Goal: Task Accomplishment & Management: Complete application form

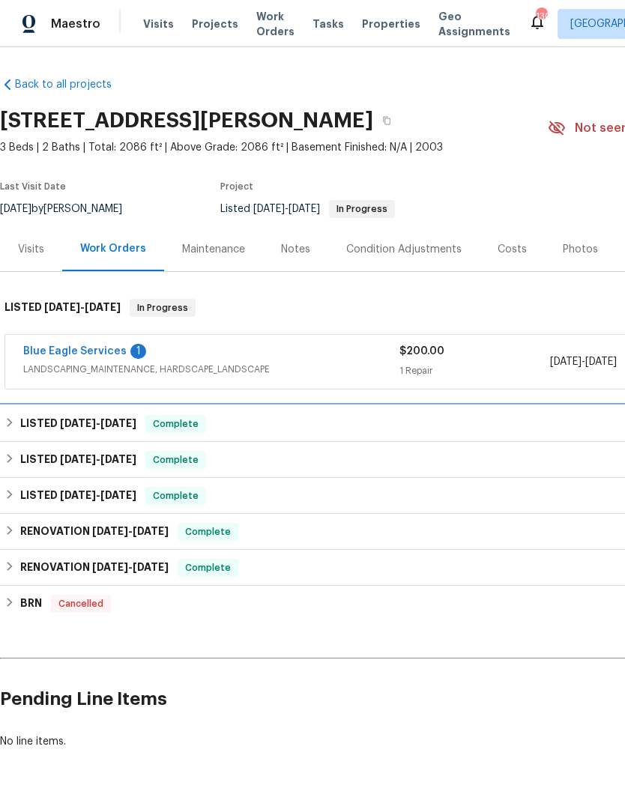
click at [12, 428] on icon at bounding box center [9, 422] width 10 height 10
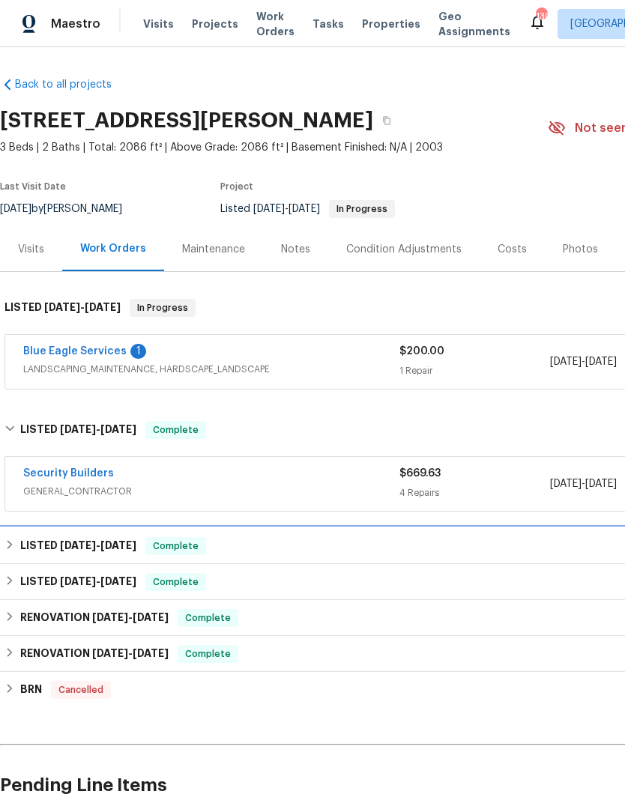
click at [19, 552] on div "LISTED [DATE] - [DATE] Complete" at bounding box center [423, 546] width 838 height 18
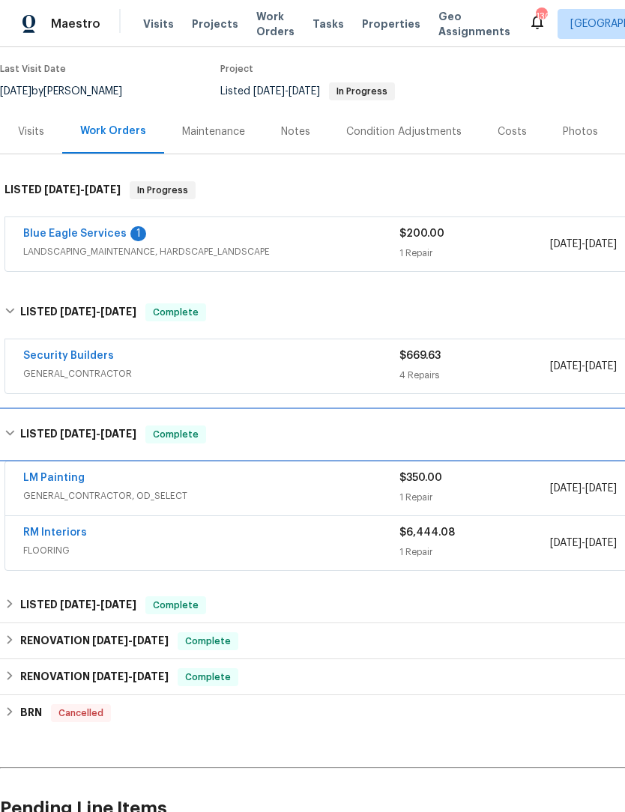
scroll to position [118, 0]
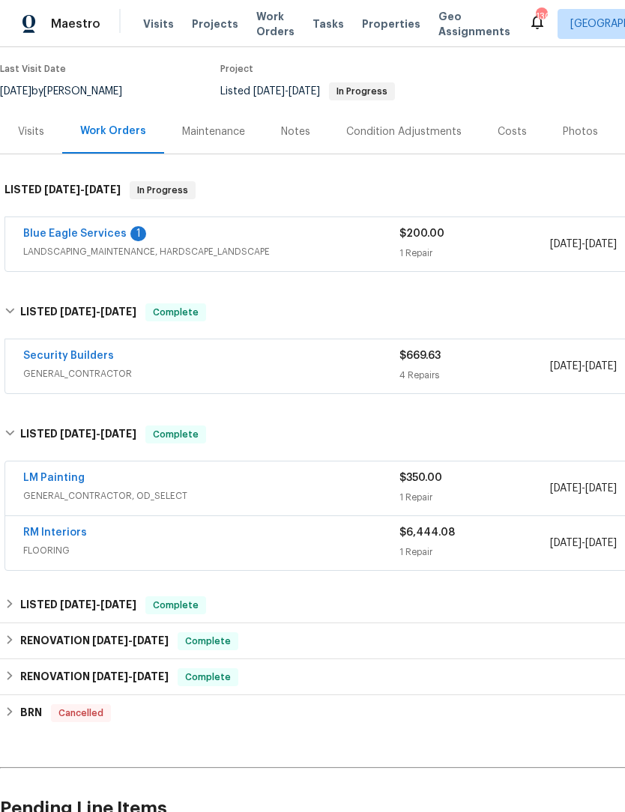
click at [97, 358] on link "Security Builders" at bounding box center [68, 356] width 91 height 10
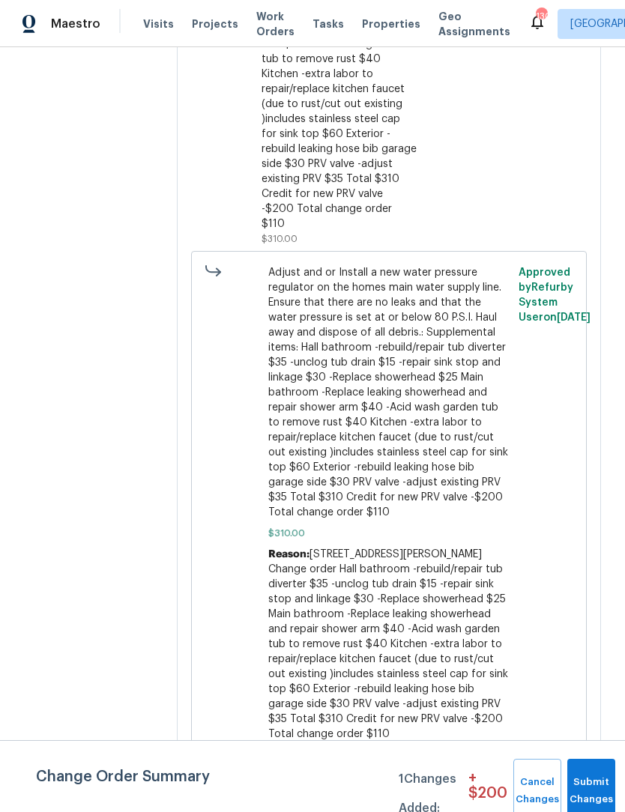
scroll to position [1140, 0]
click at [586, 789] on span "Submit Changes" at bounding box center [591, 791] width 33 height 34
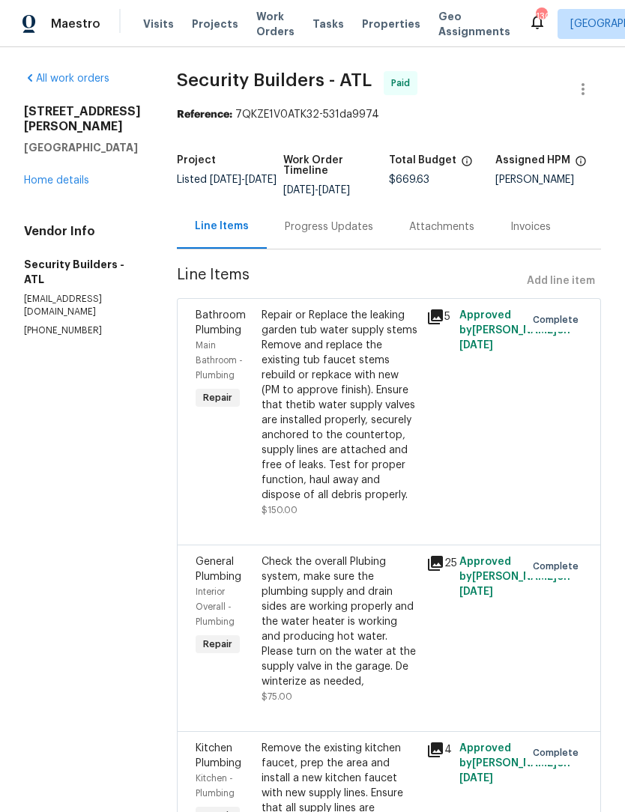
scroll to position [0, 0]
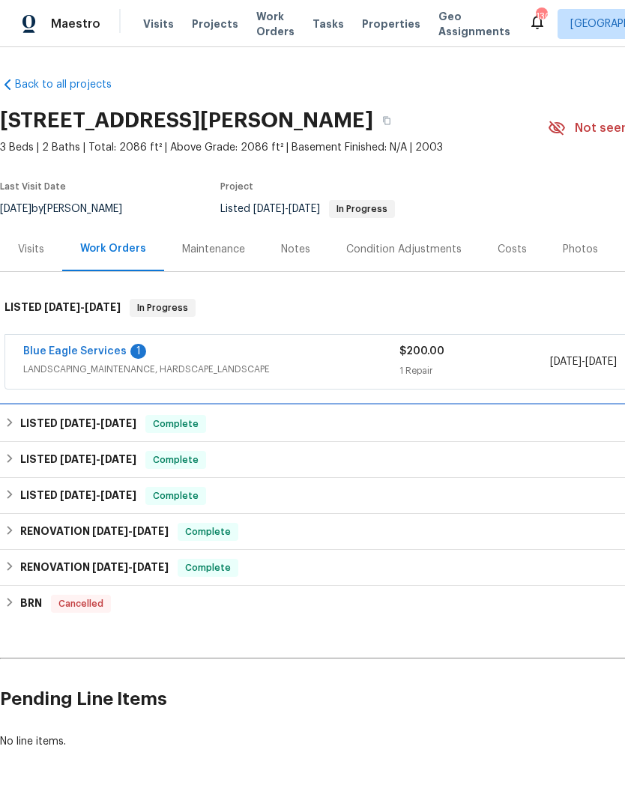
click at [17, 430] on div "LISTED [DATE] - [DATE] Complete" at bounding box center [423, 424] width 838 height 18
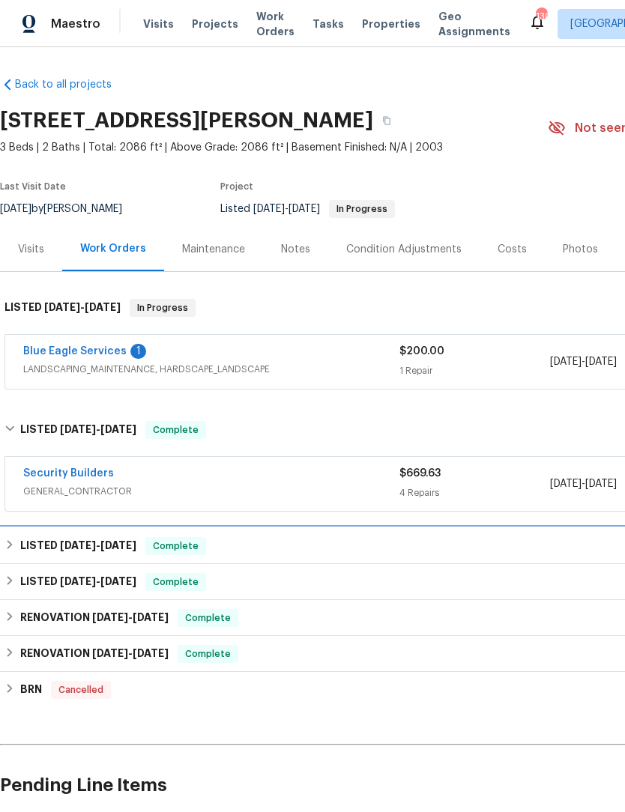
click at [19, 553] on div "LISTED 4/8/25 - 4/30/25 Complete" at bounding box center [423, 546] width 838 height 18
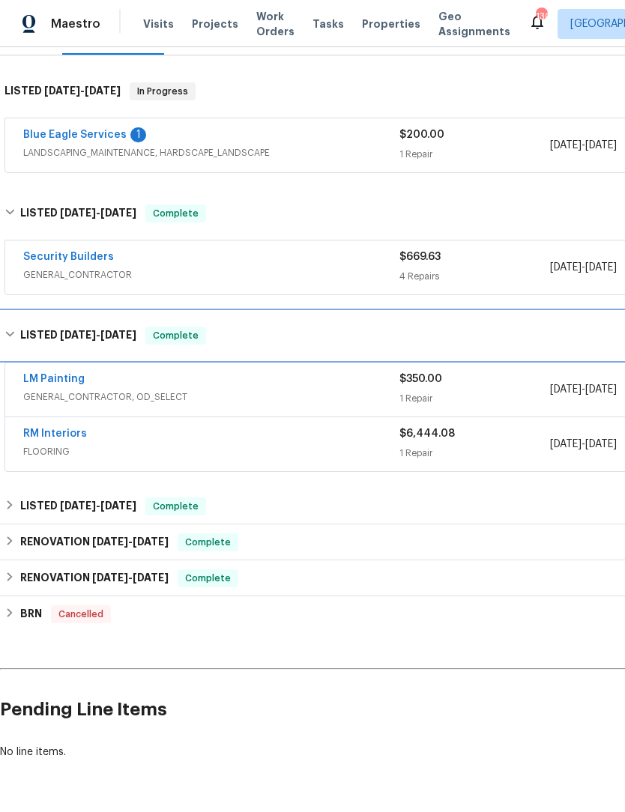
scroll to position [216, 0]
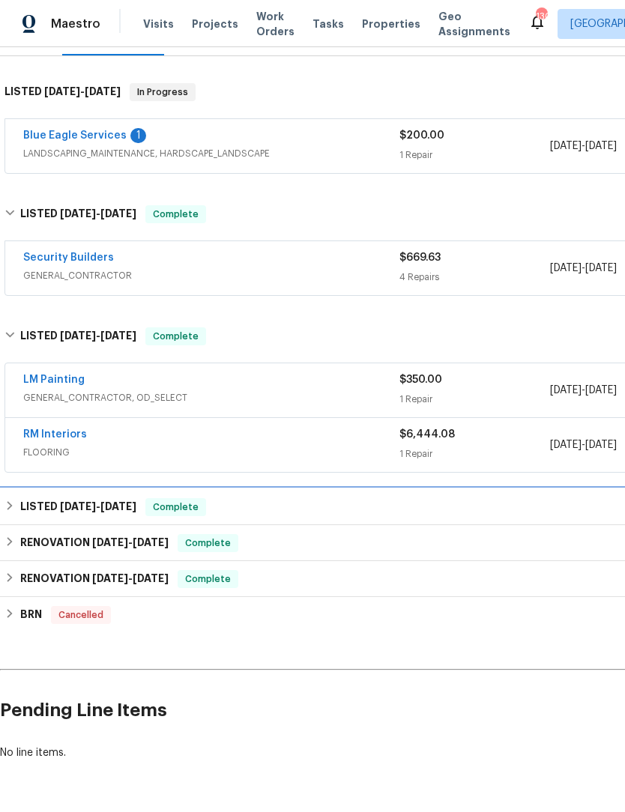
click at [25, 514] on h6 "LISTED 3/19/25 - 3/22/25" at bounding box center [78, 507] width 116 height 18
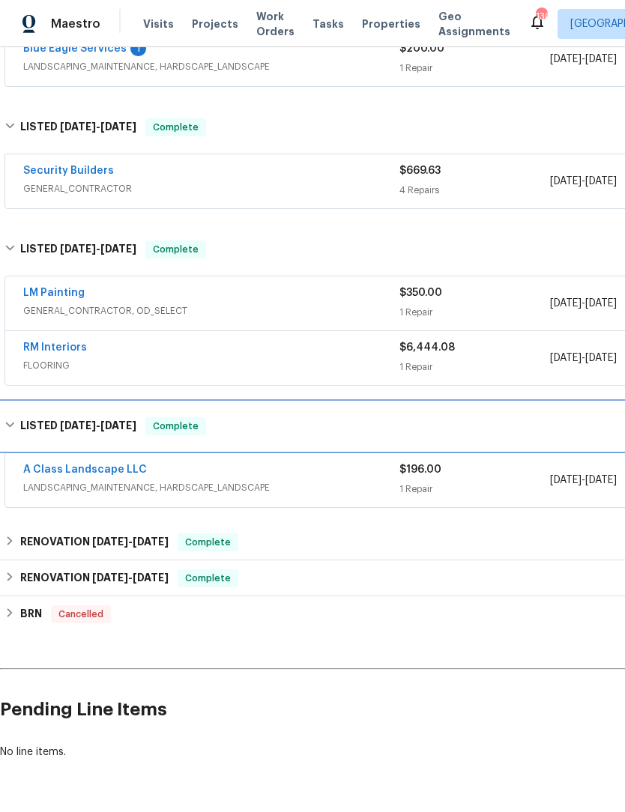
scroll to position [302, 0]
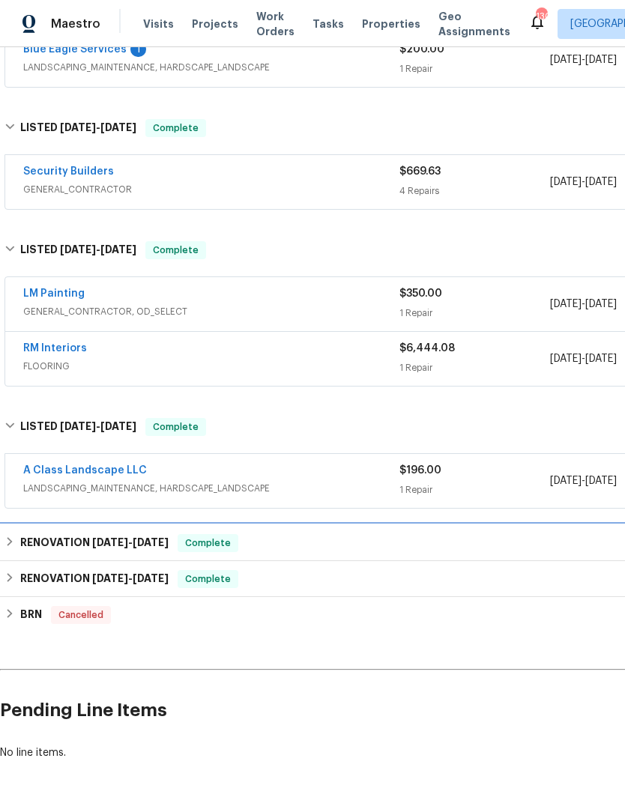
click at [21, 540] on h6 "RENOVATION 2/19/25 - 2/22/25" at bounding box center [94, 543] width 148 height 18
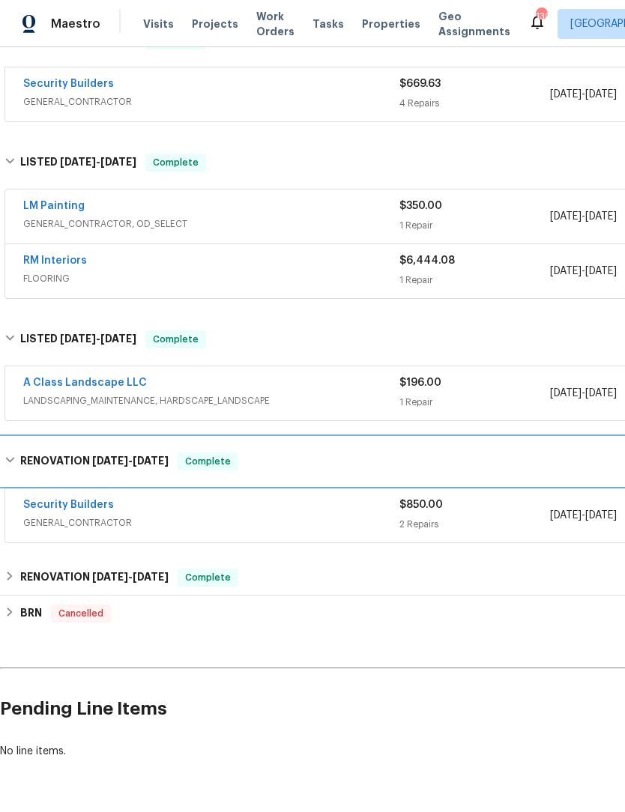
scroll to position [388, 0]
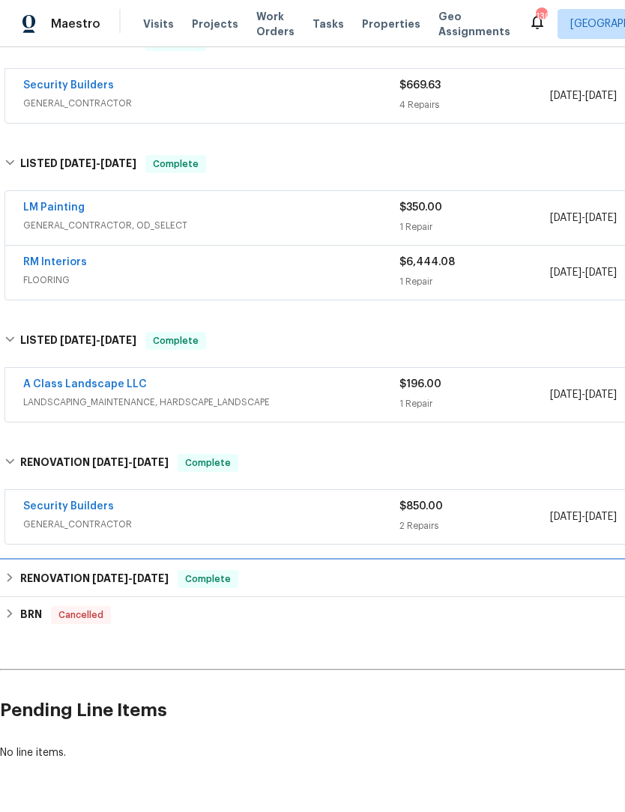
click at [20, 572] on h6 "RENOVATION 1/7/25 - 1/16/25" at bounding box center [94, 579] width 148 height 18
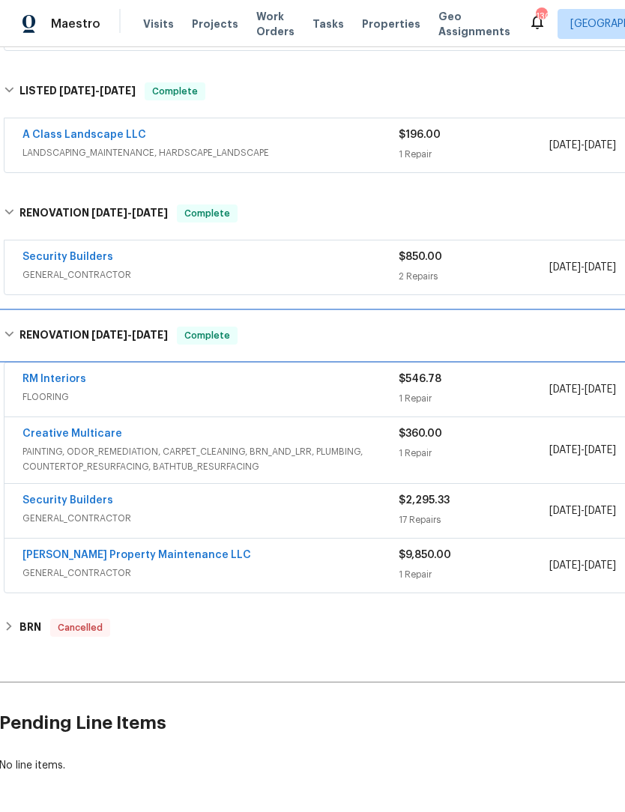
scroll to position [629, 1]
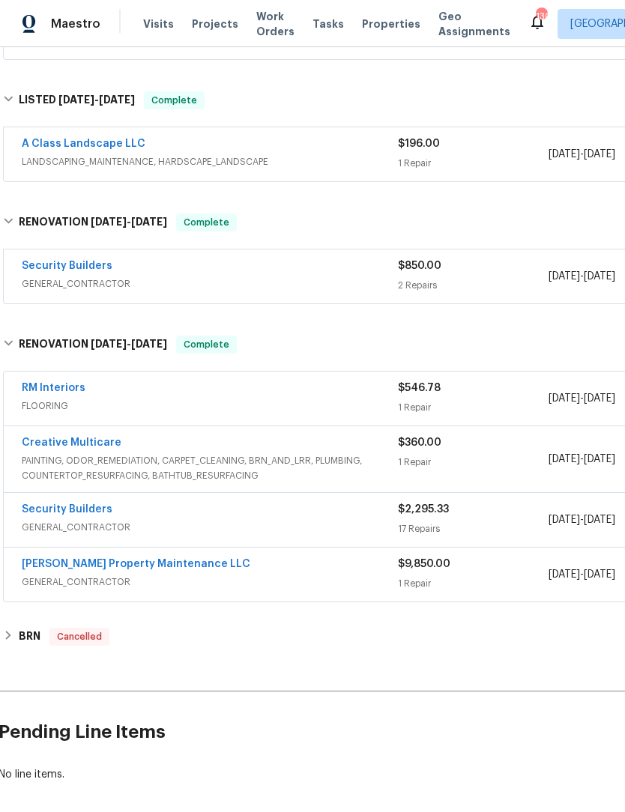
click at [73, 566] on link "[PERSON_NAME] Property Maintenance LLC" at bounding box center [136, 564] width 229 height 10
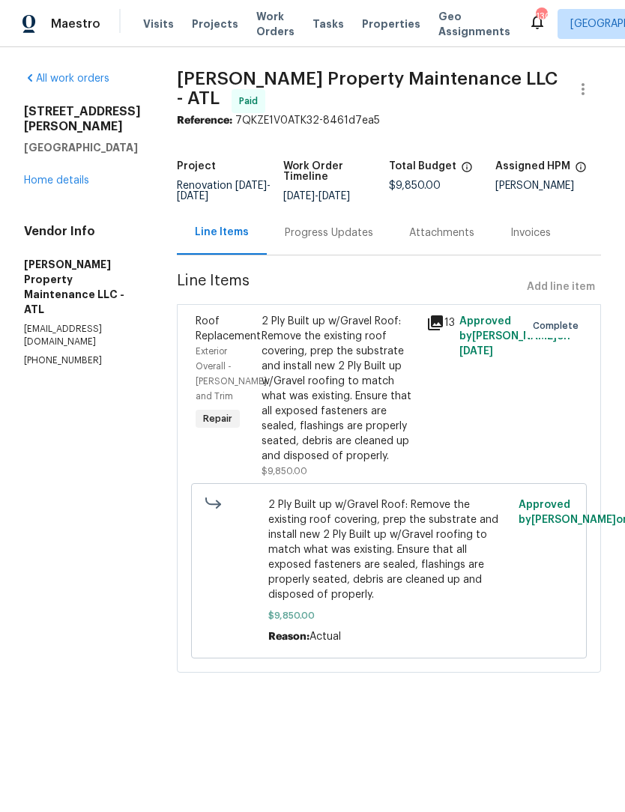
click at [347, 236] on div "Progress Updates" at bounding box center [329, 233] width 124 height 44
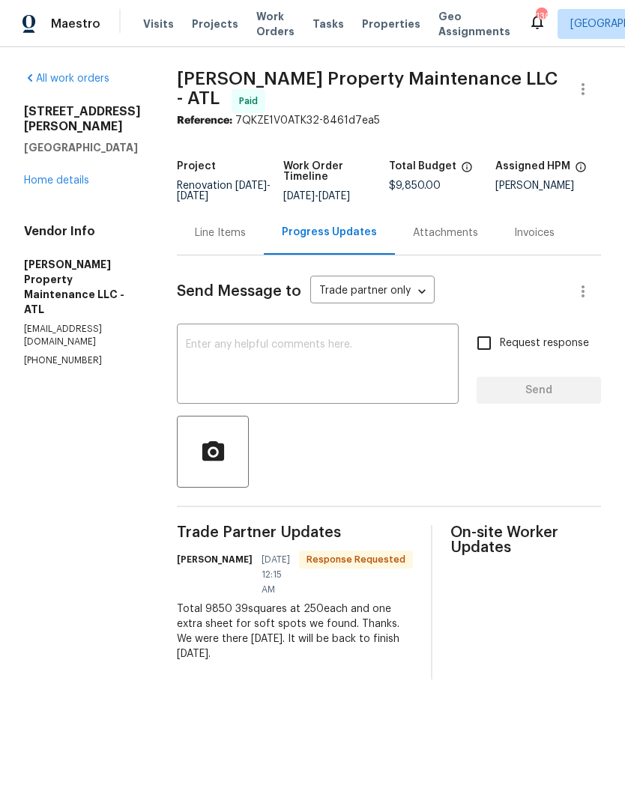
click at [306, 340] on textarea at bounding box center [318, 365] width 264 height 52
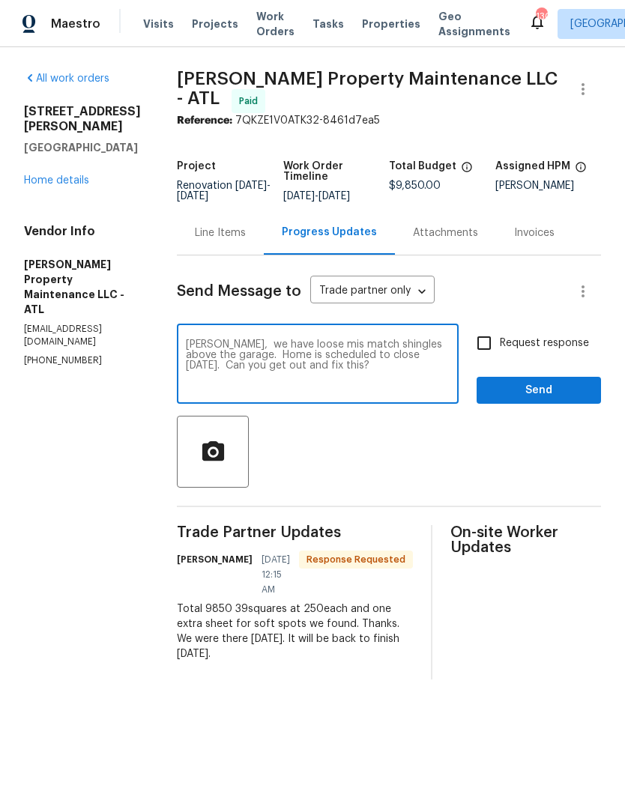
type textarea "Danny, we have loose mis match shingles above the garage. Home is scheduled to …"
click at [213, 474] on button "button" at bounding box center [213, 452] width 72 height 72
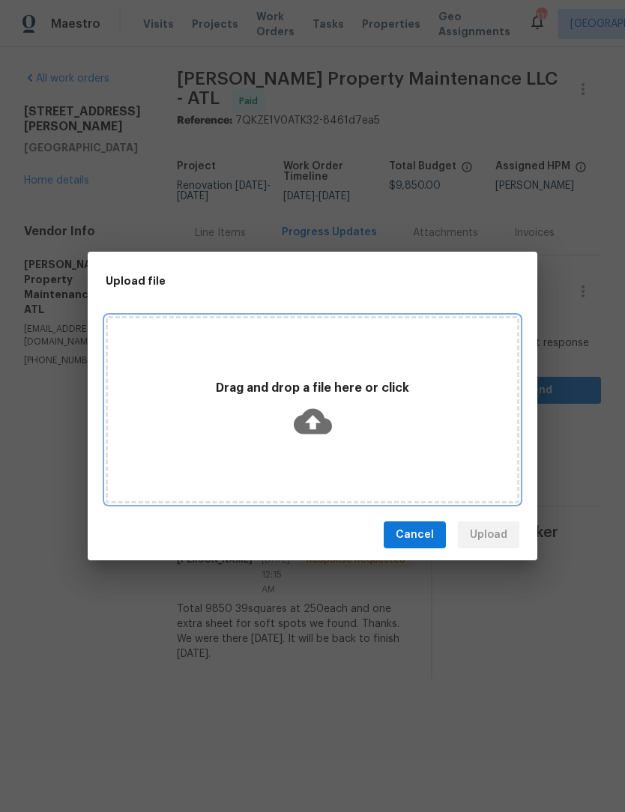
click at [311, 422] on icon at bounding box center [313, 421] width 38 height 38
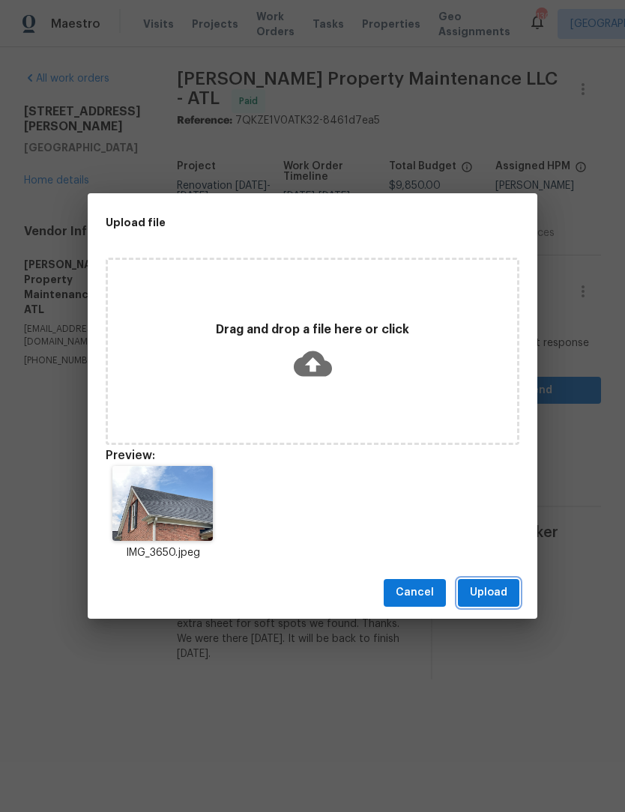
click at [497, 599] on span "Upload" at bounding box center [488, 593] width 37 height 19
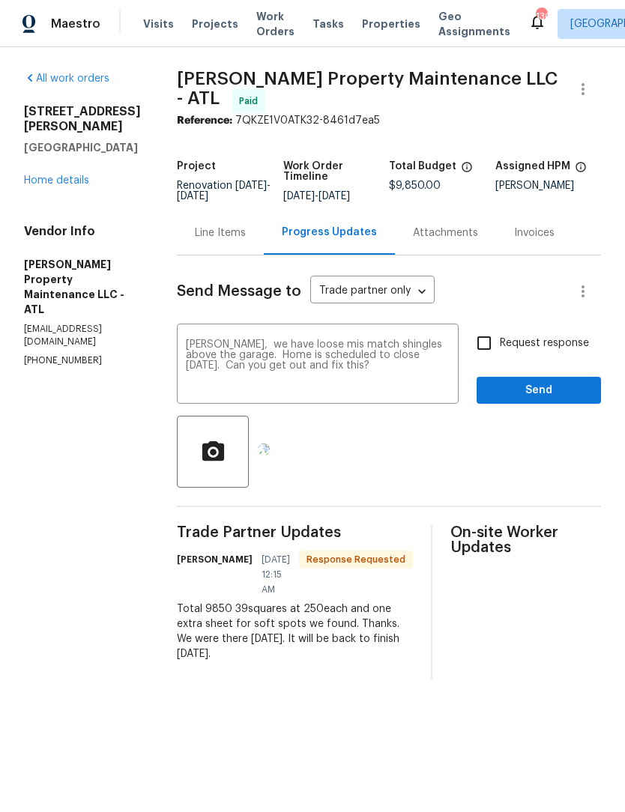
click at [485, 341] on input "Request response" at bounding box center [483, 342] width 31 height 31
checkbox input "true"
click at [557, 381] on span "Send" at bounding box center [539, 390] width 100 height 19
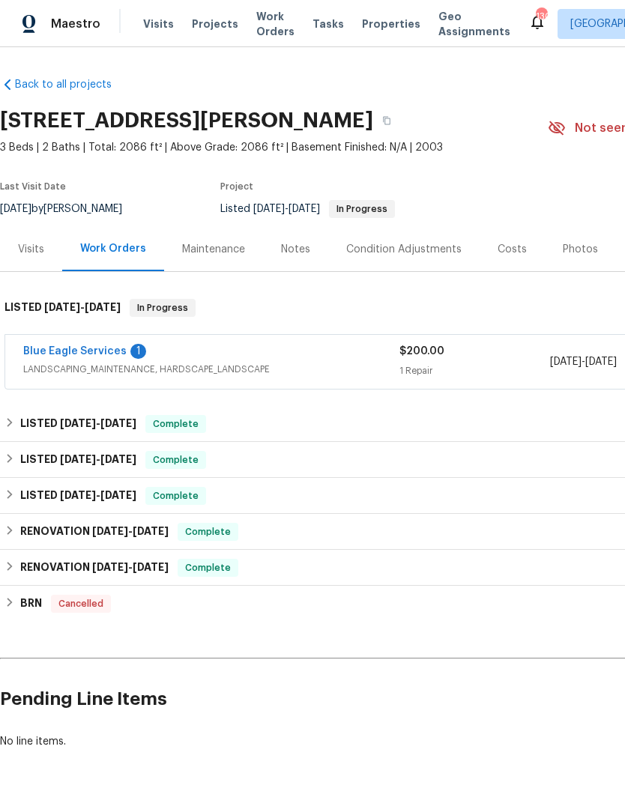
click at [52, 350] on link "Blue Eagle Services" at bounding box center [74, 351] width 103 height 10
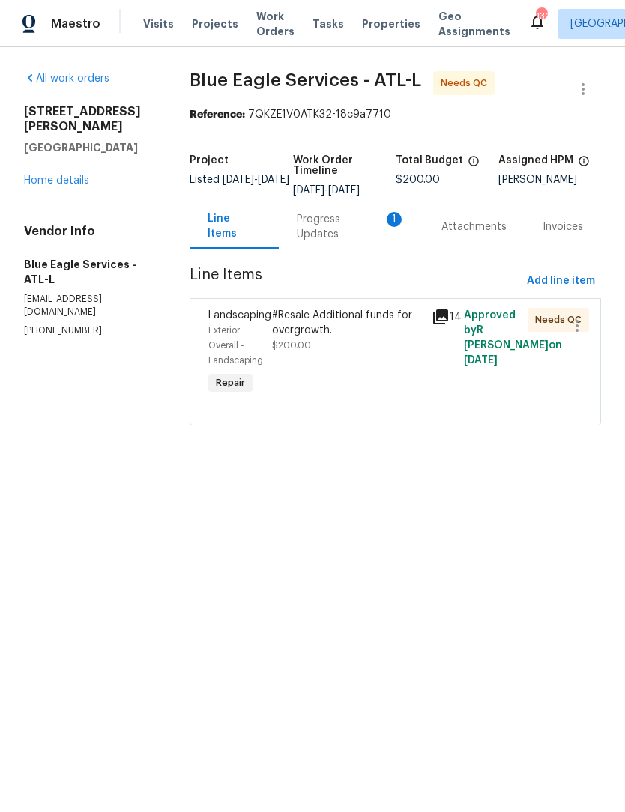
click at [64, 178] on link "Home details" at bounding box center [56, 180] width 65 height 10
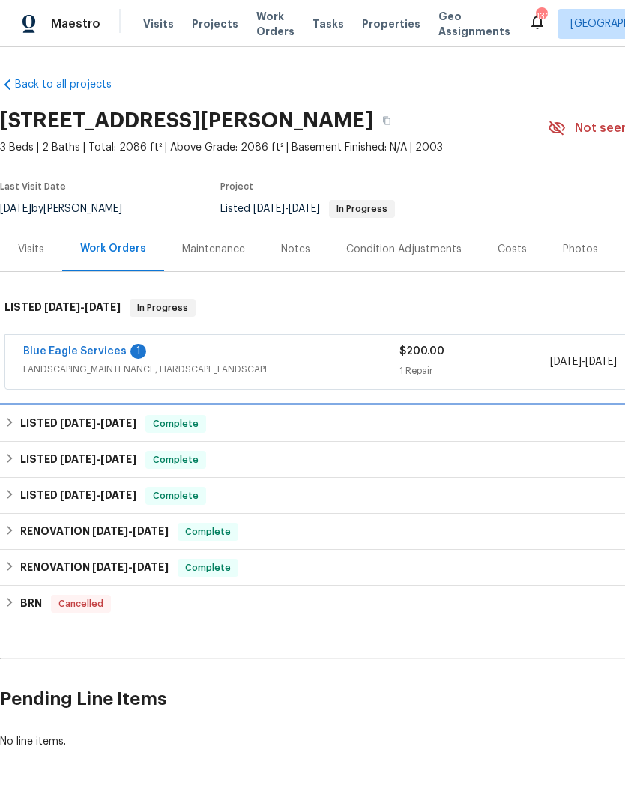
click at [33, 426] on h6 "LISTED 8/14/25 - 8/19/25" at bounding box center [78, 424] width 116 height 18
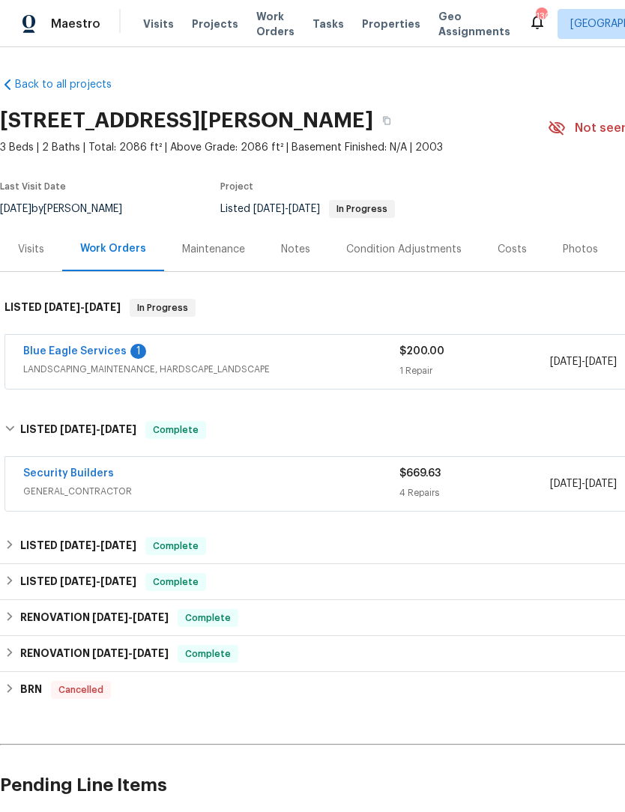
click at [45, 474] on link "Security Builders" at bounding box center [68, 473] width 91 height 10
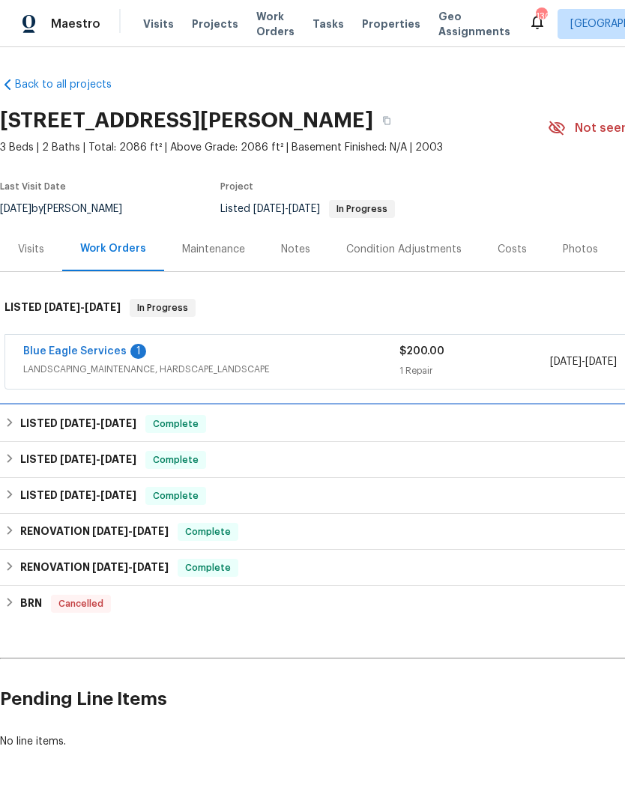
click at [16, 430] on div "LISTED [DATE] - [DATE] Complete" at bounding box center [423, 424] width 838 height 18
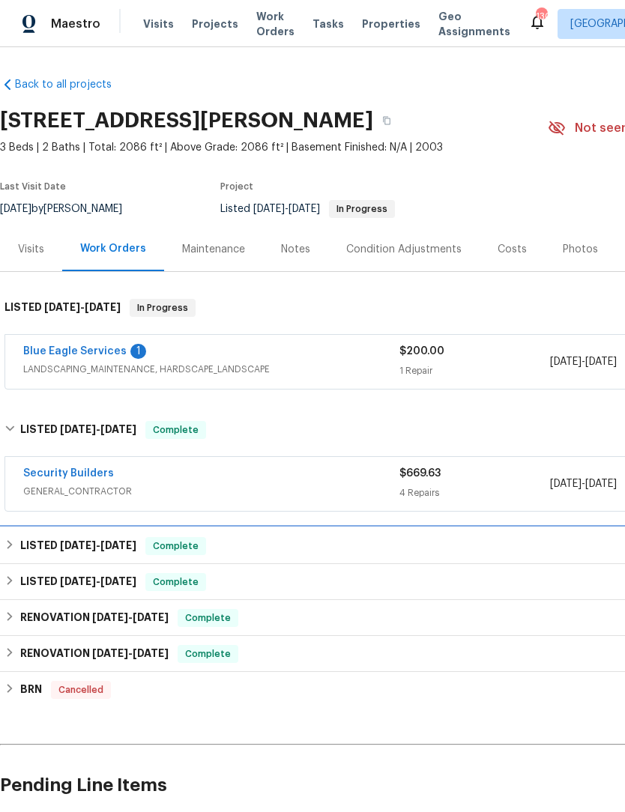
click at [20, 553] on h6 "LISTED 4/8/25 - 4/30/25" at bounding box center [78, 546] width 116 height 18
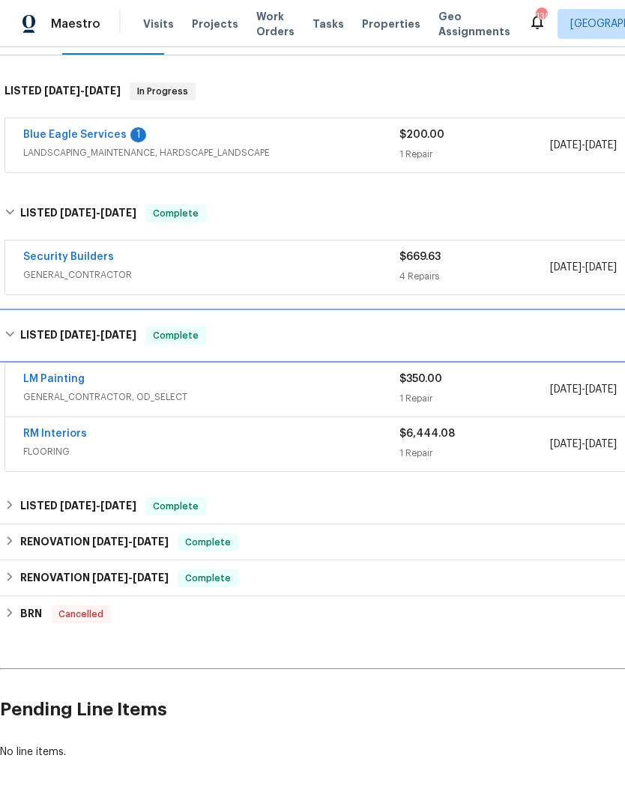
scroll to position [216, 0]
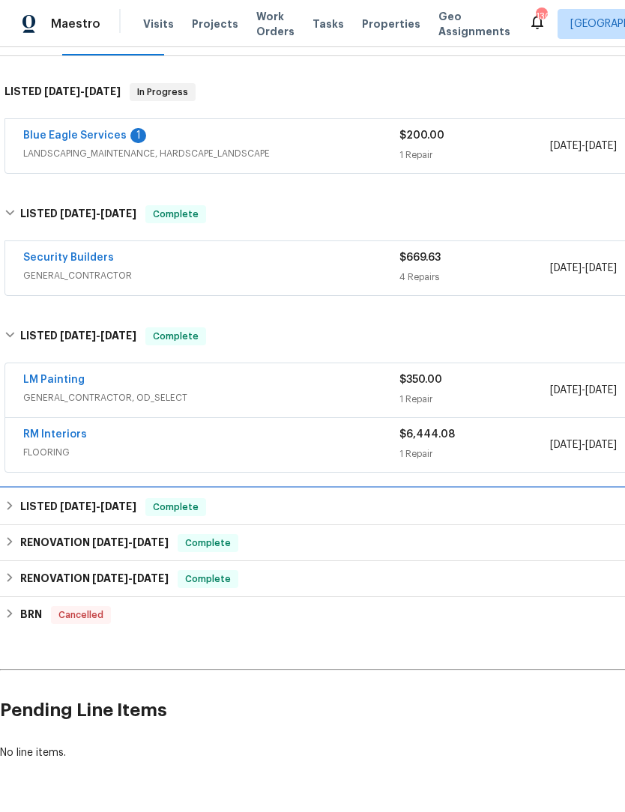
click at [18, 514] on div "LISTED 3/19/25 - 3/22/25 Complete" at bounding box center [423, 507] width 838 height 18
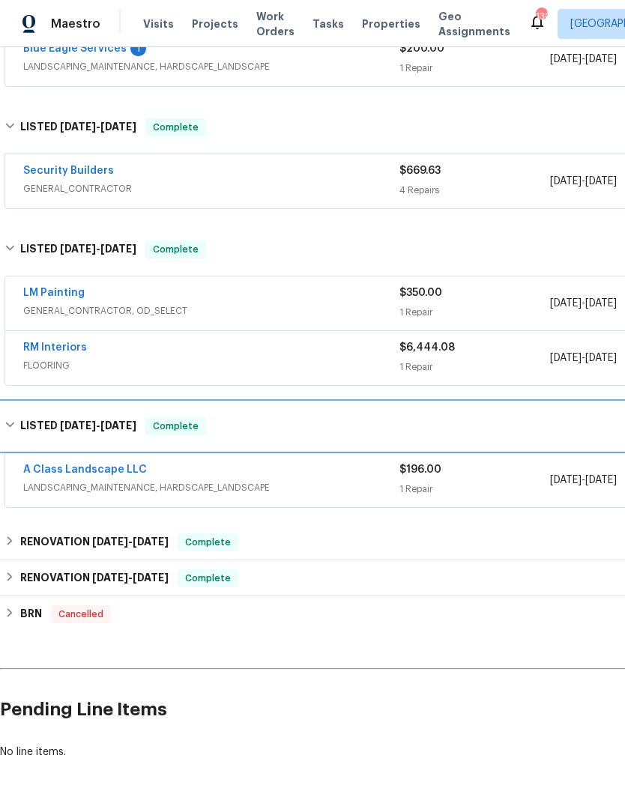
scroll to position [302, 0]
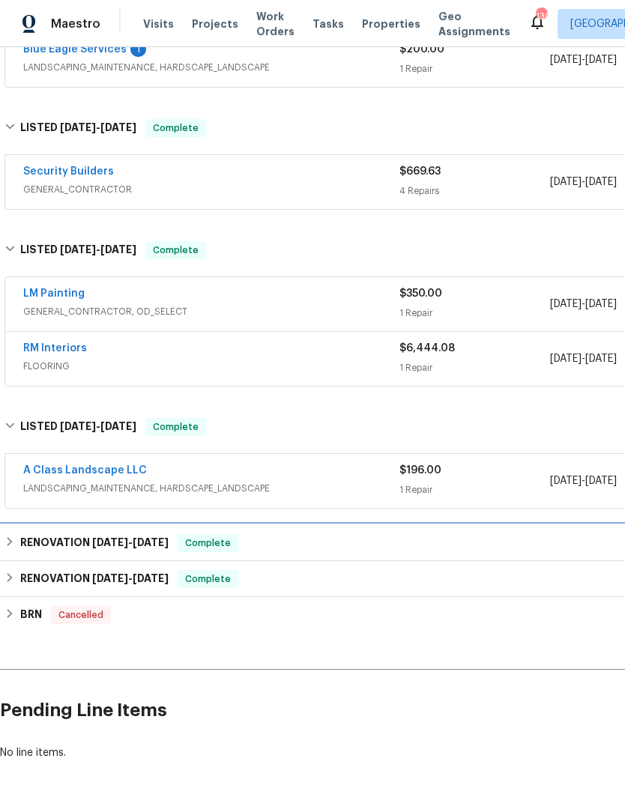
click at [18, 547] on div "RENOVATION 2/19/25 - 2/22/25 Complete" at bounding box center [423, 543] width 838 height 18
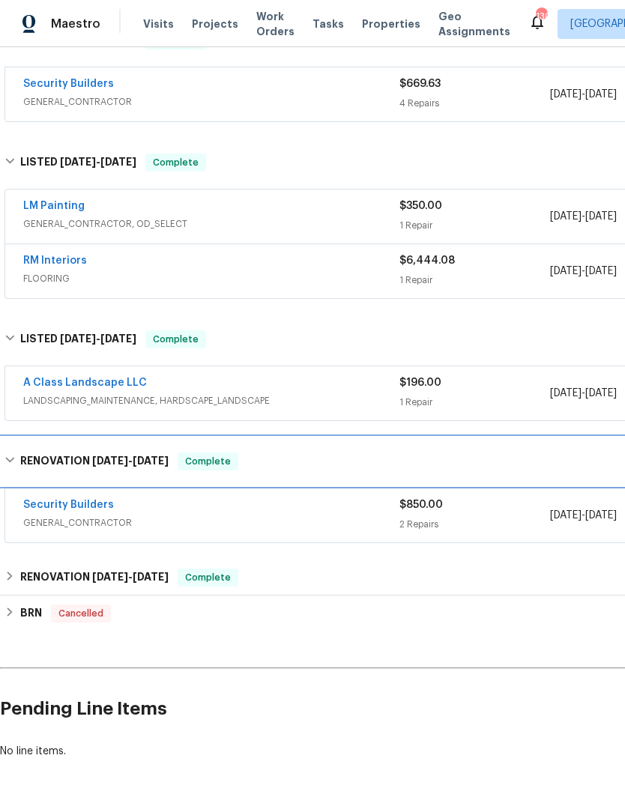
scroll to position [388, 0]
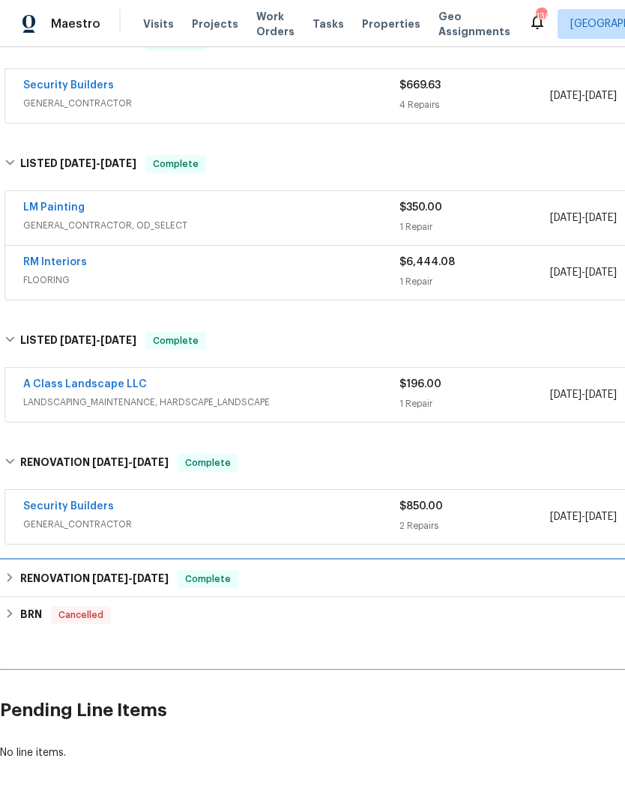
click at [20, 576] on h6 "RENOVATION 1/7/25 - 1/16/25" at bounding box center [94, 579] width 148 height 18
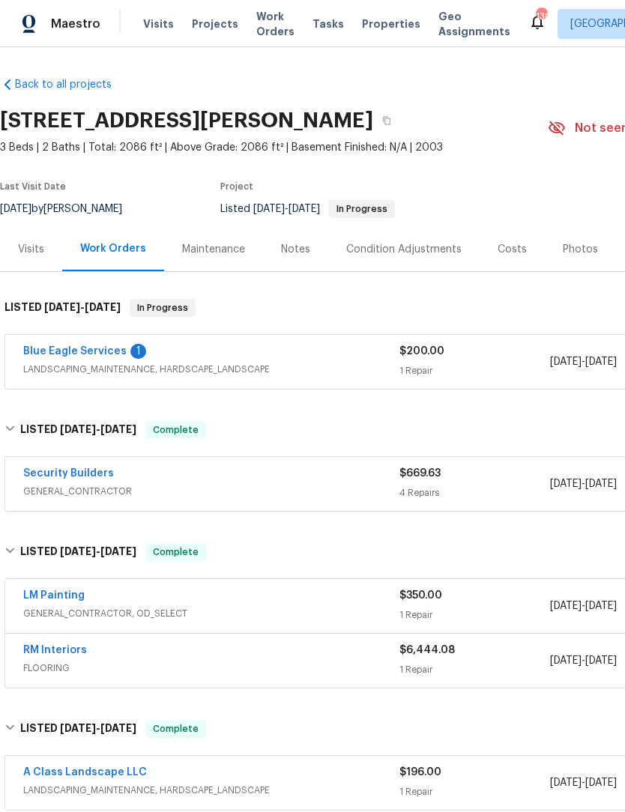
scroll to position [0, 0]
copy h2 "[STREET_ADDRESS][PERSON_NAME]"
click at [98, 353] on link "Blue Eagle Services" at bounding box center [74, 351] width 103 height 10
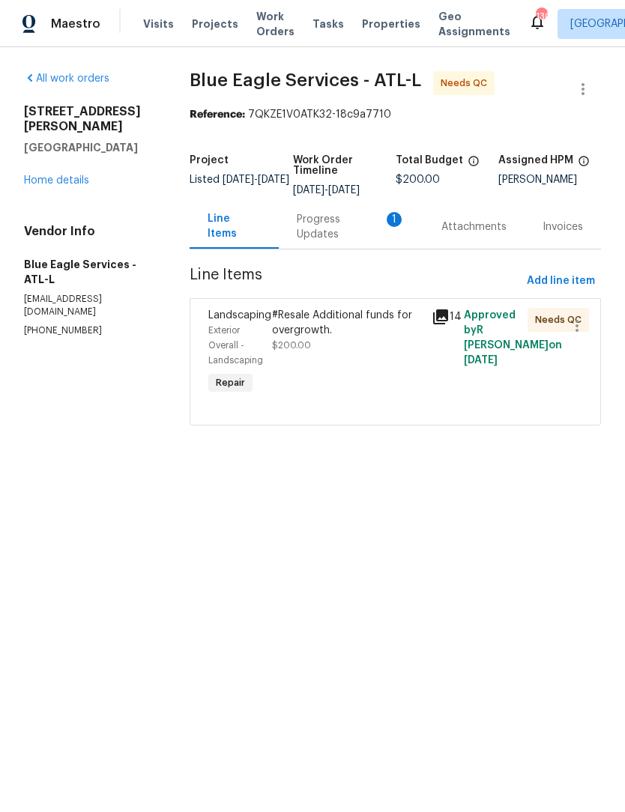
click at [355, 242] on div "Progress Updates 1" at bounding box center [351, 227] width 109 height 30
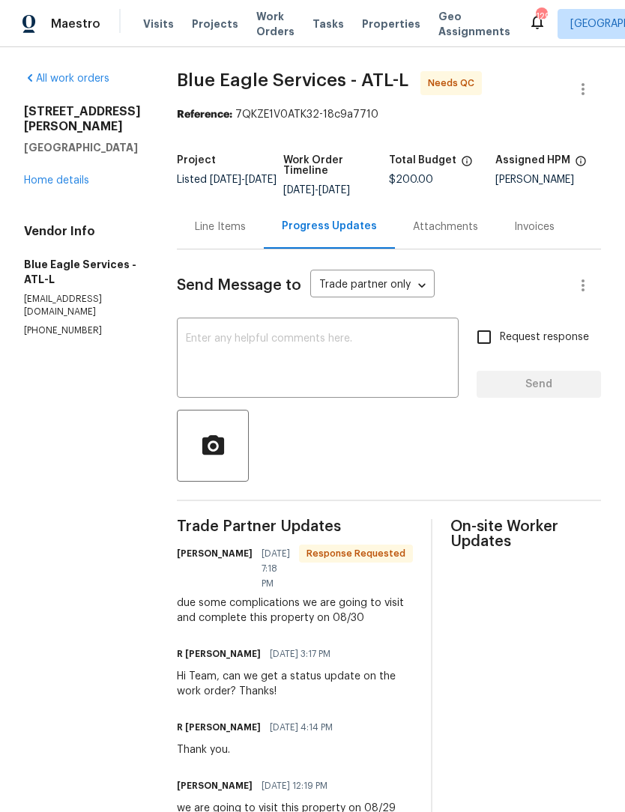
click at [220, 223] on div "Line Items" at bounding box center [220, 227] width 51 height 15
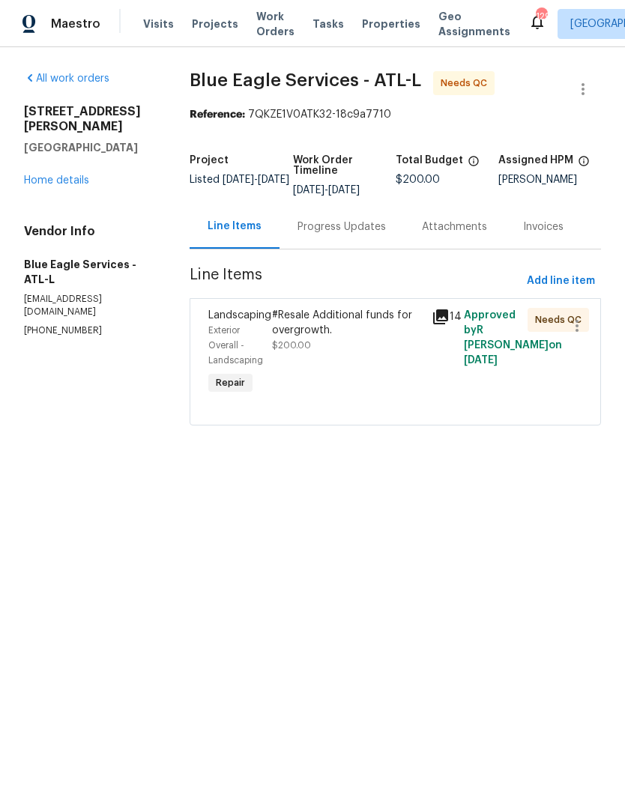
click at [369, 246] on div "Progress Updates" at bounding box center [341, 227] width 124 height 44
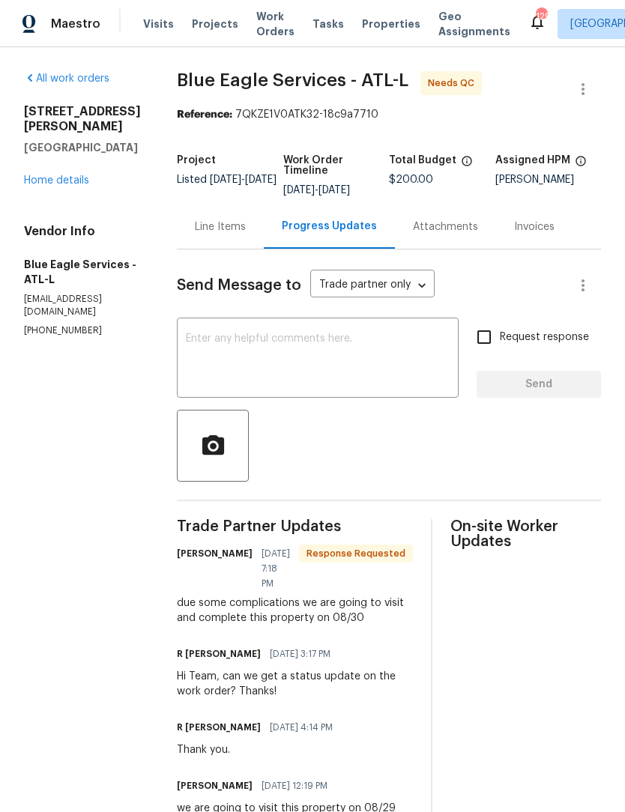
click at [354, 363] on textarea at bounding box center [318, 359] width 264 height 52
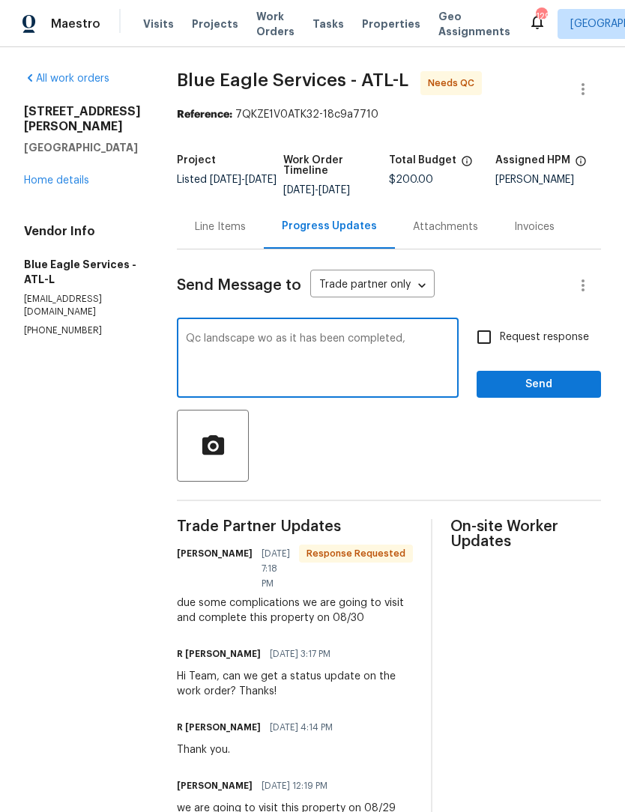
type textarea "Qc landscape wo as it has been completed,"
click at [554, 384] on span "Send" at bounding box center [539, 384] width 100 height 19
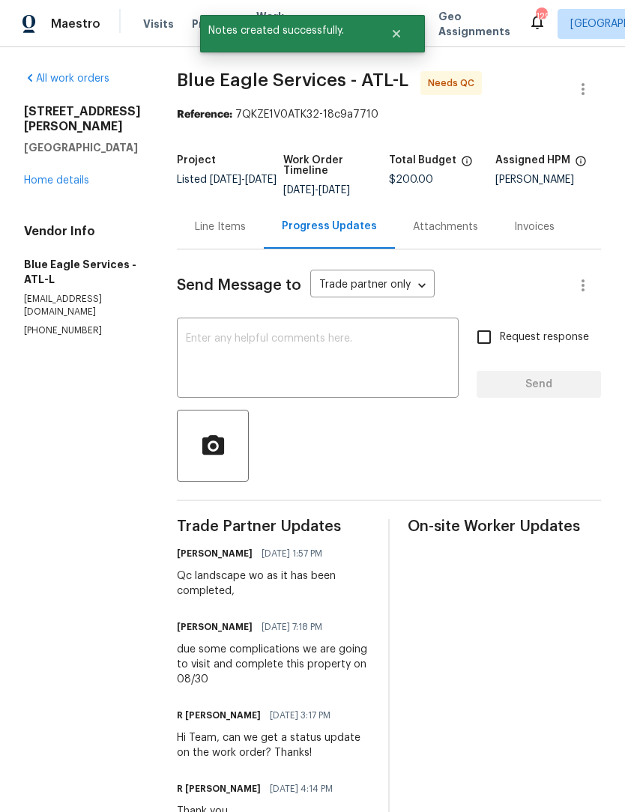
click at [240, 232] on div "Line Items" at bounding box center [220, 227] width 51 height 15
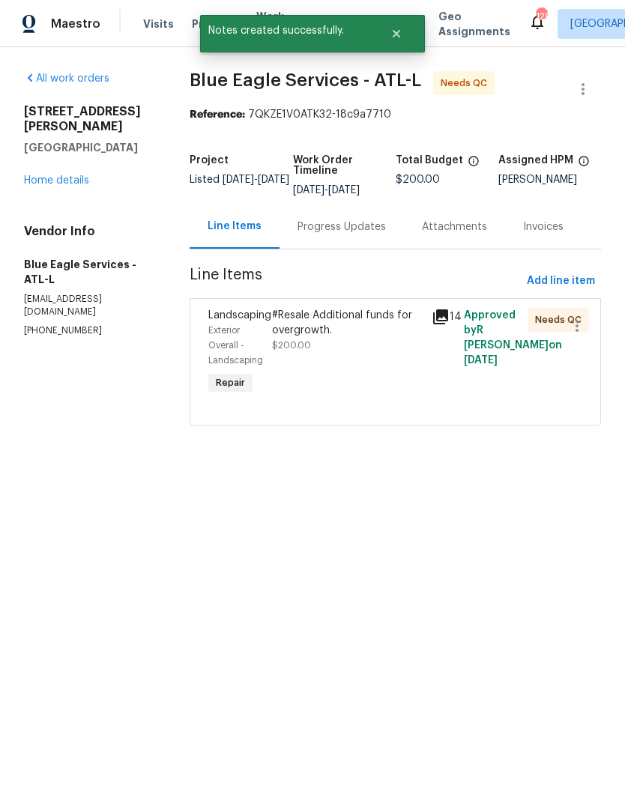
click at [314, 338] on div "#Resale Additional funds for overgrowth." at bounding box center [347, 323] width 151 height 30
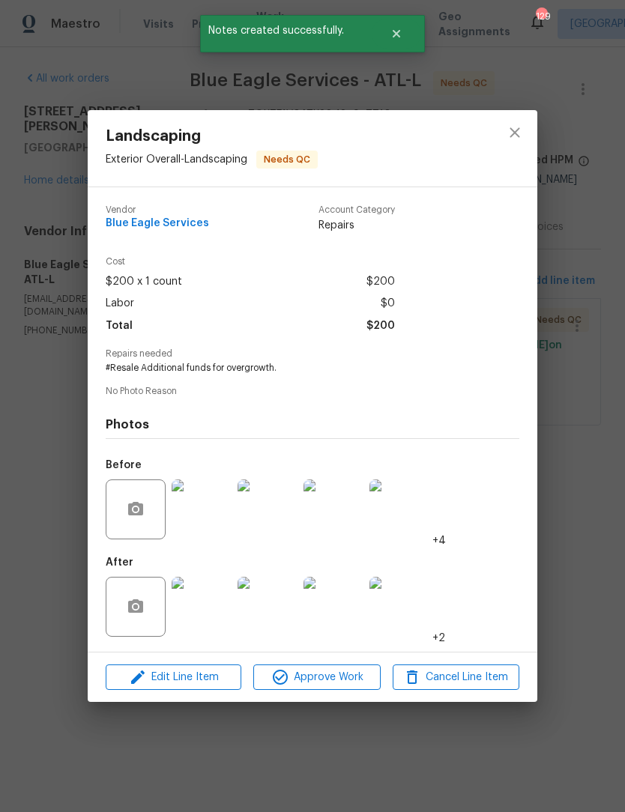
click at [220, 608] on img at bounding box center [202, 607] width 60 height 60
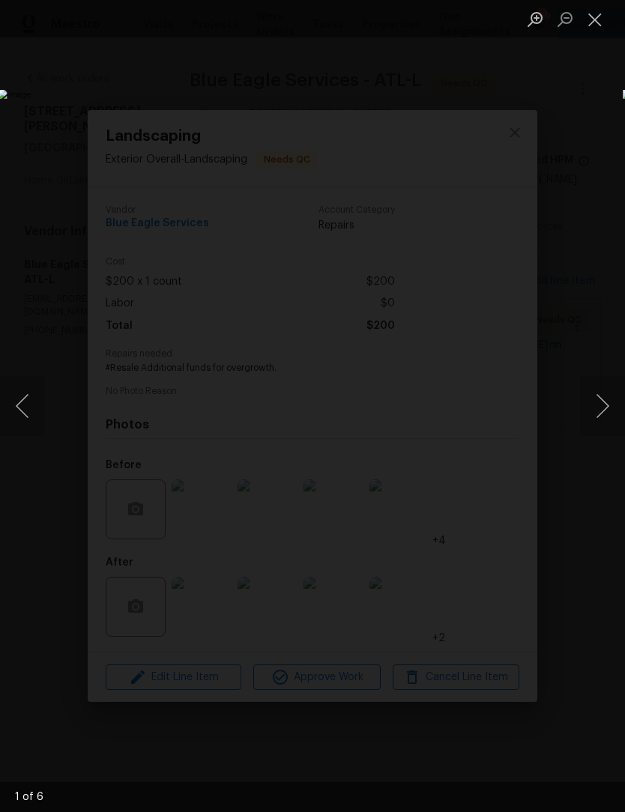
click at [600, 410] on button "Next image" at bounding box center [602, 406] width 45 height 60
click at [596, 410] on button "Next image" at bounding box center [602, 406] width 45 height 60
click at [594, 410] on button "Next image" at bounding box center [602, 406] width 45 height 60
click at [593, 409] on button "Next image" at bounding box center [602, 406] width 45 height 60
click at [597, 410] on button "Next image" at bounding box center [602, 406] width 45 height 60
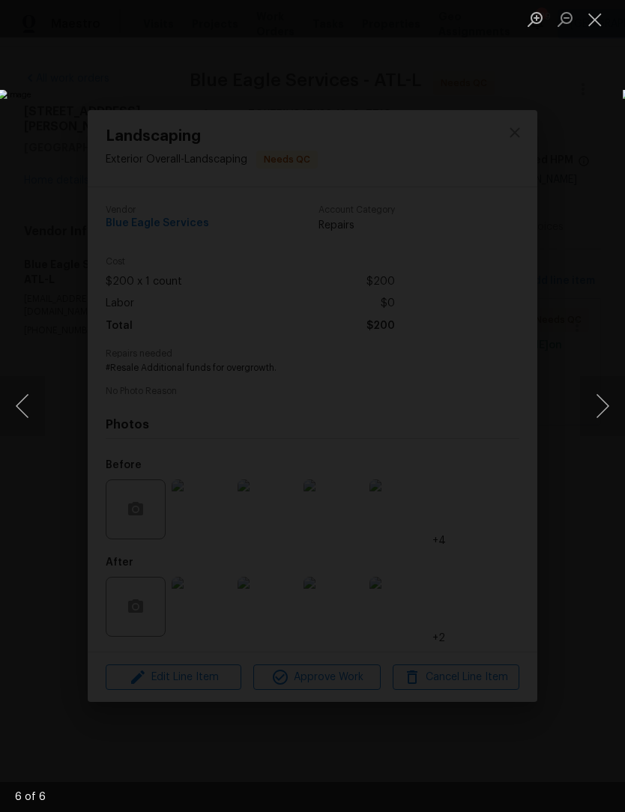
click at [602, 24] on button "Close lightbox" at bounding box center [595, 19] width 30 height 26
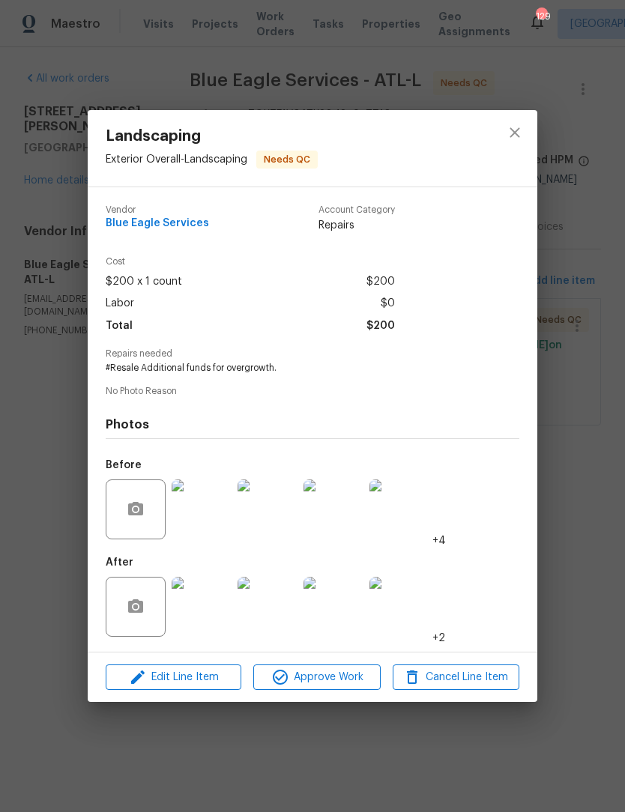
click at [581, 439] on div "Landscaping Exterior Overall - Landscaping Needs QC Vendor Blue Eagle Services …" at bounding box center [312, 406] width 625 height 812
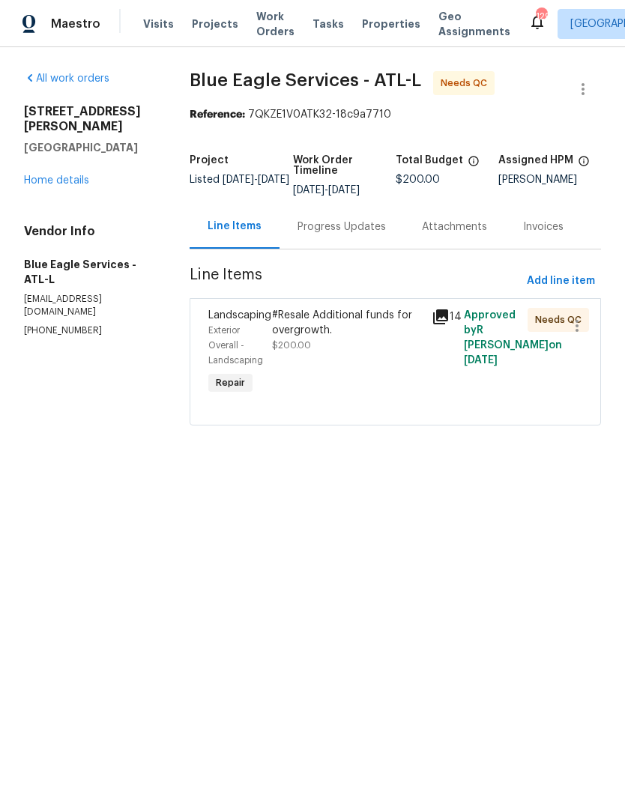
click at [552, 352] on div "Needs QC" at bounding box center [539, 352] width 32 height 99
click at [360, 365] on div "#Resale Additional funds for overgrowth. $200.00" at bounding box center [347, 352] width 160 height 99
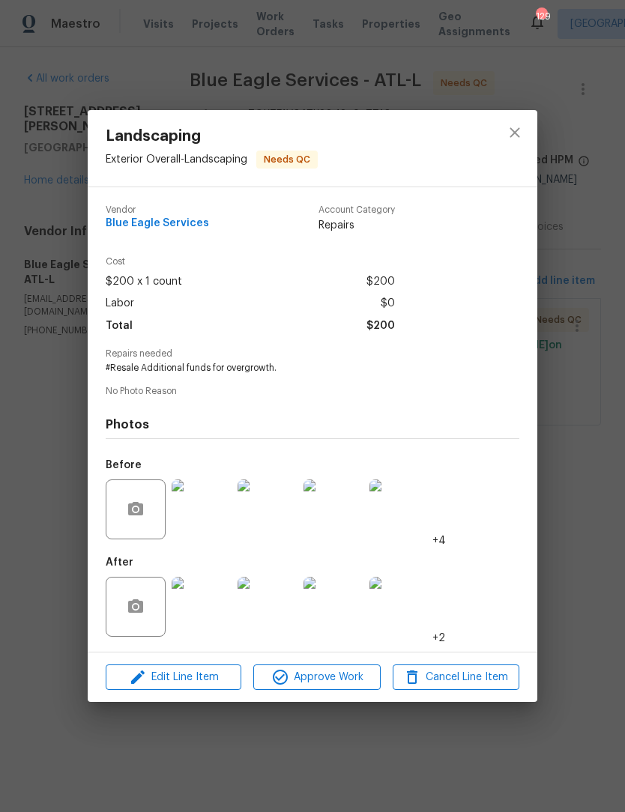
click at [217, 608] on img at bounding box center [202, 607] width 60 height 60
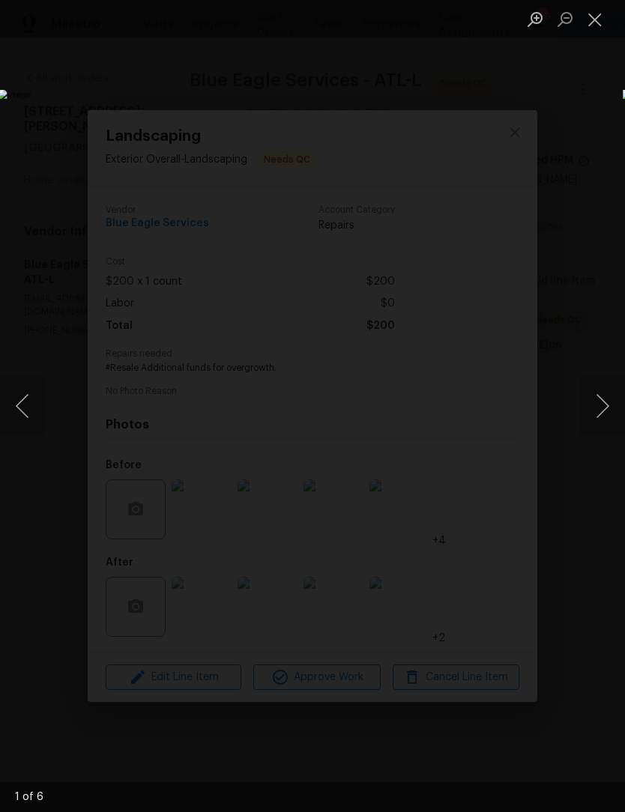
click at [602, 408] on button "Next image" at bounding box center [602, 406] width 45 height 60
click at [605, 405] on button "Next image" at bounding box center [602, 406] width 45 height 60
click at [595, 411] on button "Next image" at bounding box center [602, 406] width 45 height 60
click at [485, 235] on img "Lightbox" at bounding box center [241, 406] width 487 height 633
click at [506, 437] on img "Lightbox" at bounding box center [224, 593] width 564 height 734
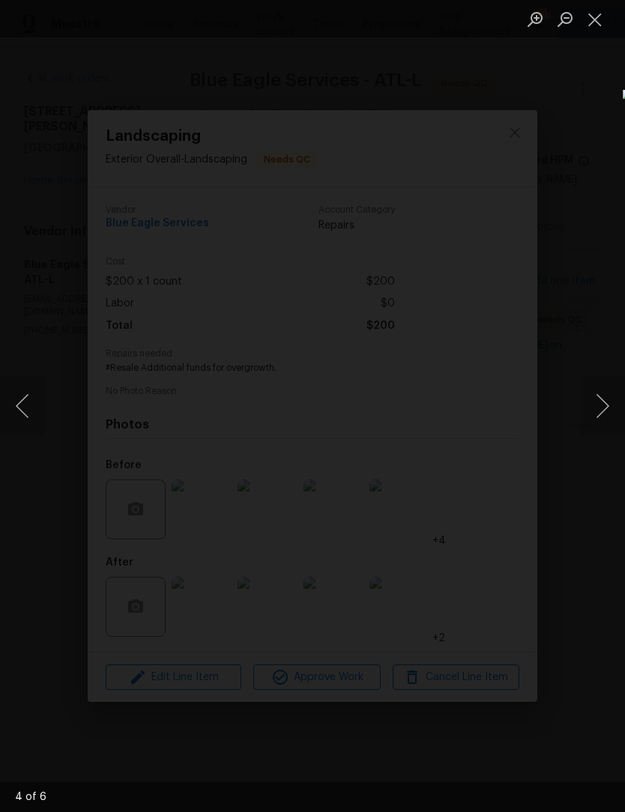
click at [596, 23] on button "Close lightbox" at bounding box center [595, 19] width 30 height 26
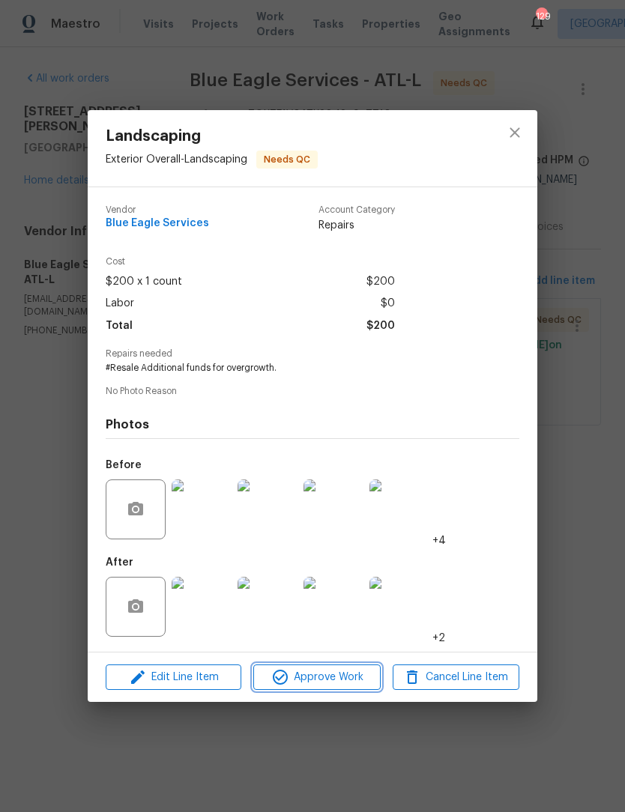
click at [339, 674] on span "Approve Work" at bounding box center [317, 677] width 118 height 19
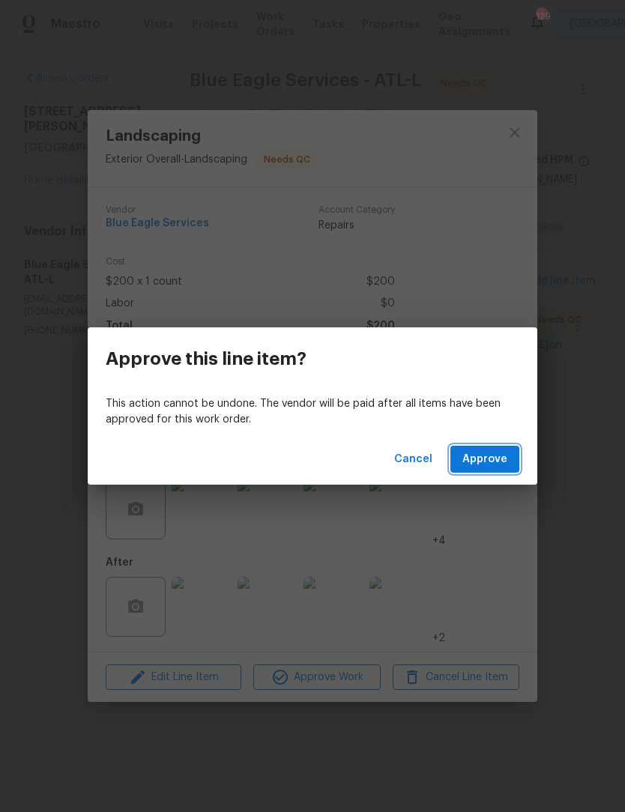
click at [492, 449] on button "Approve" at bounding box center [484, 460] width 69 height 28
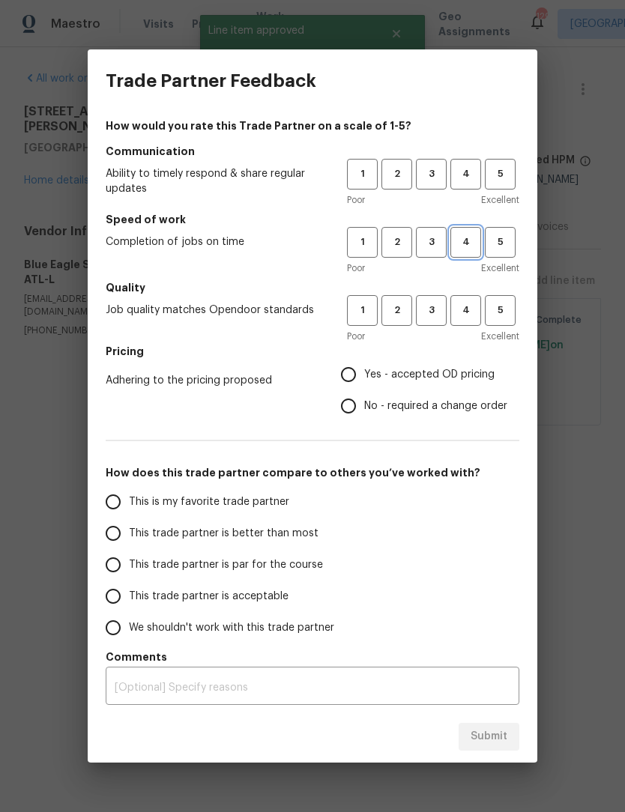
click at [465, 244] on span "4" at bounding box center [466, 242] width 28 height 17
click at [466, 179] on span "4" at bounding box center [466, 174] width 28 height 17
click at [355, 371] on input "Yes - accepted OD pricing" at bounding box center [348, 374] width 31 height 31
radio input "true"
click at [120, 507] on input "This is my favorite trade partner" at bounding box center [112, 501] width 31 height 31
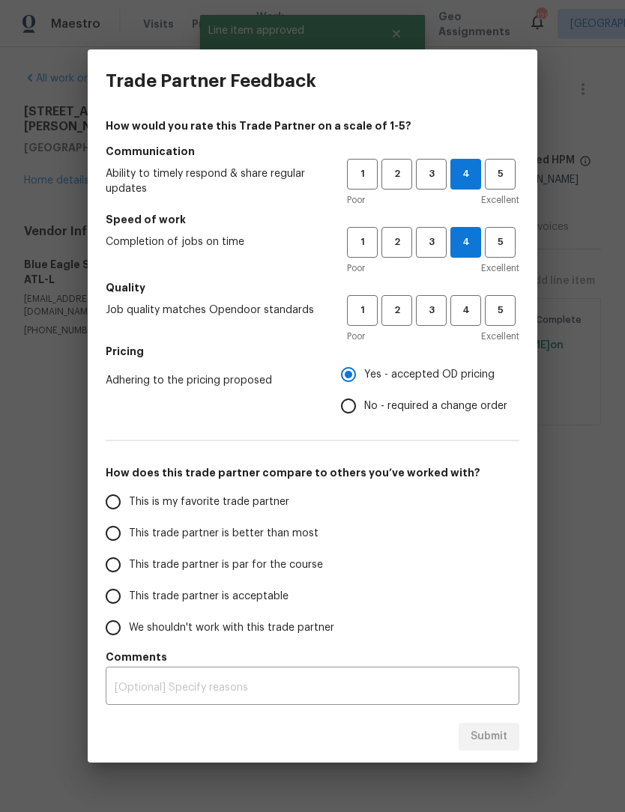
radio input "false"
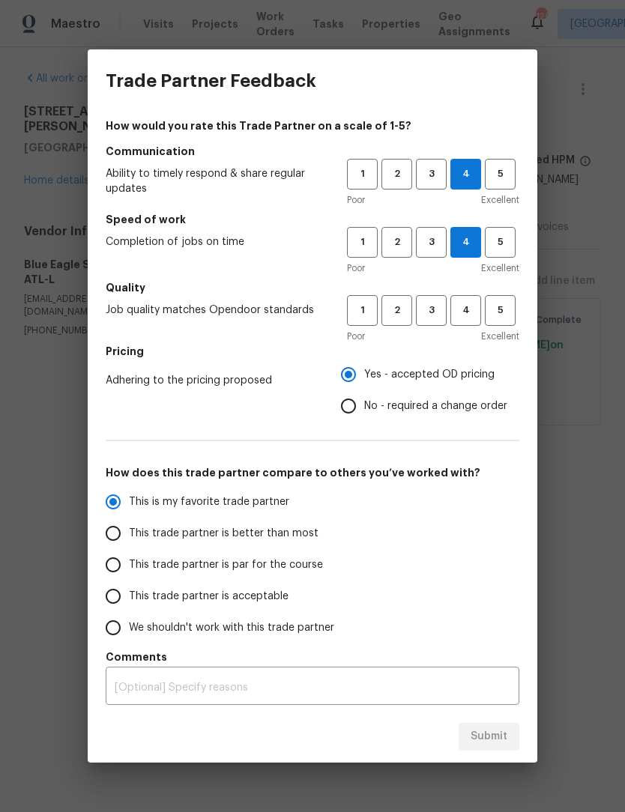
click at [111, 541] on input "This trade partner is better than most" at bounding box center [112, 533] width 31 height 31
click at [462, 312] on span "4" at bounding box center [466, 310] width 28 height 17
radio input "true"
click at [493, 731] on span "Submit" at bounding box center [489, 737] width 37 height 19
radio input "false"
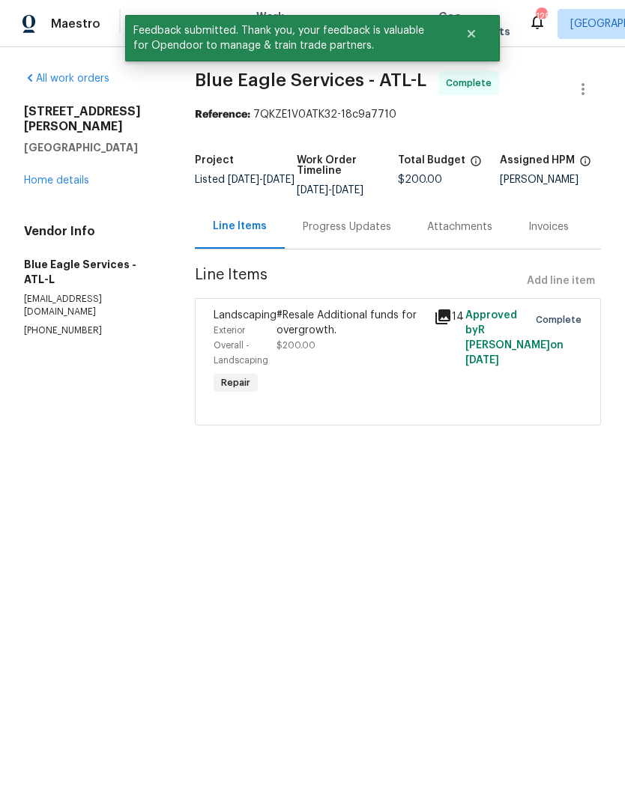
click at [76, 176] on link "Home details" at bounding box center [56, 180] width 65 height 10
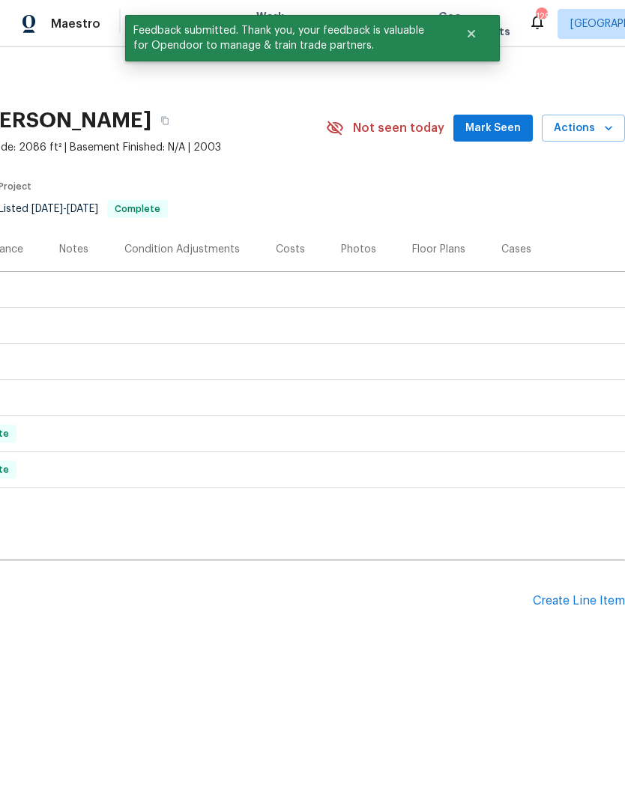
scroll to position [0, 222]
click at [509, 125] on span "Mark Seen" at bounding box center [492, 128] width 55 height 19
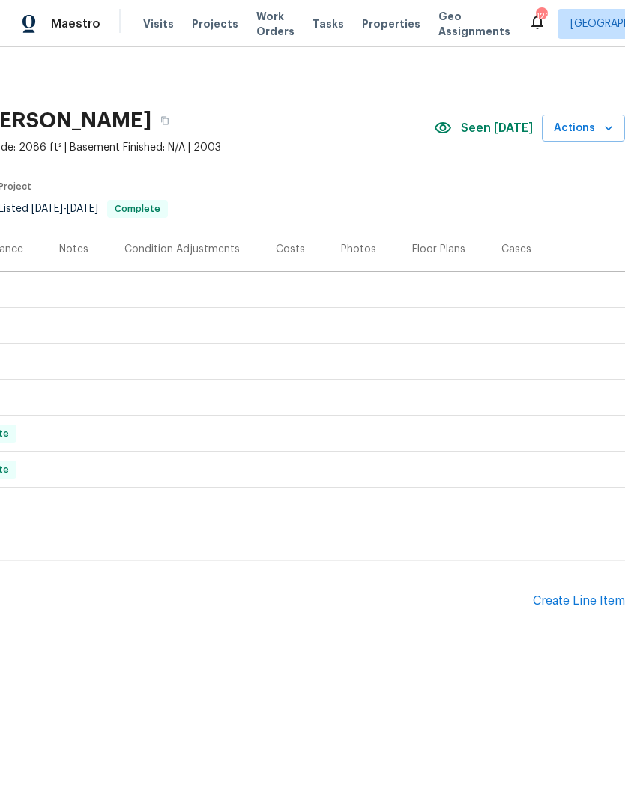
click at [567, 608] on div "Create Line Item" at bounding box center [579, 601] width 92 height 14
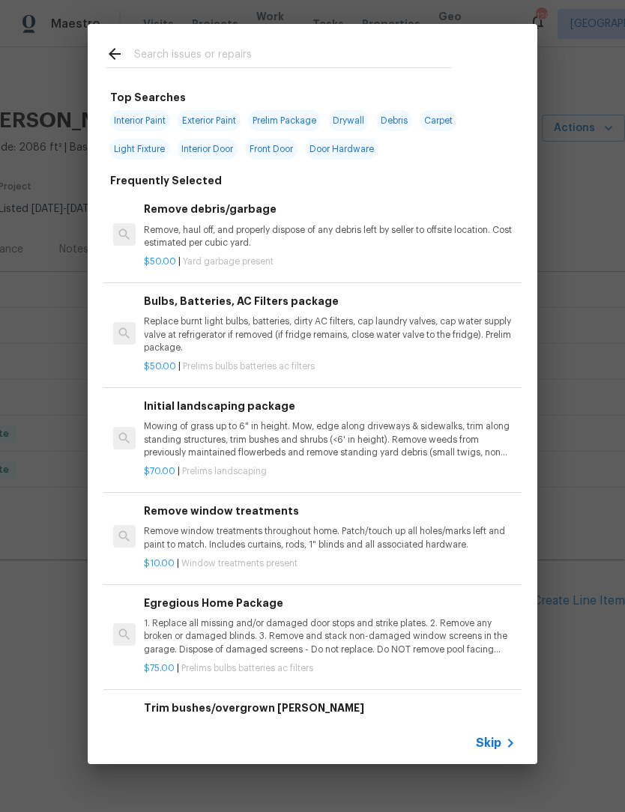
click at [252, 51] on input "text" at bounding box center [293, 56] width 318 height 22
click at [210, 46] on input "text" at bounding box center [293, 56] width 318 height 22
type input "Wayer"
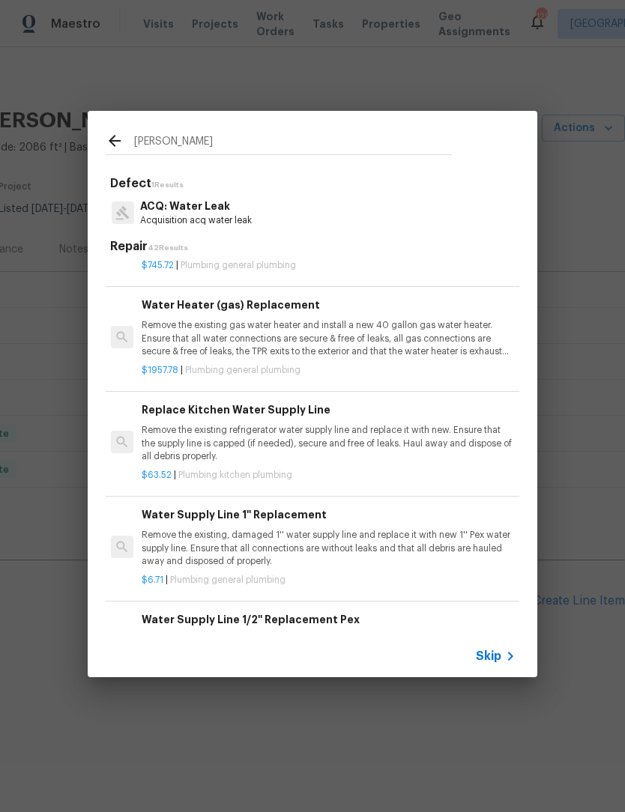
scroll to position [1126, 2]
click at [288, 322] on p "Remove the existing gas water heater and install a new 40 gallon gas water heat…" at bounding box center [328, 338] width 372 height 38
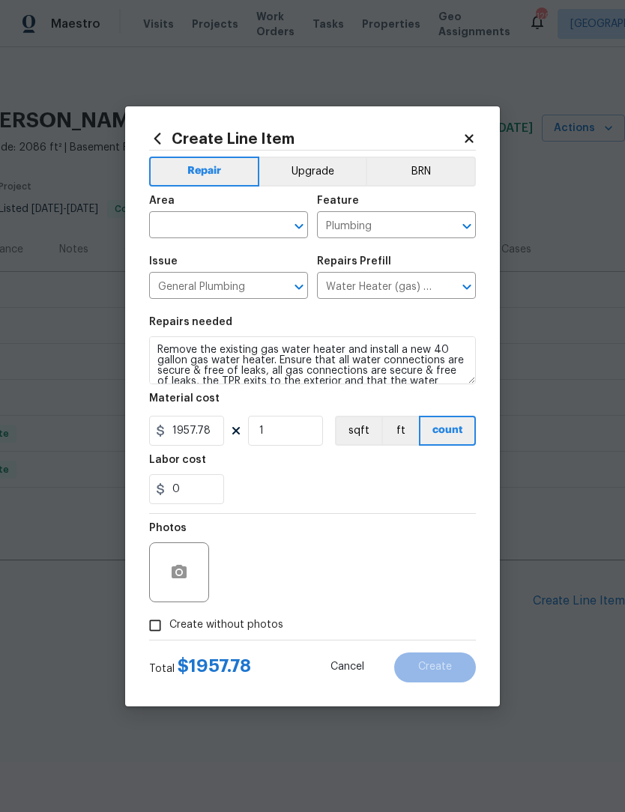
click at [294, 223] on icon "Open" at bounding box center [299, 226] width 18 height 18
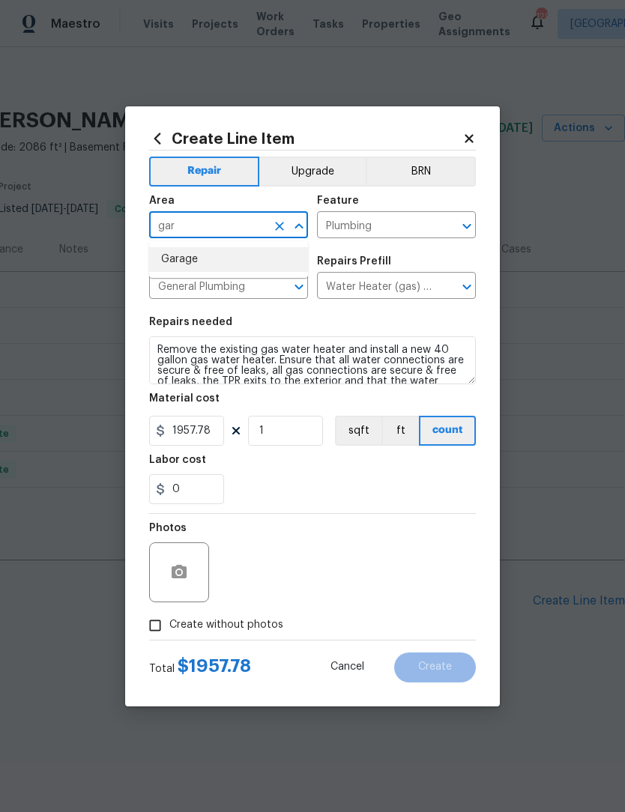
click at [235, 261] on li "Garage" at bounding box center [228, 259] width 159 height 25
type input "Garage"
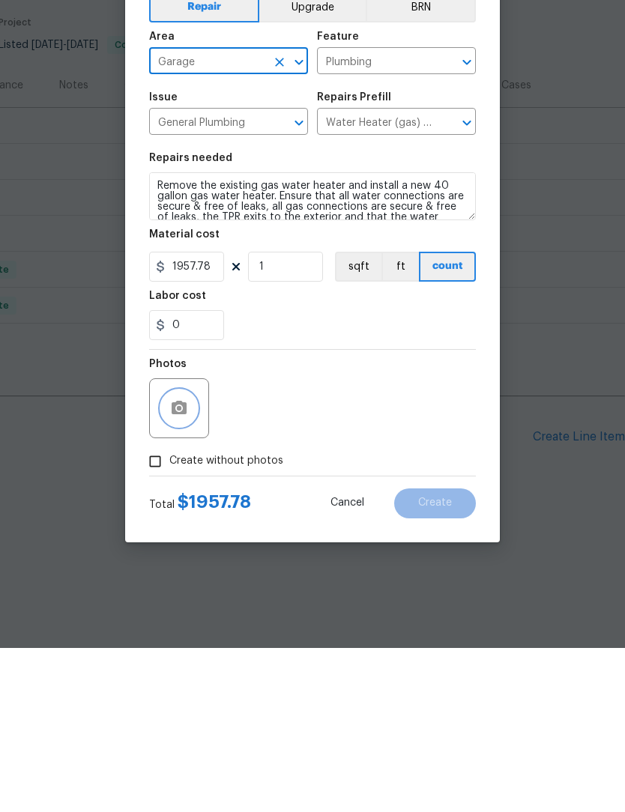
click at [182, 565] on icon "button" at bounding box center [179, 571] width 15 height 13
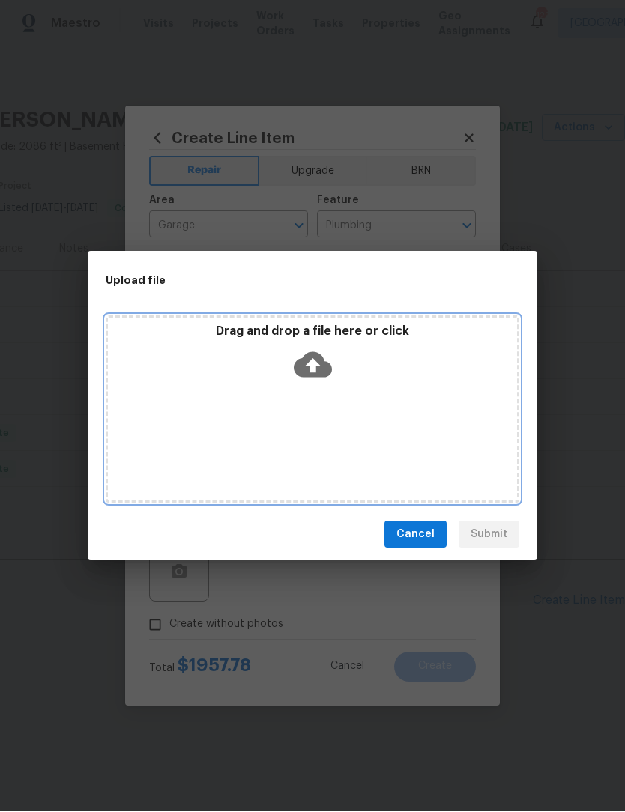
click at [314, 366] on icon at bounding box center [313, 365] width 38 height 38
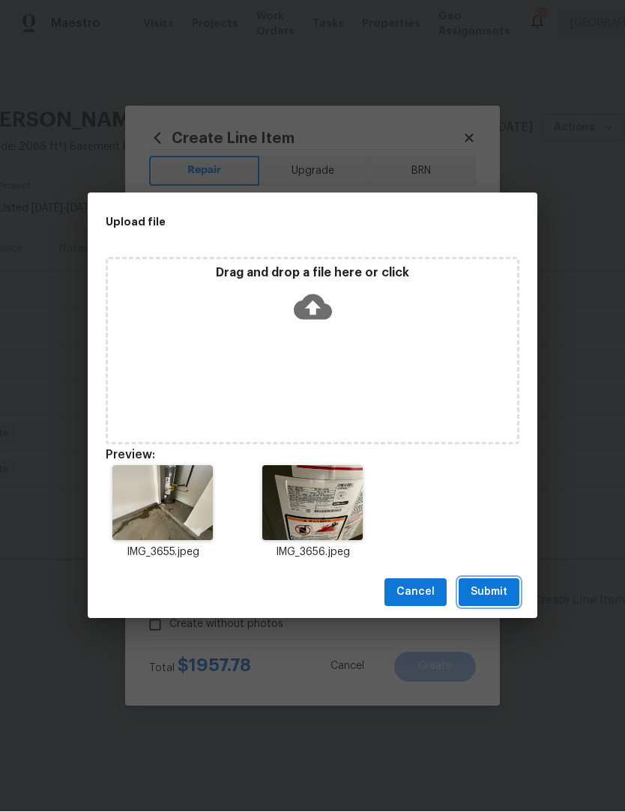
click at [498, 593] on span "Submit" at bounding box center [489, 593] width 37 height 19
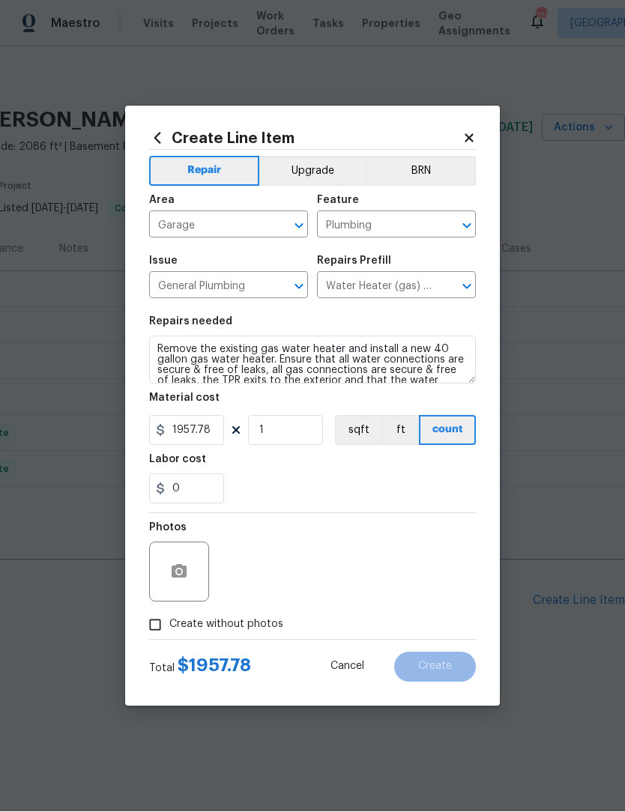
click at [157, 618] on input "Create without photos" at bounding box center [155, 625] width 28 height 28
click at [154, 625] on input "Create without photos" at bounding box center [155, 625] width 28 height 28
checkbox input "false"
click at [180, 573] on circle "button" at bounding box center [179, 571] width 4 height 4
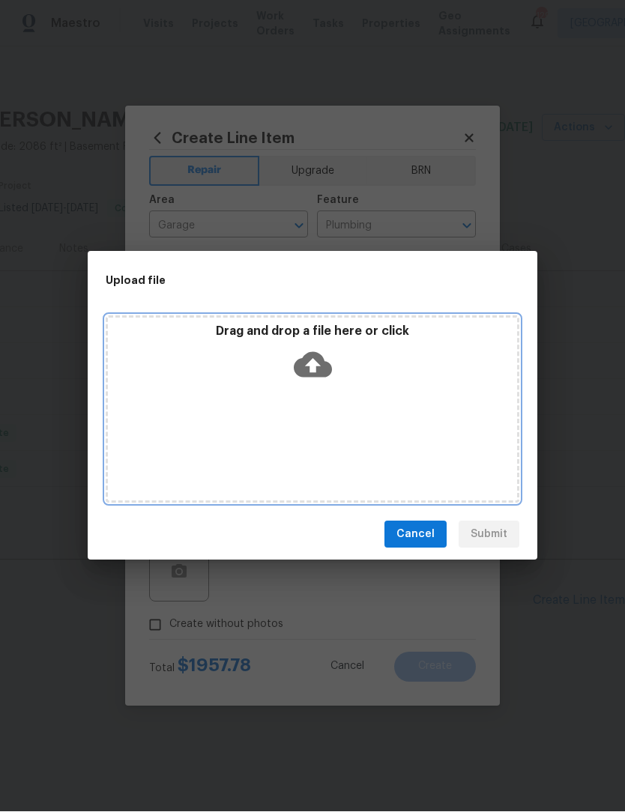
click at [319, 366] on icon at bounding box center [313, 365] width 38 height 25
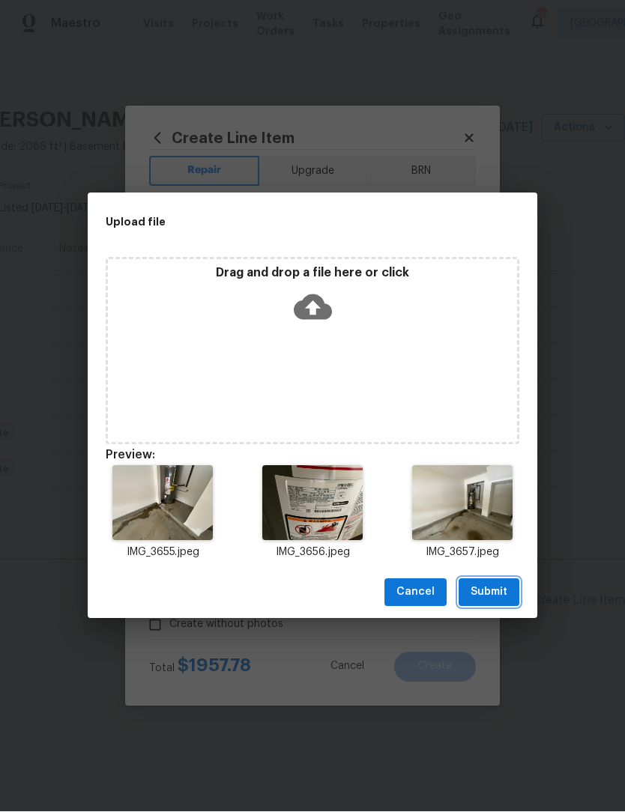
click at [492, 587] on span "Submit" at bounding box center [489, 593] width 37 height 19
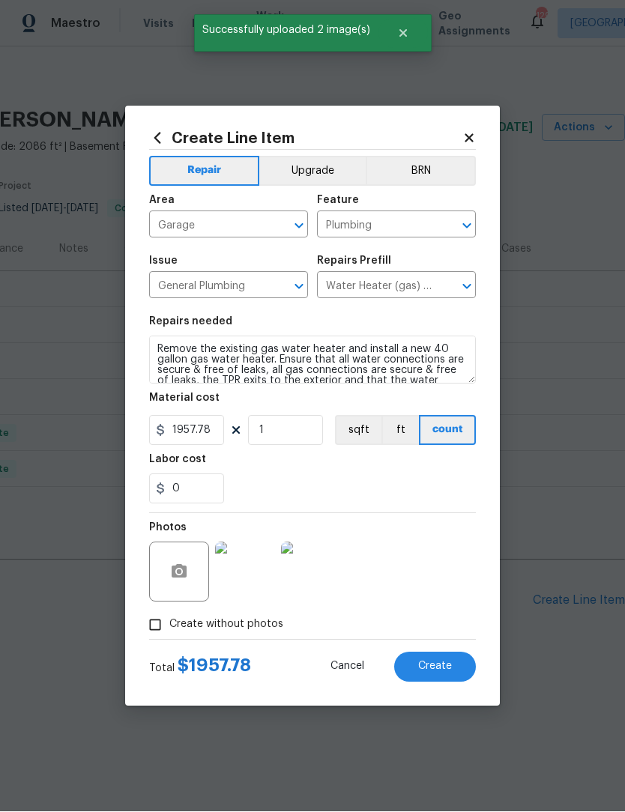
click at [440, 669] on span "Create" at bounding box center [435, 667] width 34 height 11
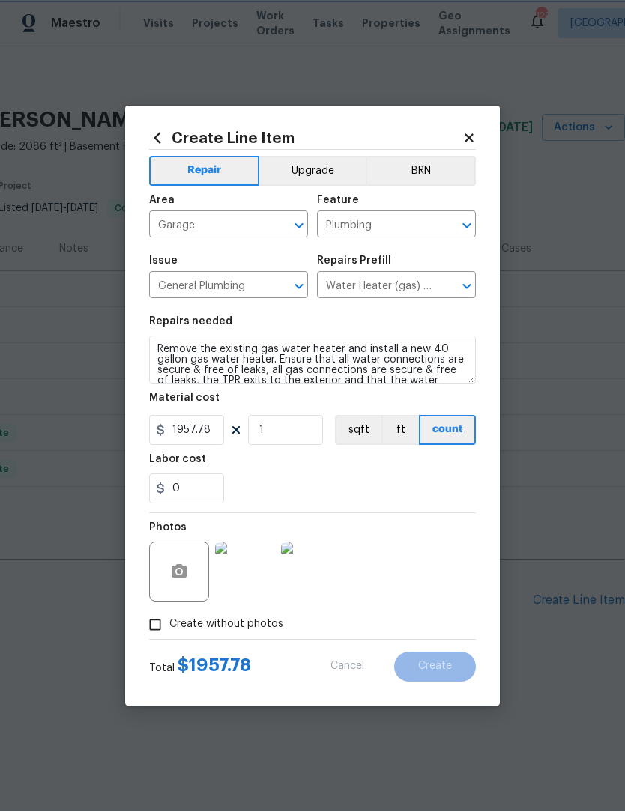
type input "0"
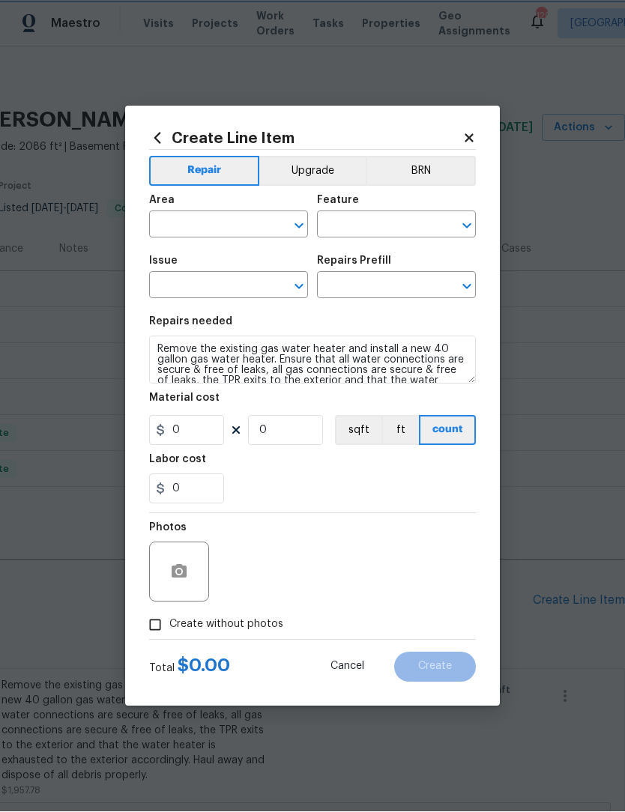
scroll to position [1, 0]
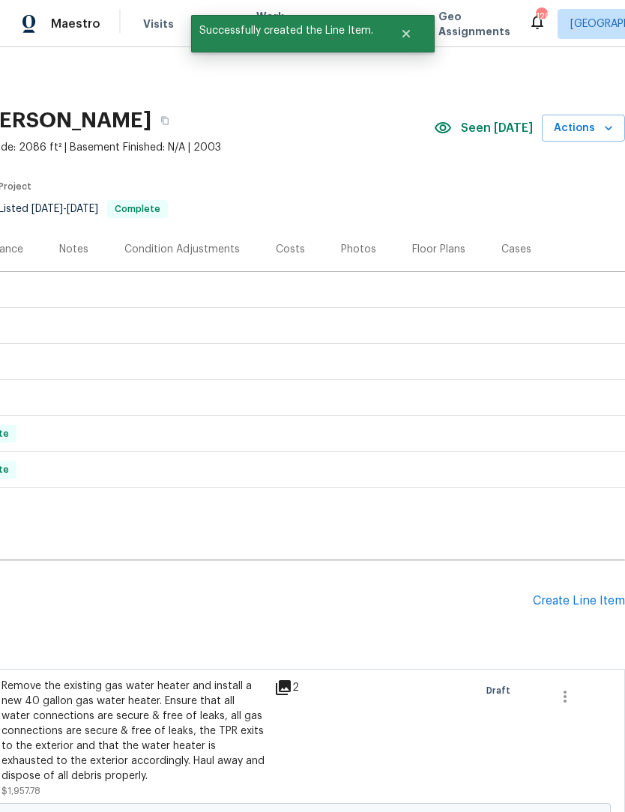
click at [581, 599] on div "Create Line Item" at bounding box center [579, 601] width 92 height 14
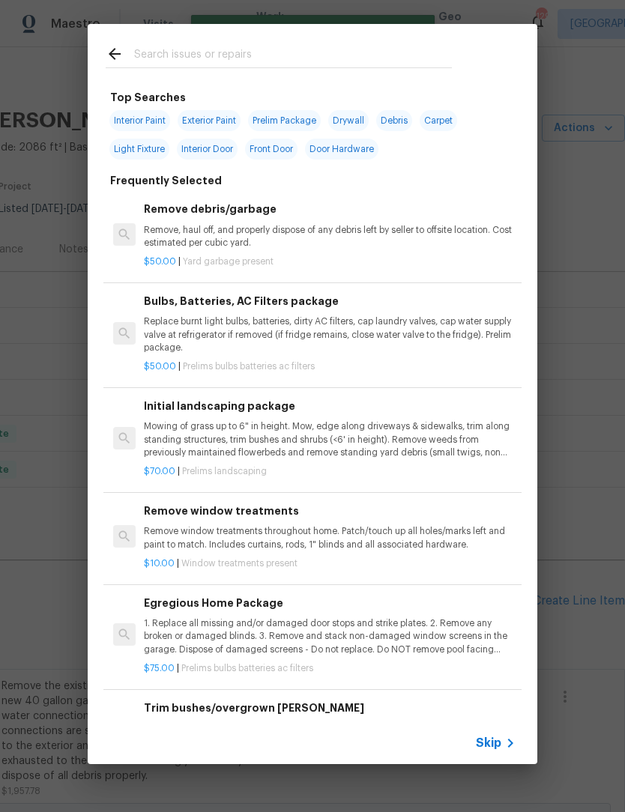
click at [236, 52] on input "text" at bounding box center [293, 56] width 318 height 22
type input "Roof"
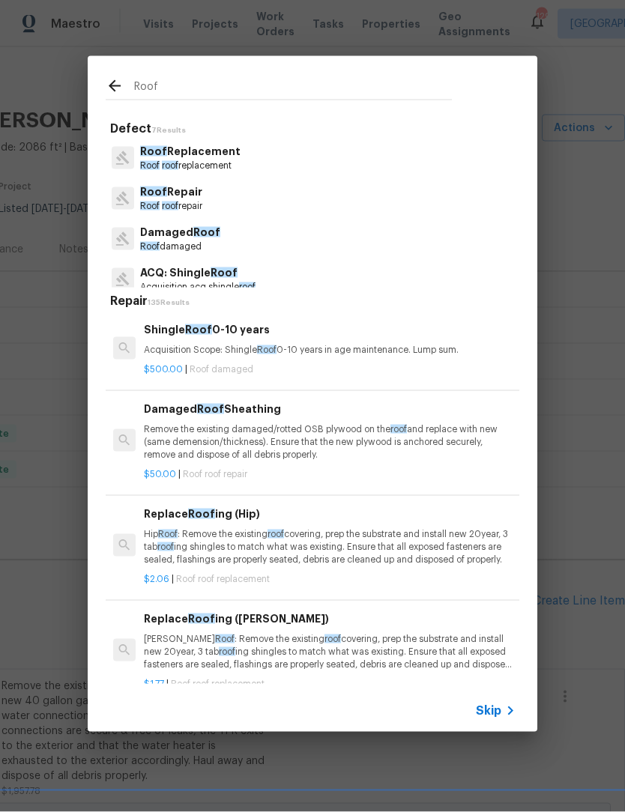
click at [202, 202] on p "Roof roof repair" at bounding box center [171, 206] width 62 height 13
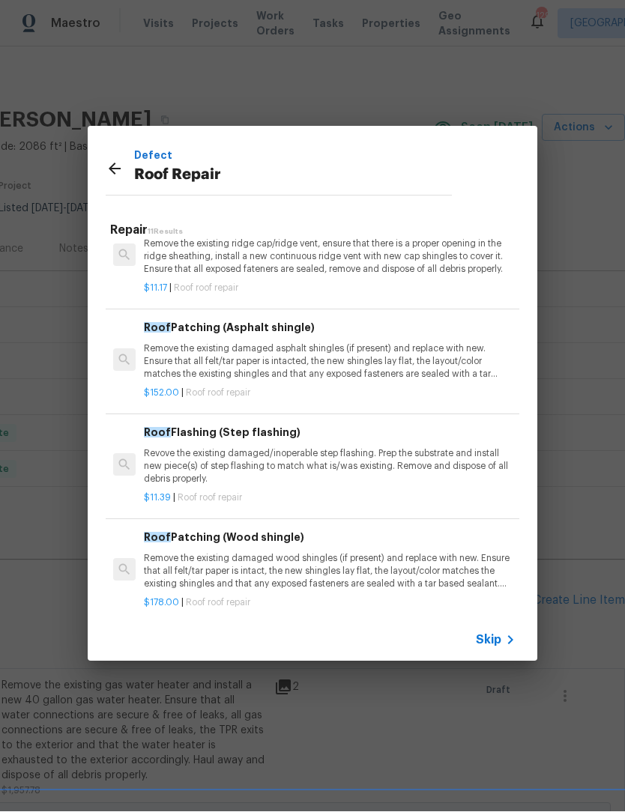
scroll to position [353, 1]
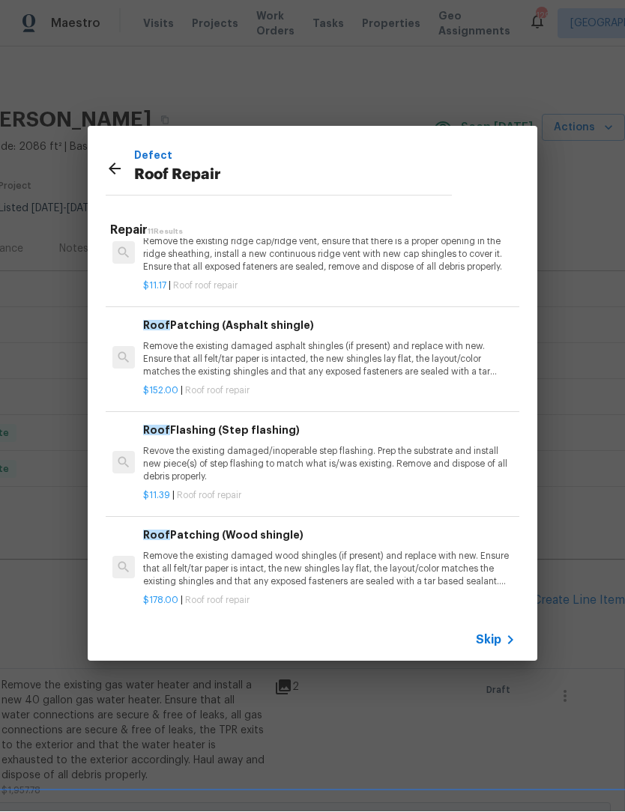
click at [265, 341] on p "Remove the existing damaged asphalt shingles (if present) and replace with new.…" at bounding box center [329, 360] width 372 height 38
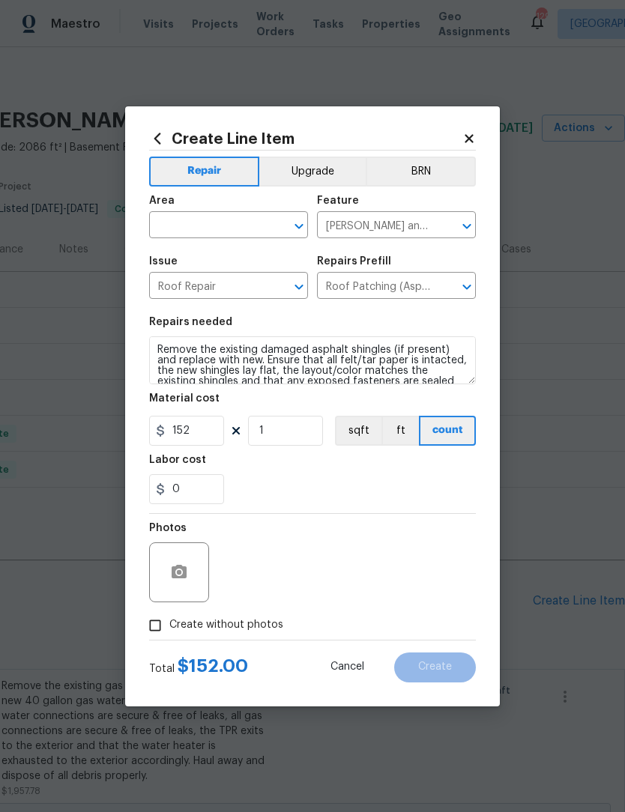
click at [299, 228] on icon "Open" at bounding box center [298, 226] width 8 height 5
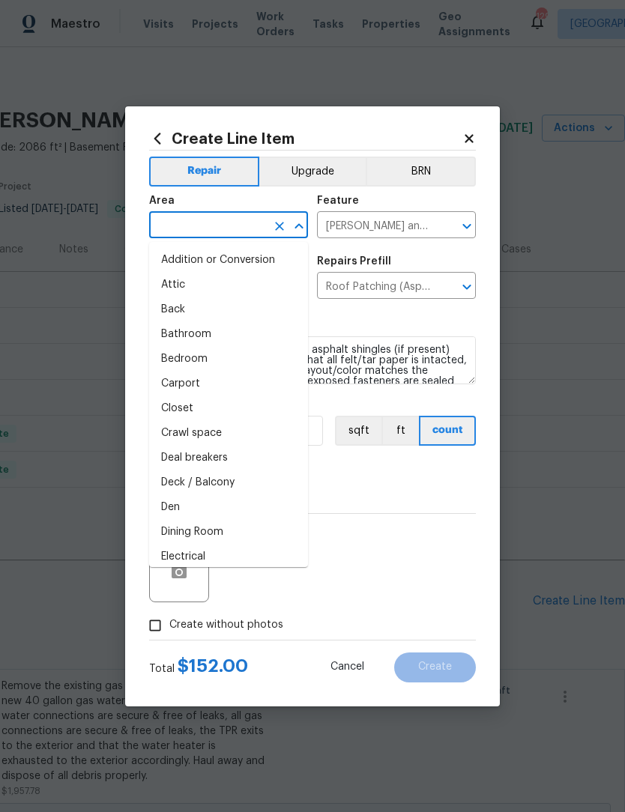
scroll to position [0, 0]
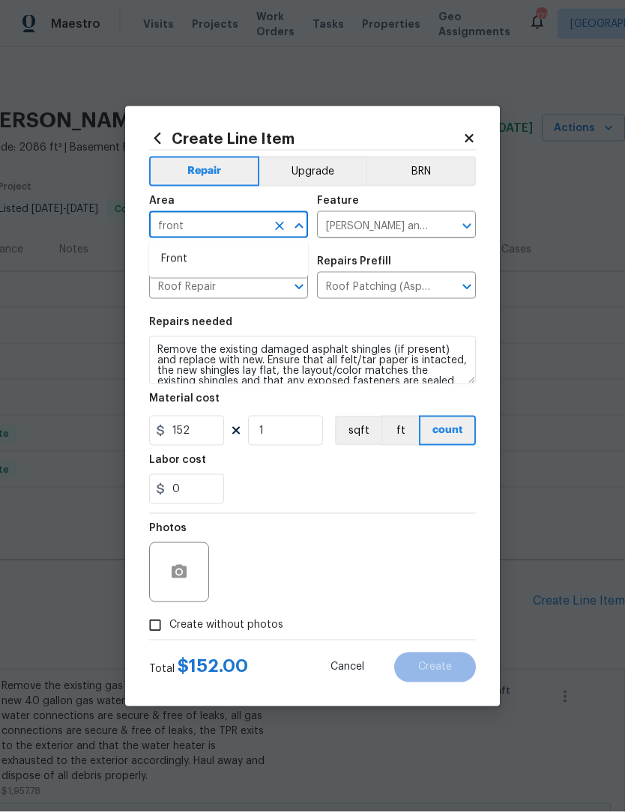
click at [231, 261] on li "Front" at bounding box center [228, 259] width 159 height 25
type input "Front"
click at [387, 225] on input "Eaves and Trim" at bounding box center [375, 226] width 117 height 23
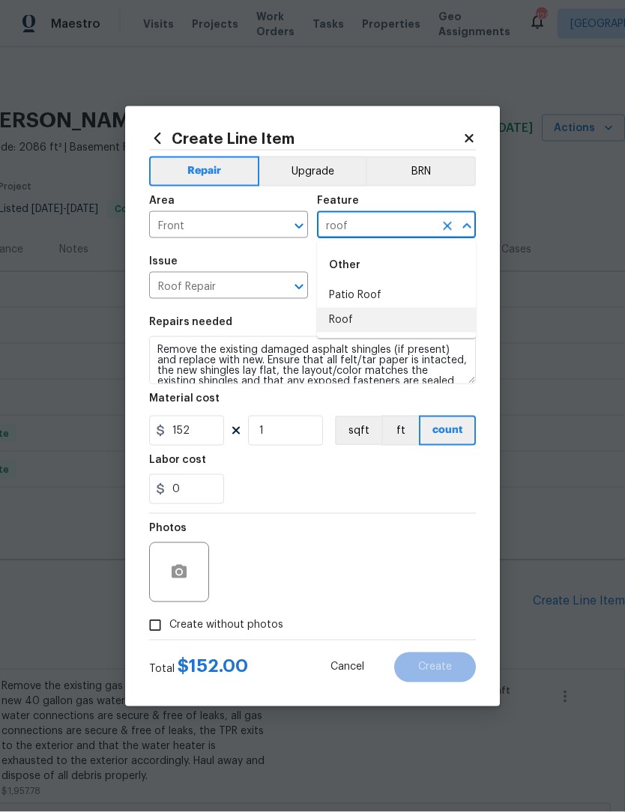
click at [365, 318] on li "Roof" at bounding box center [396, 320] width 159 height 25
type input "Roof"
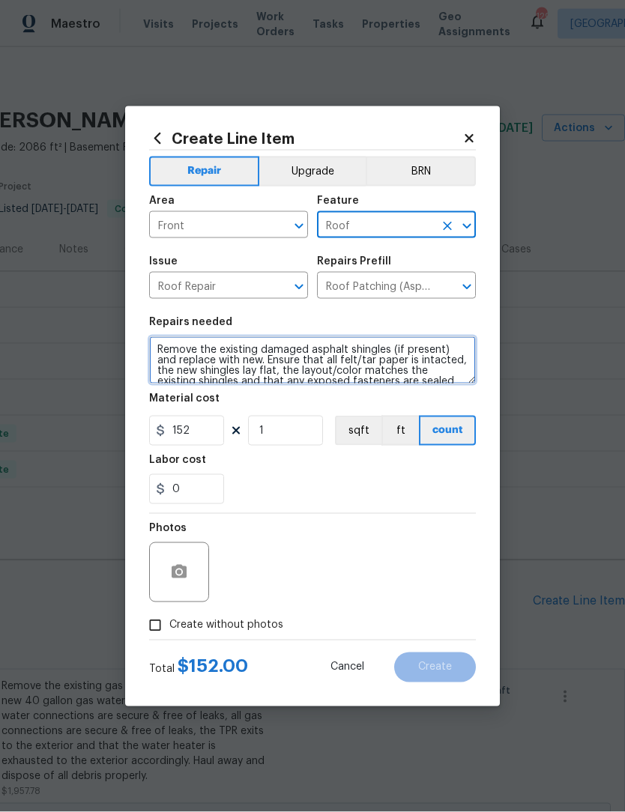
click at [308, 344] on textarea "Remove the existing damaged asphalt shingles (if present) and replace with new.…" at bounding box center [312, 360] width 327 height 48
click at [387, 368] on textarea "Remove the existing damaged asphalt shingles (if present) and replace with new.…" at bounding box center [312, 360] width 327 height 48
click at [308, 352] on textarea "Remove the existing damaged asphalt shingles (if present) and replace with new.…" at bounding box center [312, 360] width 327 height 48
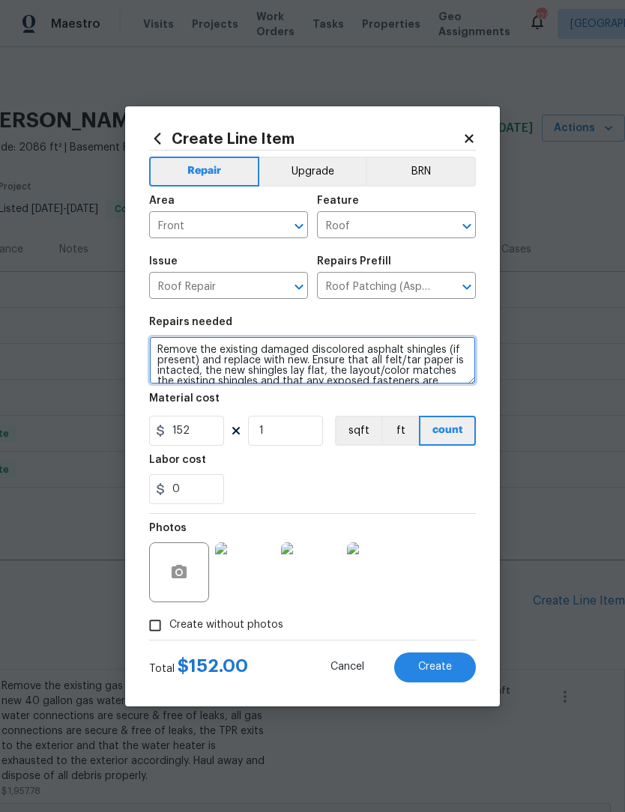
click at [163, 354] on textarea "Remove the existing damaged discolored asphalt shingles (if present) and replac…" at bounding box center [312, 360] width 327 height 48
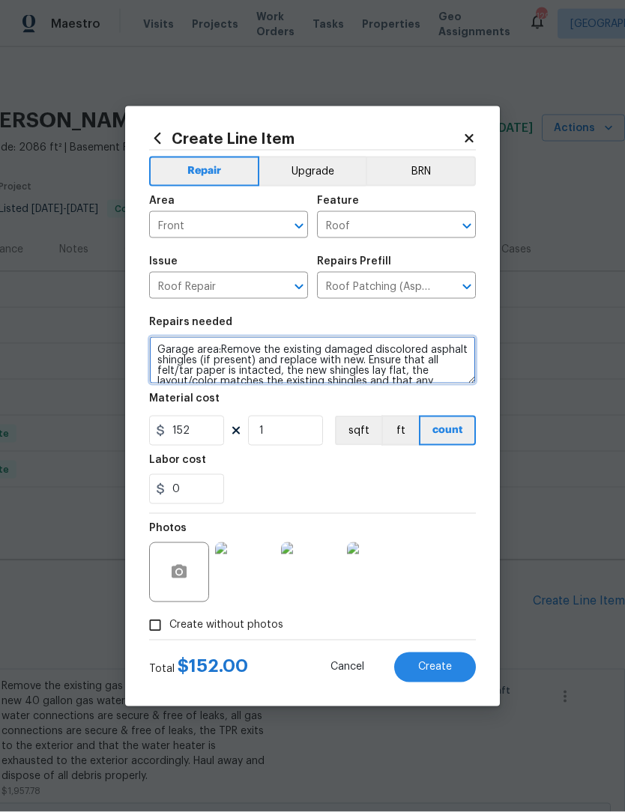
type textarea "Garage area: Remove the existing damaged discolored asphalt shingles (if presen…"
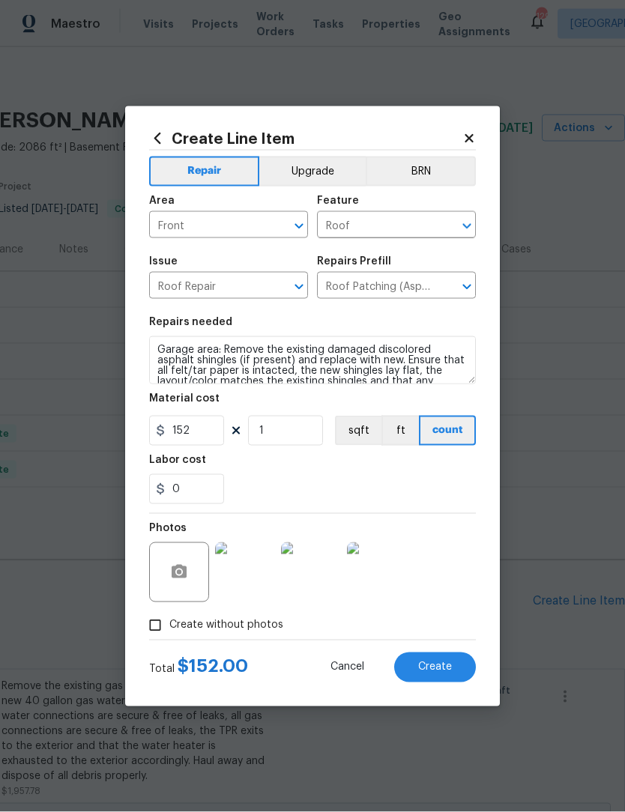
scroll to position [1, 0]
click at [345, 668] on span "Cancel" at bounding box center [347, 667] width 34 height 11
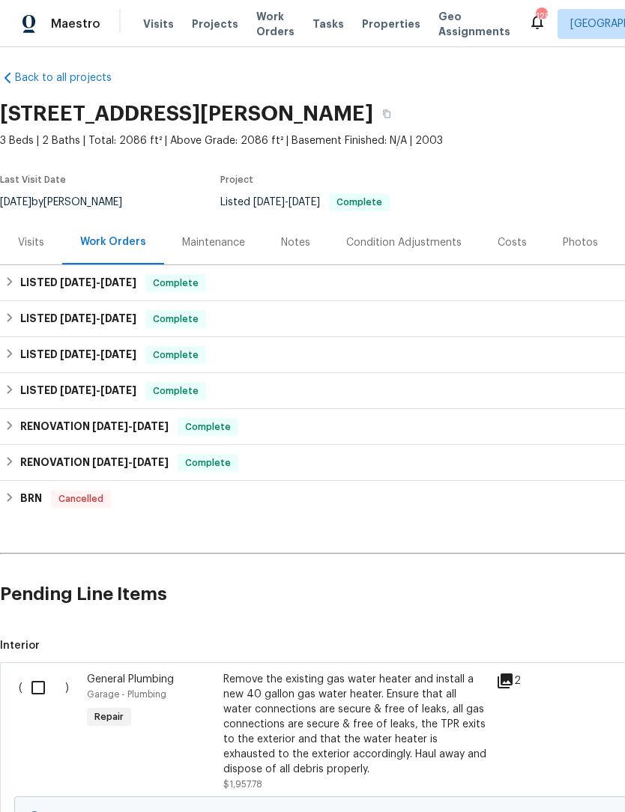
scroll to position [7, 0]
click at [44, 693] on input "checkbox" at bounding box center [43, 687] width 43 height 31
checkbox input "true"
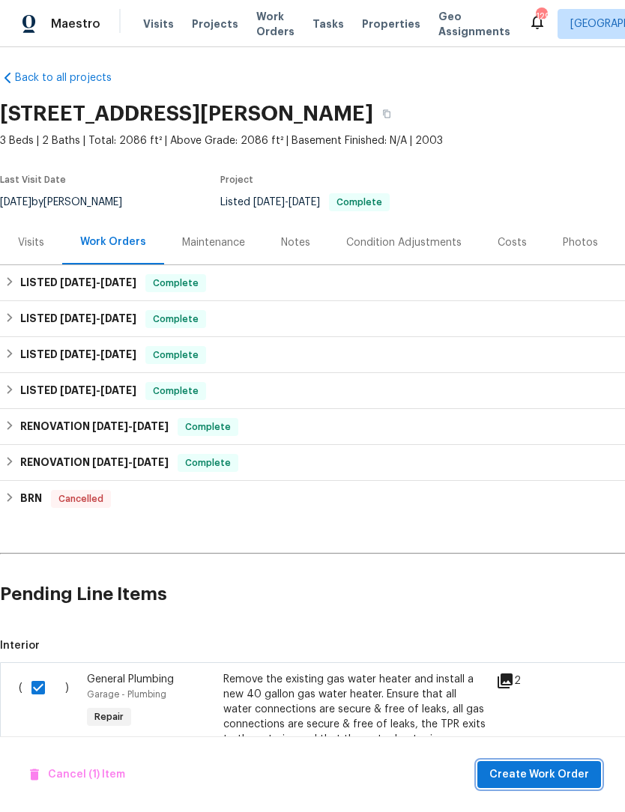
click at [544, 775] on span "Create Work Order" at bounding box center [539, 775] width 100 height 19
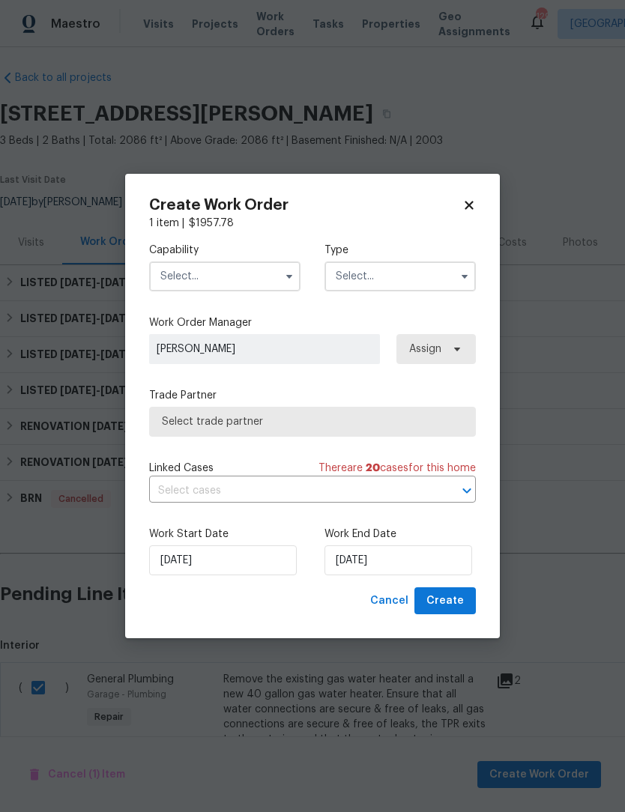
click at [285, 273] on icon "button" at bounding box center [289, 276] width 12 height 12
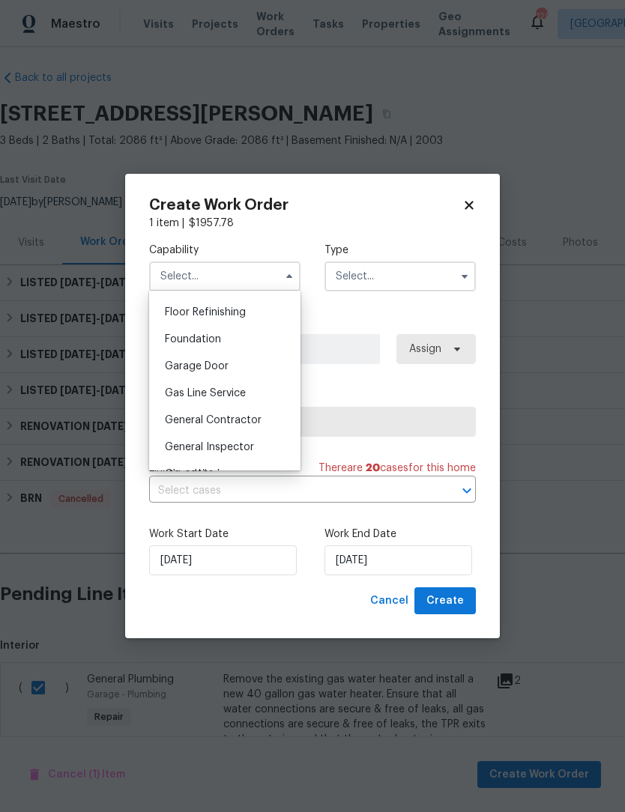
scroll to position [613, 0]
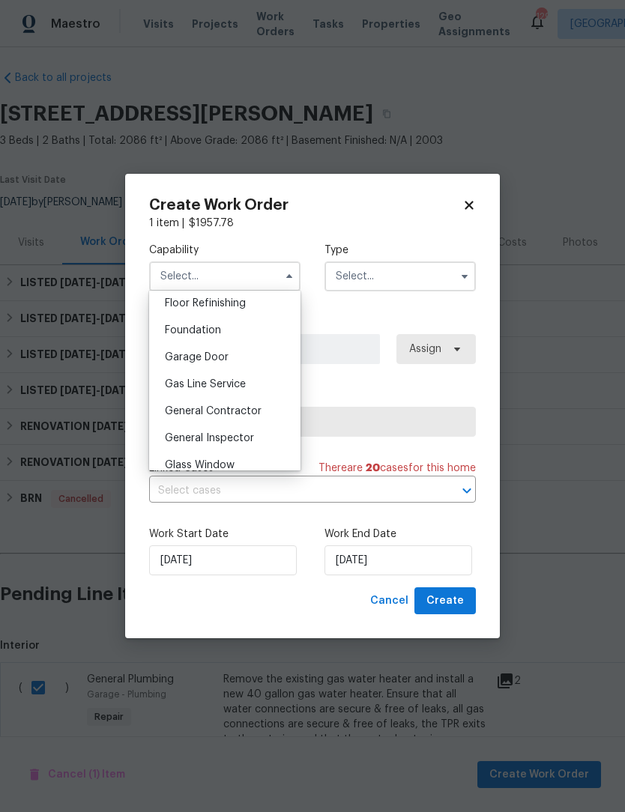
click at [255, 410] on span "General Contractor" at bounding box center [213, 411] width 97 height 10
type input "General Contractor"
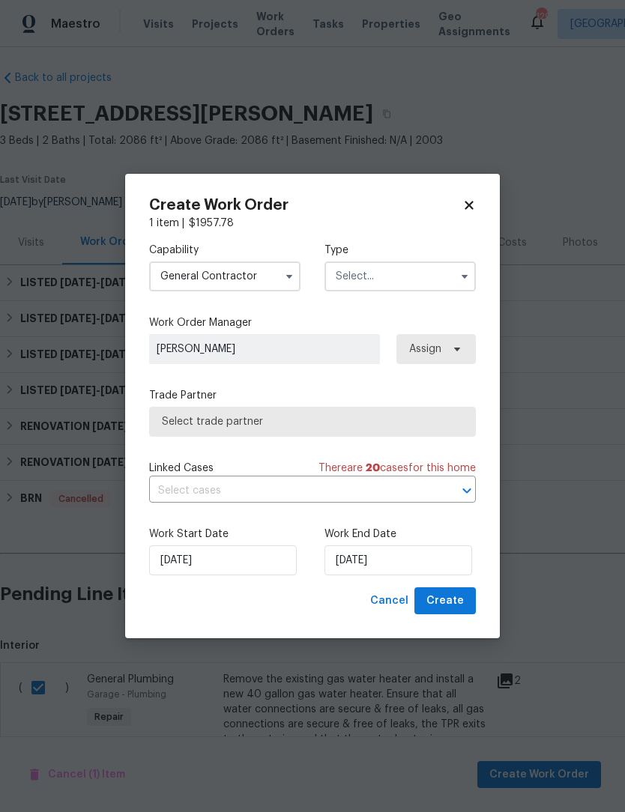
click at [457, 273] on button "button" at bounding box center [465, 276] width 18 height 18
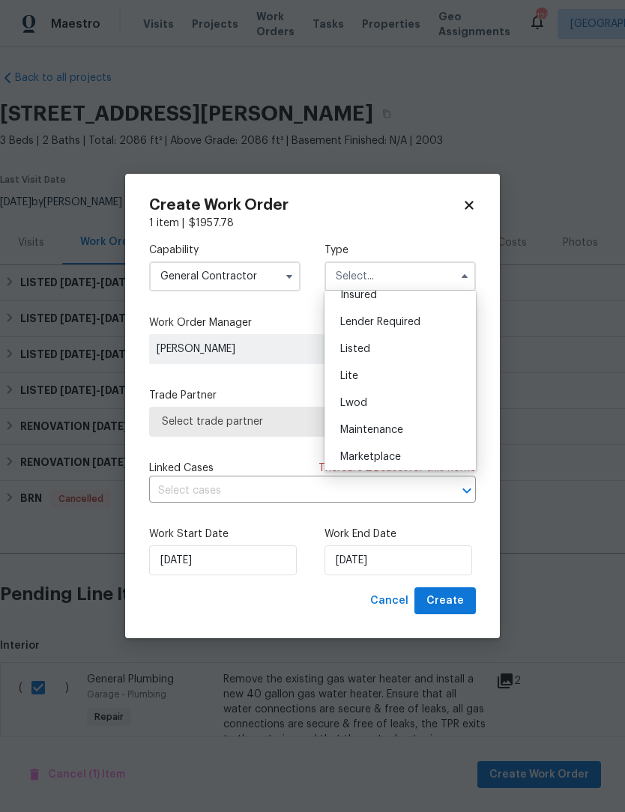
scroll to position [106, 0]
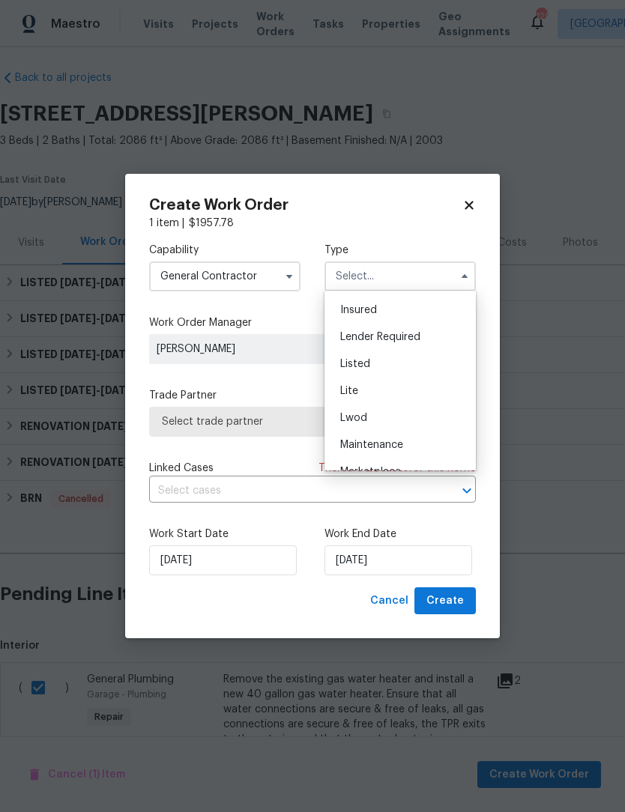
click at [389, 358] on div "Listed" at bounding box center [400, 364] width 144 height 27
type input "Listed"
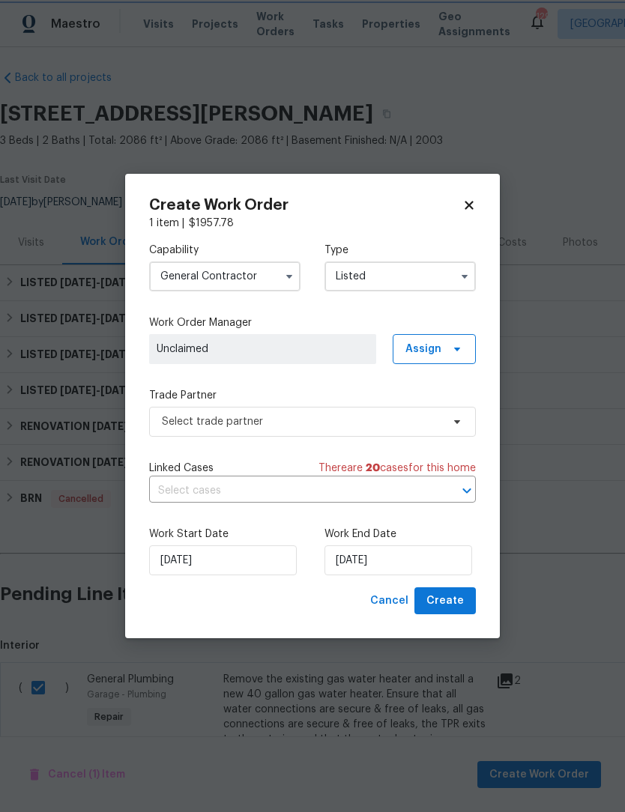
scroll to position [0, 0]
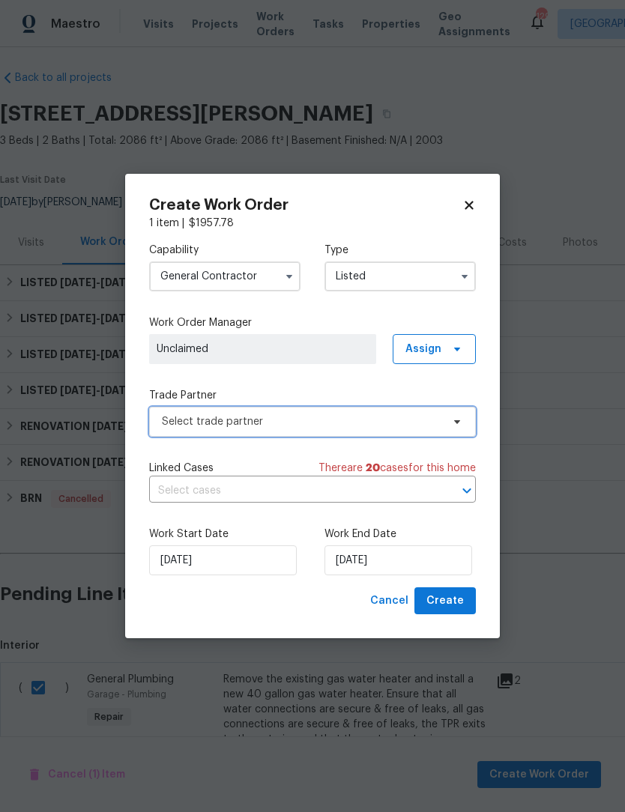
click at [452, 423] on icon at bounding box center [457, 422] width 12 height 12
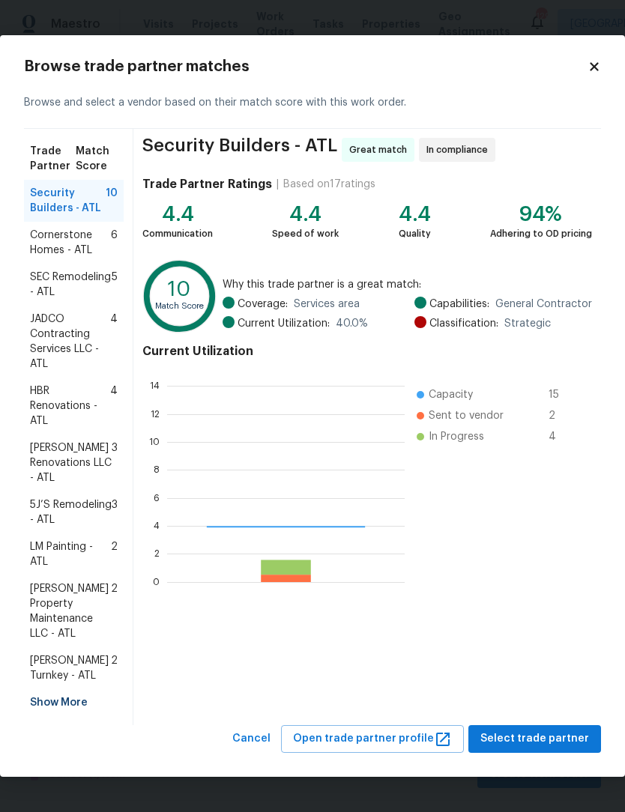
scroll to position [210, 238]
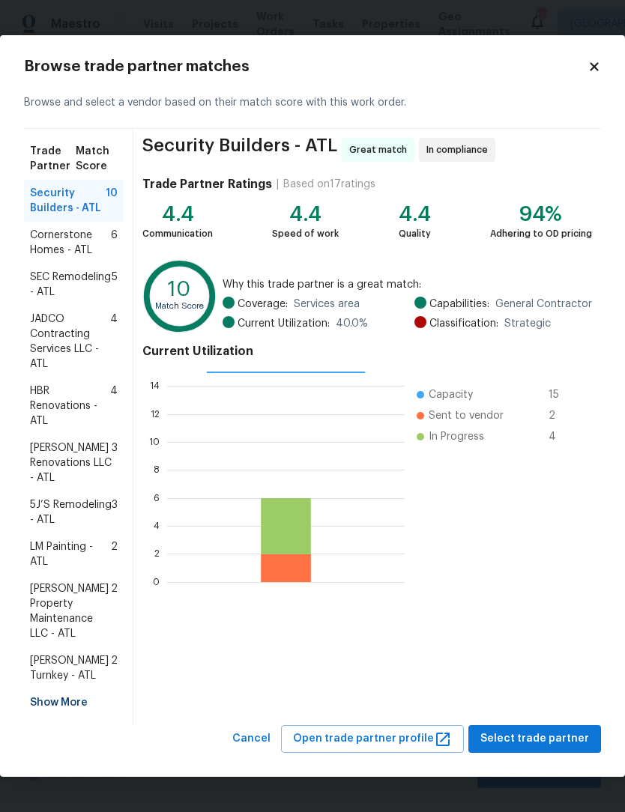
click at [68, 615] on span "Glen Property Maintenance LLC - ATL" at bounding box center [70, 611] width 81 height 60
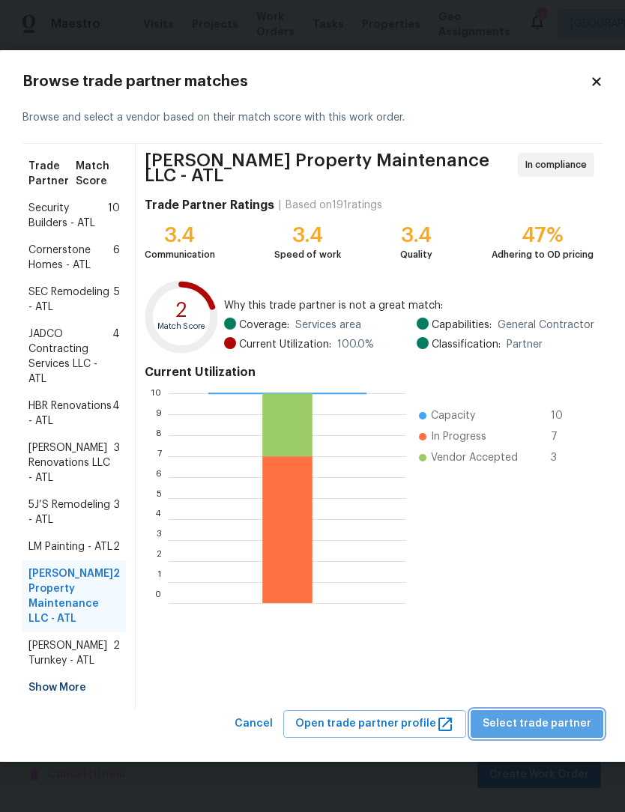
click at [545, 734] on span "Select trade partner" at bounding box center [537, 724] width 109 height 19
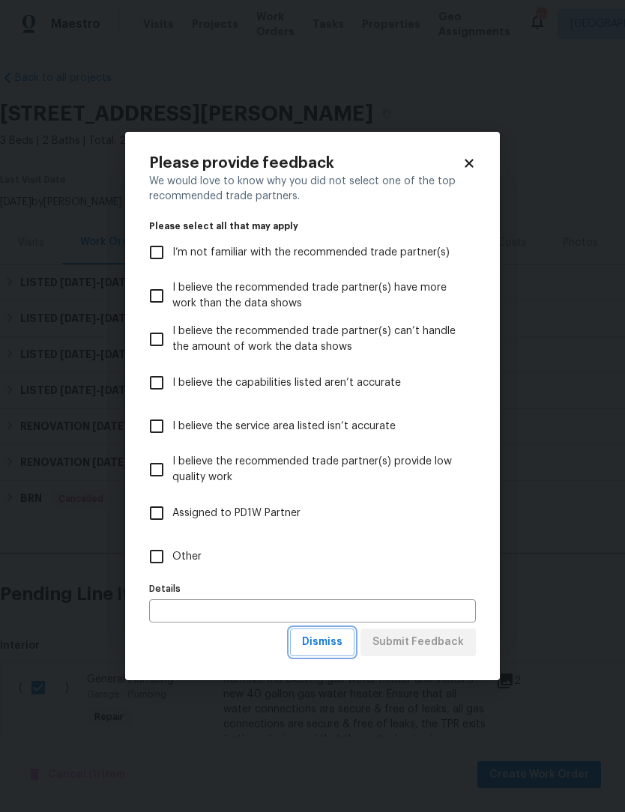
click at [336, 650] on span "Dismiss" at bounding box center [322, 642] width 40 height 19
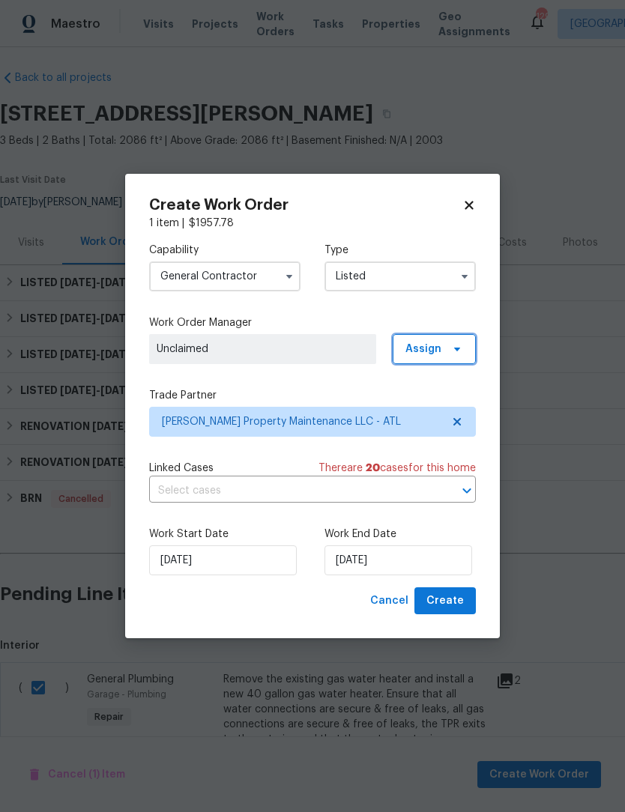
click at [456, 345] on icon at bounding box center [457, 349] width 12 height 12
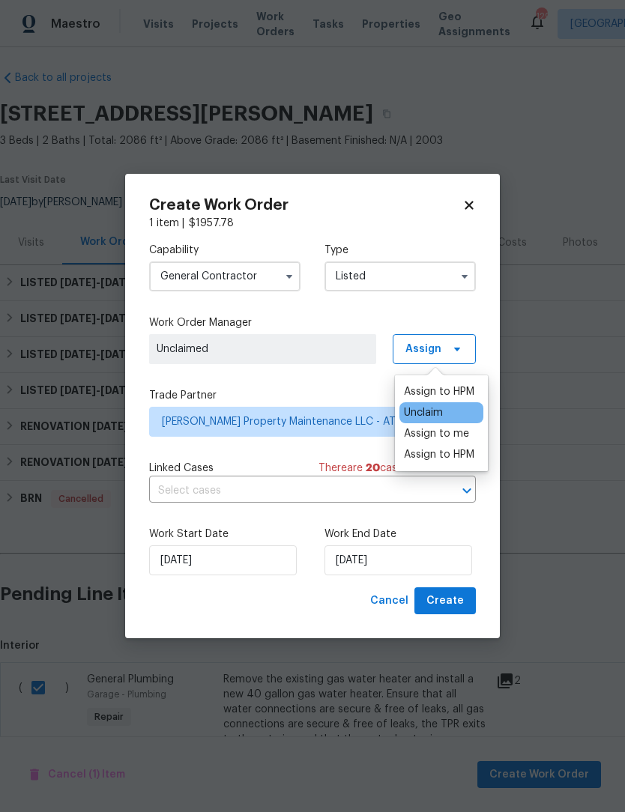
click at [460, 433] on div "Assign to me" at bounding box center [436, 433] width 65 height 15
click at [464, 436] on div "Assign to me" at bounding box center [436, 433] width 65 height 15
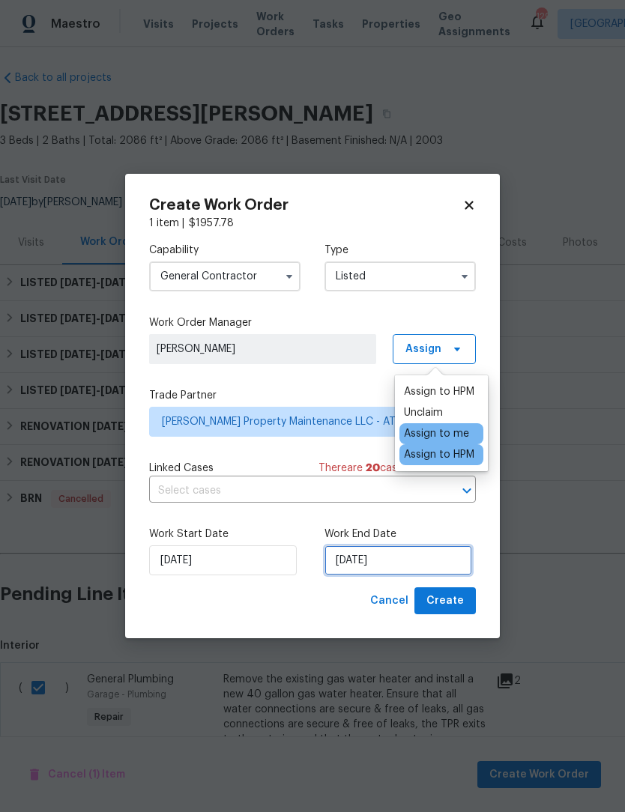
click at [425, 566] on input "9/1/2025" at bounding box center [398, 560] width 148 height 30
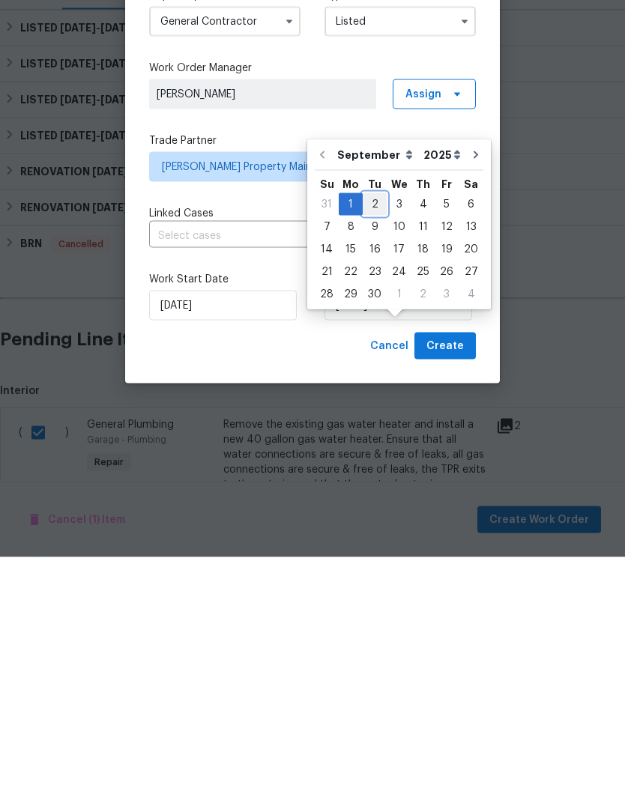
click at [377, 449] on div "2" at bounding box center [375, 459] width 24 height 21
type input "9/2/2025"
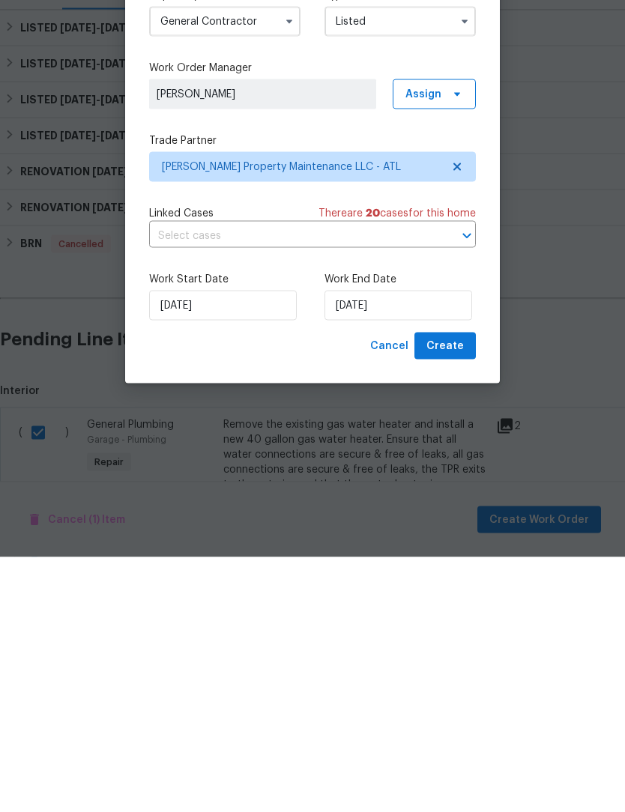
scroll to position [49, 0]
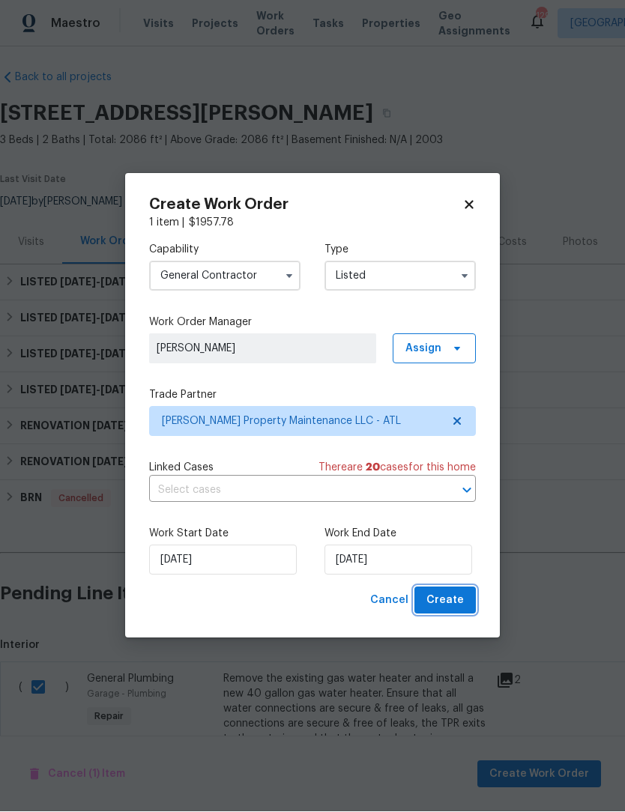
click at [461, 601] on span "Create" at bounding box center [444, 601] width 37 height 19
checkbox input "false"
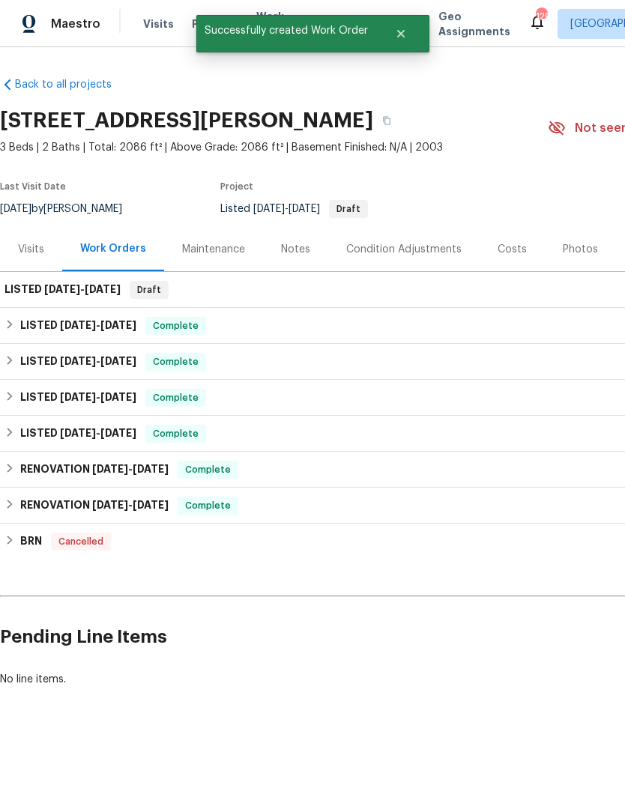
scroll to position [0, 0]
click at [297, 252] on div "Notes" at bounding box center [295, 249] width 29 height 15
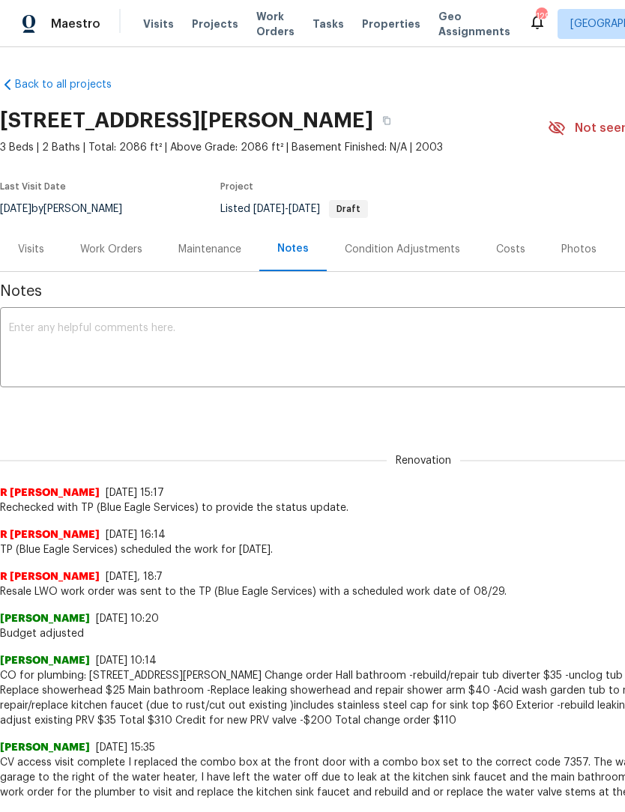
click at [224, 351] on textarea at bounding box center [423, 349] width 829 height 52
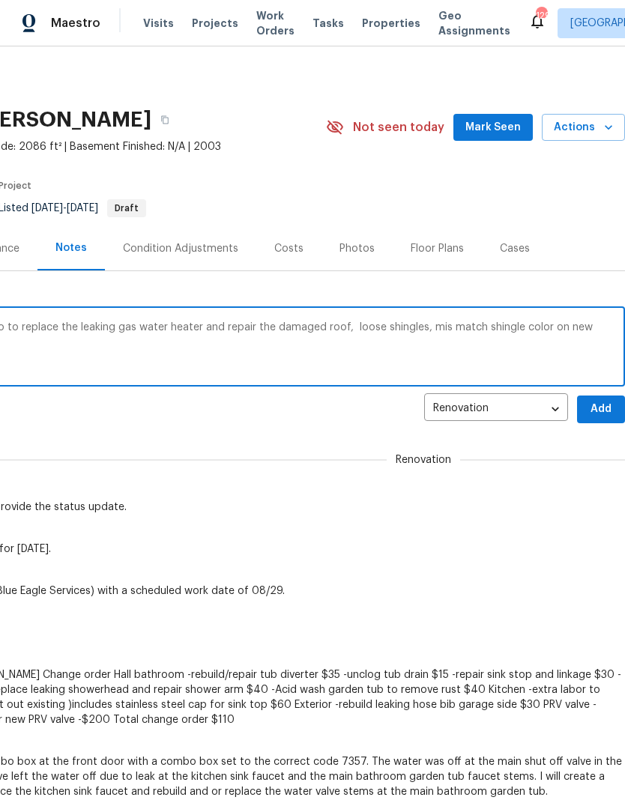
scroll to position [0, 222]
type textarea "TD Complete, created emergency listed wo to replace the leaking gas water heate…"
click at [604, 399] on button "Add" at bounding box center [601, 410] width 48 height 28
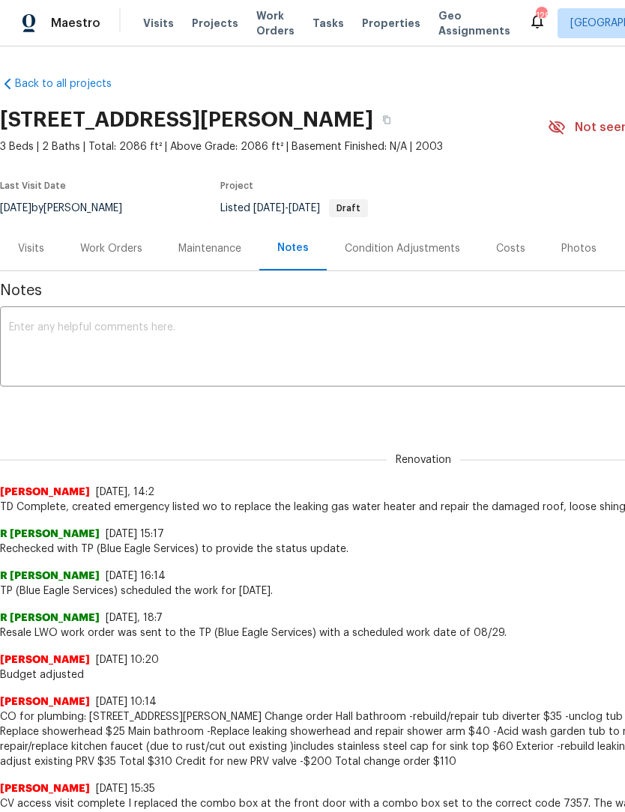
scroll to position [0, 0]
click at [213, 333] on textarea at bounding box center [423, 348] width 829 height 52
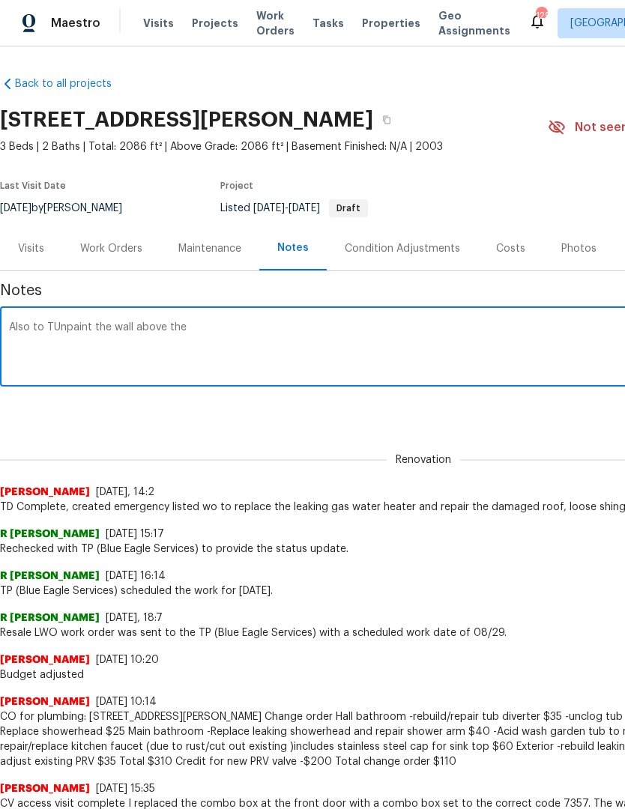
click at [118, 330] on textarea "Also to TUnpaint the wall above the" at bounding box center [423, 349] width 829 height 52
click at [242, 330] on textarea "Also to TUnpaint the interior wall above the" at bounding box center [423, 349] width 829 height 52
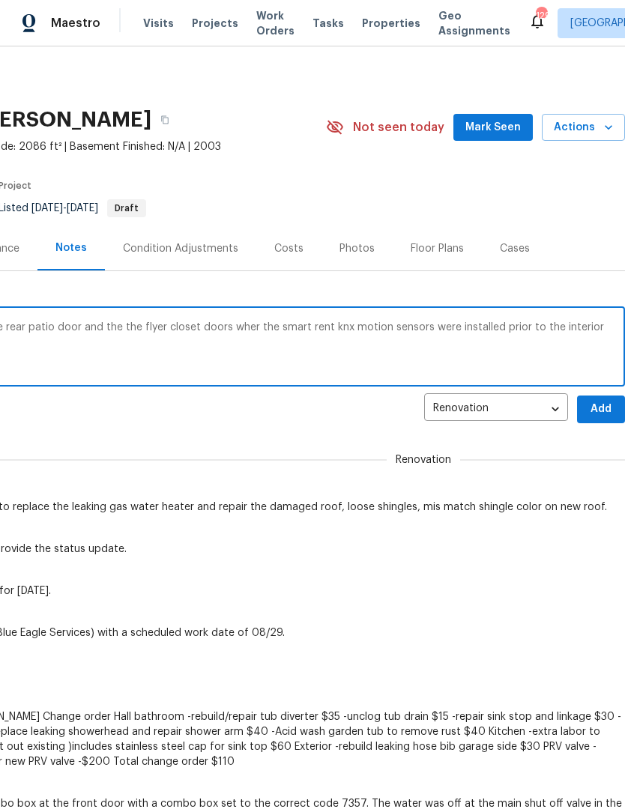
scroll to position [0, 222]
type textarea "Also to TUnpaint the interior wall above the rear patio door and the the flyer …"
click at [596, 410] on span "Add" at bounding box center [601, 410] width 24 height 19
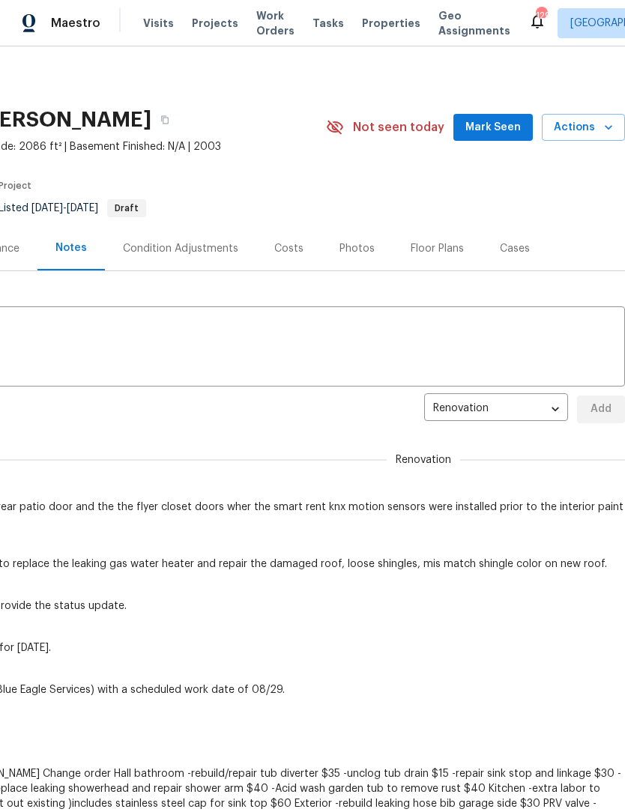
scroll to position [0, 0]
click at [521, 134] on span "Mark Seen" at bounding box center [492, 128] width 55 height 19
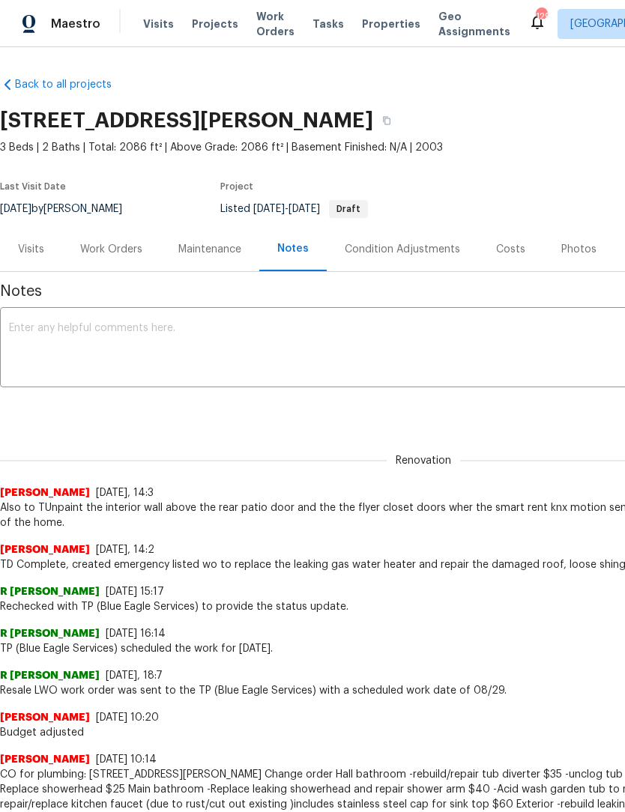
click at [120, 247] on div "Work Orders" at bounding box center [111, 249] width 62 height 15
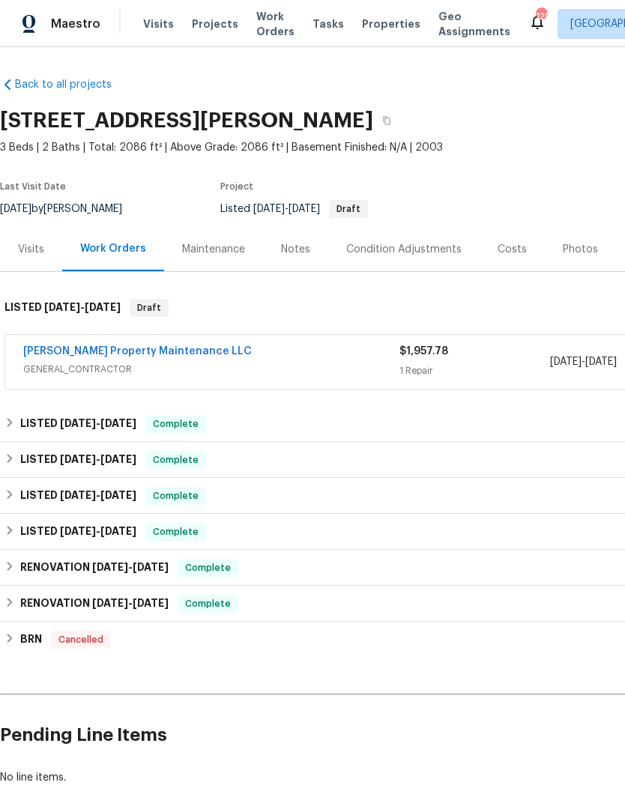
click at [108, 353] on link "Glen Property Maintenance LLC" at bounding box center [137, 351] width 229 height 10
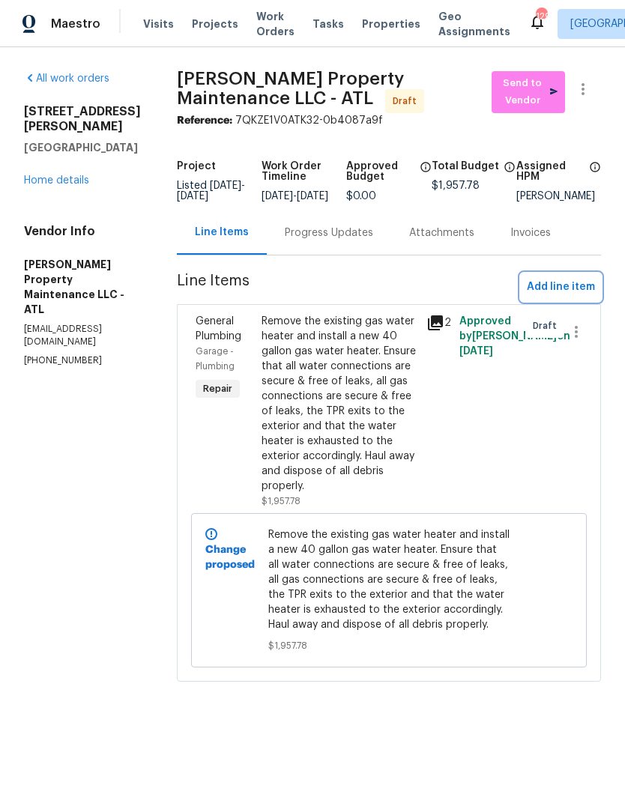
click at [563, 297] on span "Add line item" at bounding box center [561, 287] width 68 height 19
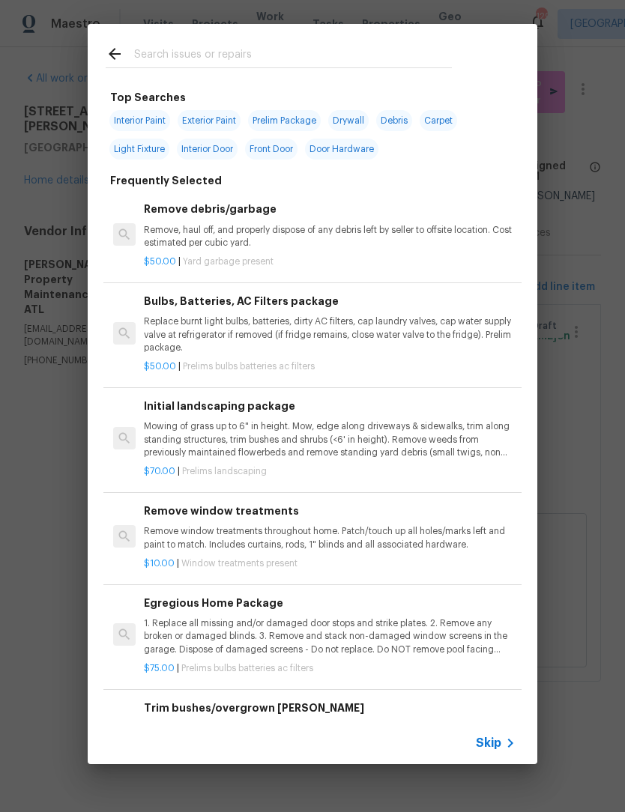
click at [158, 124] on span "Interior Paint" at bounding box center [139, 120] width 61 height 21
type input "Interior Paint"
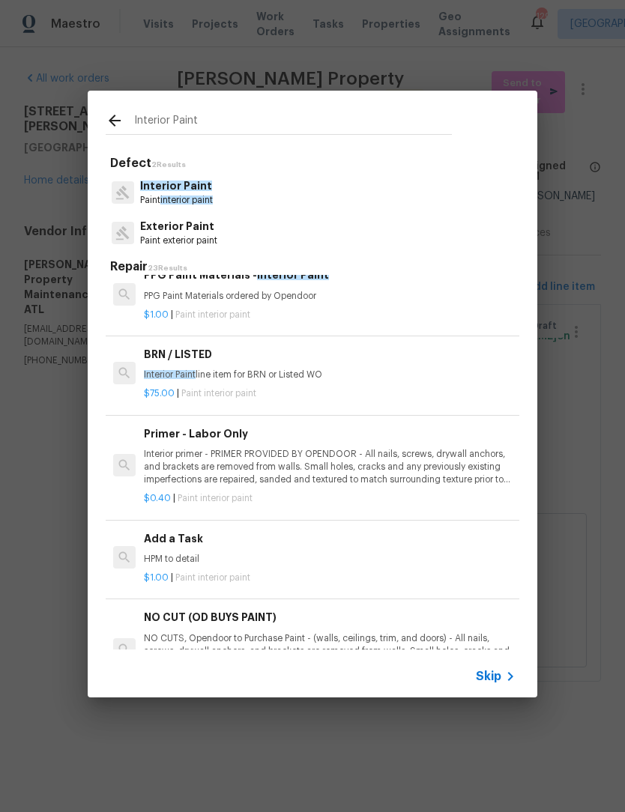
scroll to position [230, 0]
click at [186, 553] on p "HPM to detail" at bounding box center [330, 559] width 372 height 13
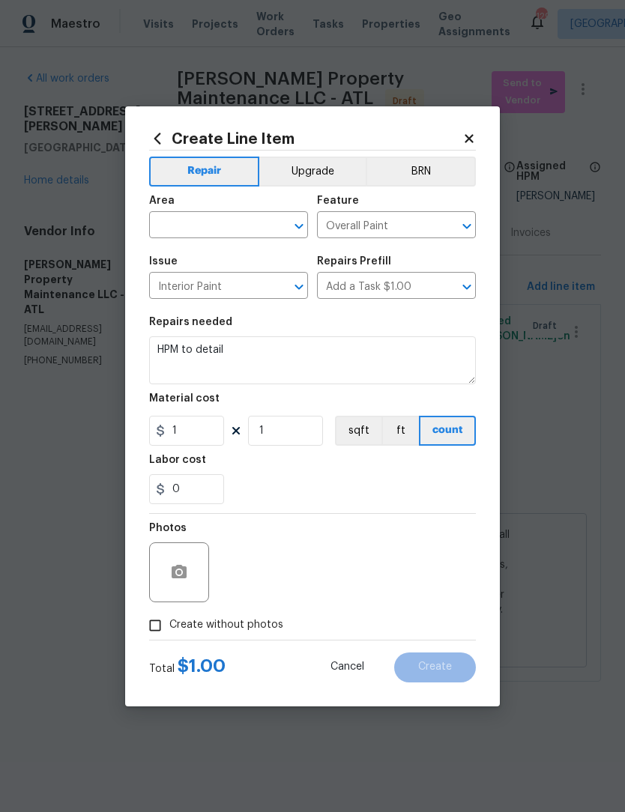
click at [297, 226] on icon "Open" at bounding box center [298, 226] width 8 height 5
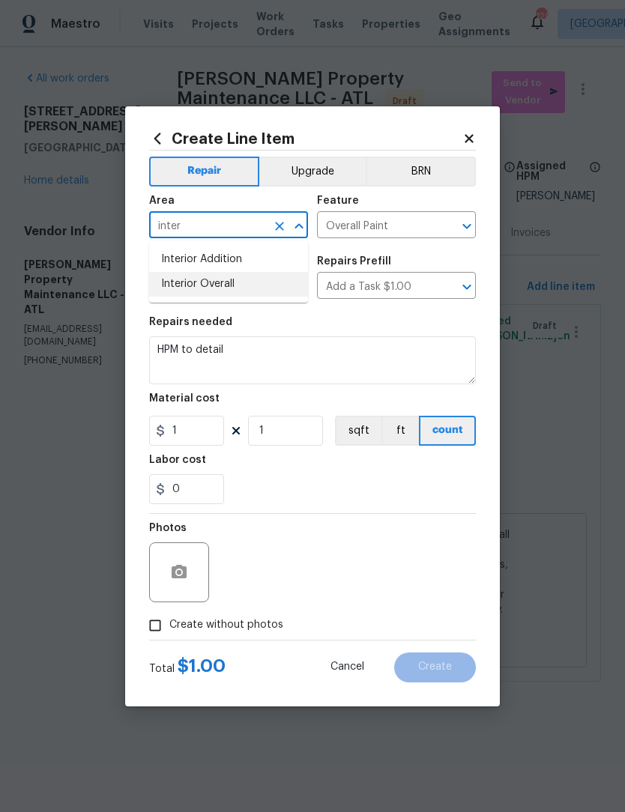
click at [255, 282] on li "Interior Overall" at bounding box center [228, 284] width 159 height 25
type input "Interior Overall"
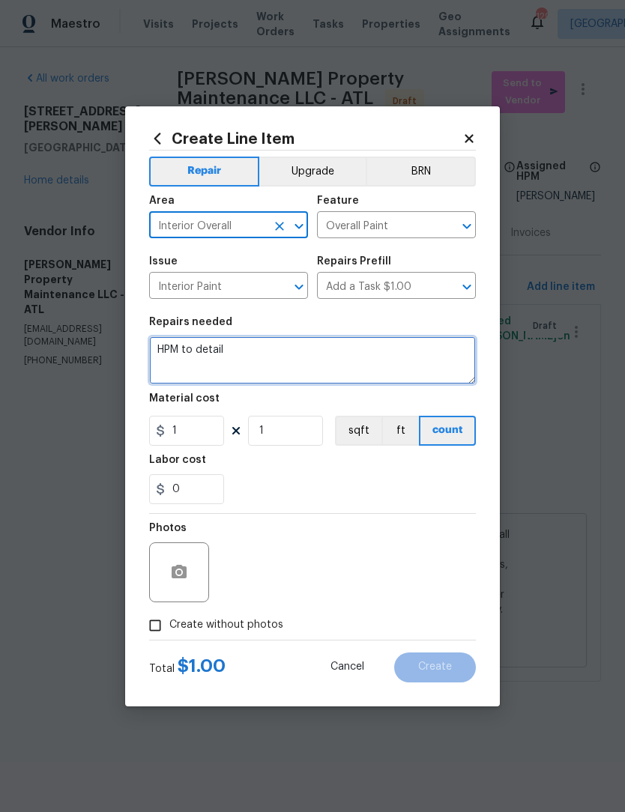
click at [265, 352] on textarea "HPM to detail" at bounding box center [312, 360] width 327 height 48
type textarea "H"
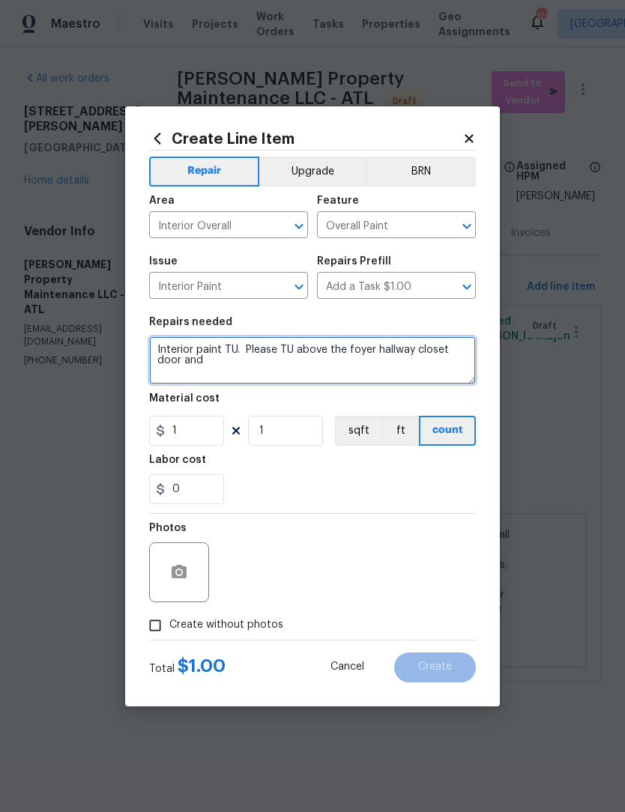
click at [292, 344] on textarea "Interior paint TU. Please TU above the foyer hallway closet door and" at bounding box center [312, 360] width 327 height 48
click at [303, 347] on textarea "Interior paint TU. Please TU above the foyer hallway closet door and" at bounding box center [312, 360] width 327 height 48
click at [288, 361] on textarea "Interior paint TU. Please TU the interior wall above the foyer hallway closet d…" at bounding box center [312, 360] width 327 height 48
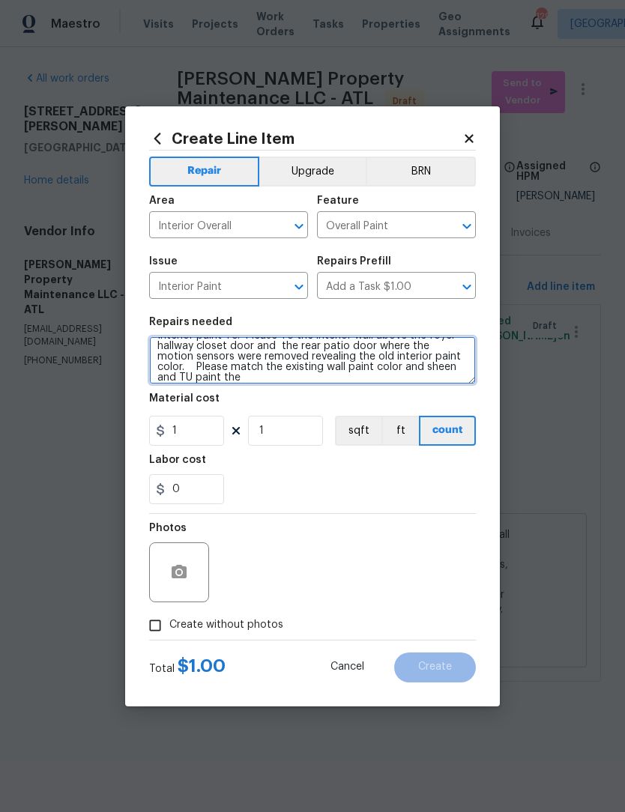
scroll to position [14, 0]
type textarea "Interior paint TU. Please TU the interior wall above the foyer hallway closet d…"
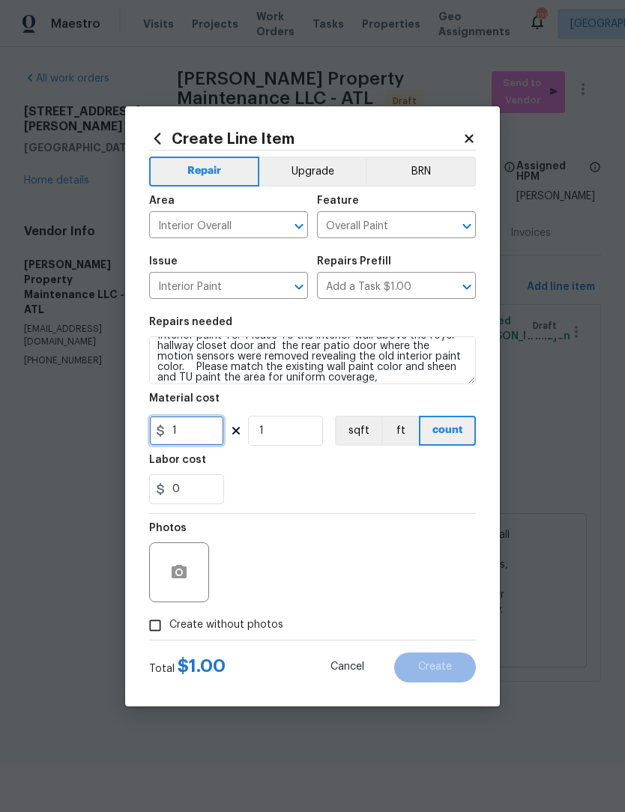
click at [206, 438] on input "1" at bounding box center [186, 431] width 75 height 30
type input "200"
click at [181, 576] on icon "button" at bounding box center [179, 572] width 18 height 18
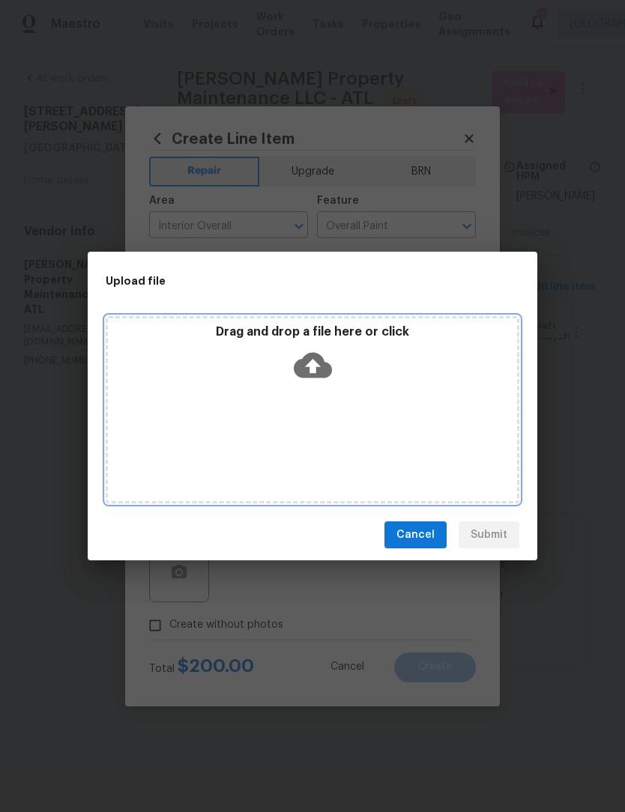
click at [321, 367] on icon at bounding box center [313, 365] width 38 height 25
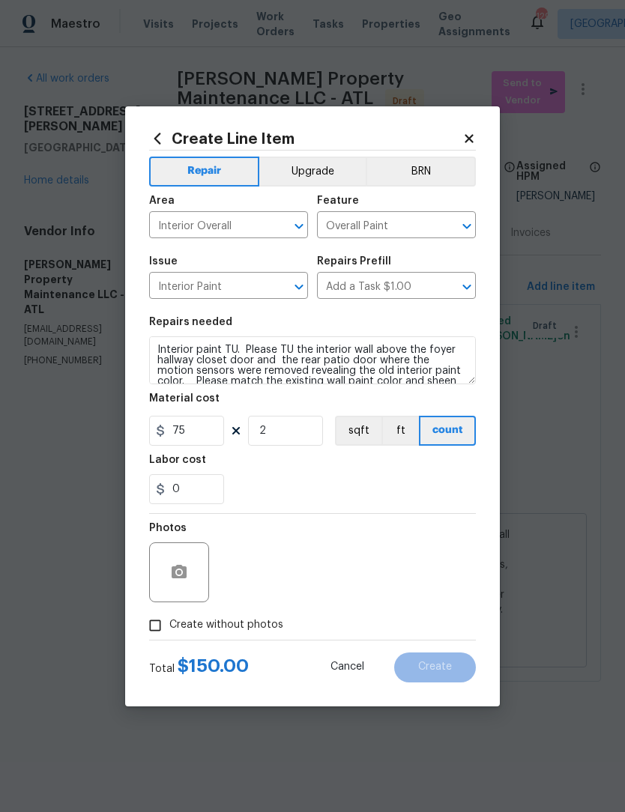
scroll to position [14, 0]
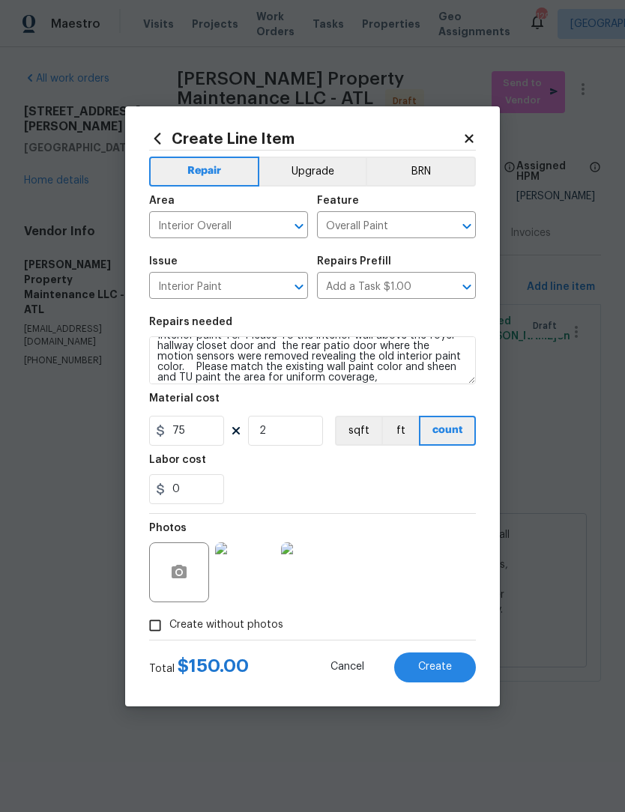
click at [432, 664] on span "Create" at bounding box center [435, 667] width 34 height 11
type input "0"
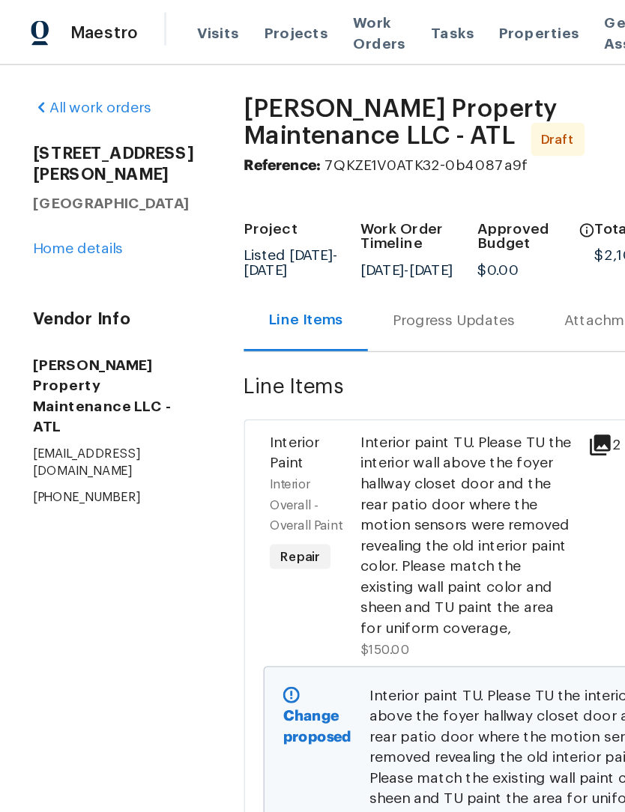
click at [84, 186] on link "Home details" at bounding box center [56, 180] width 65 height 10
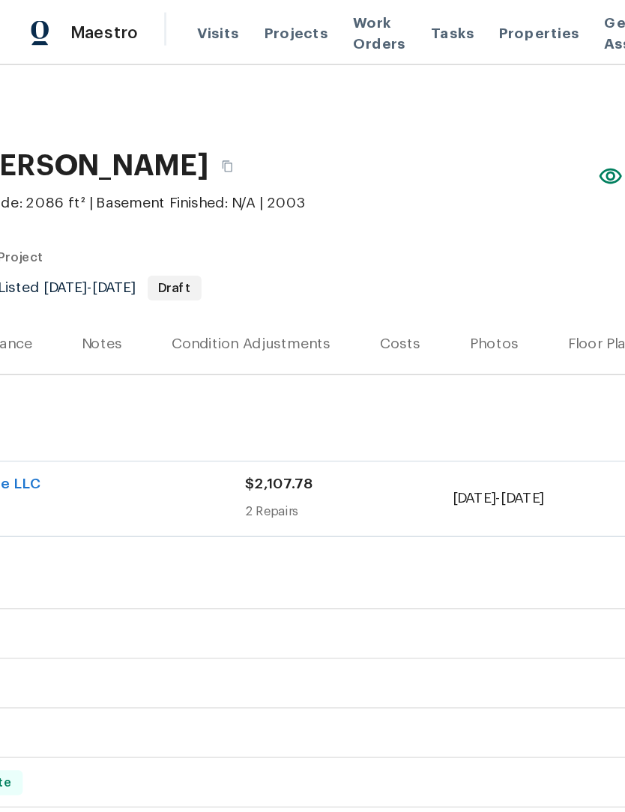
scroll to position [0, 222]
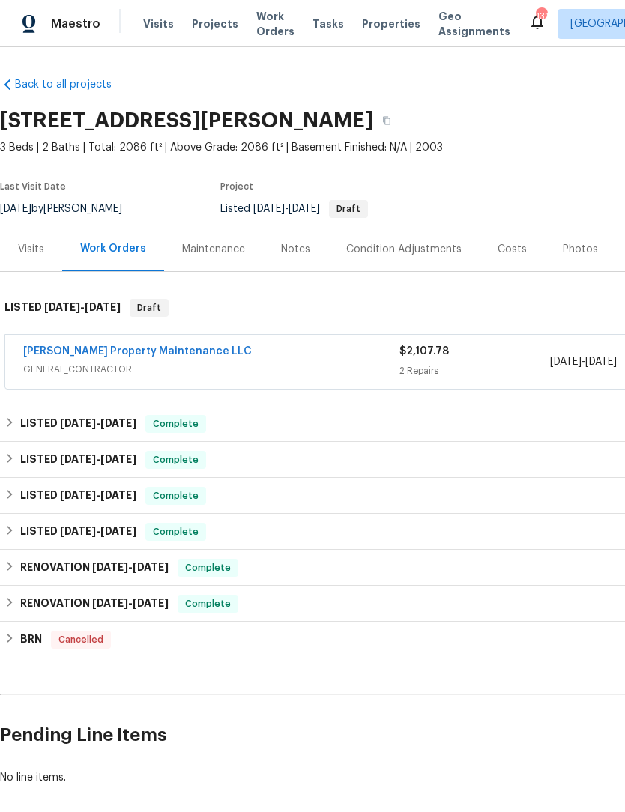
click at [291, 247] on div "Notes" at bounding box center [295, 249] width 29 height 15
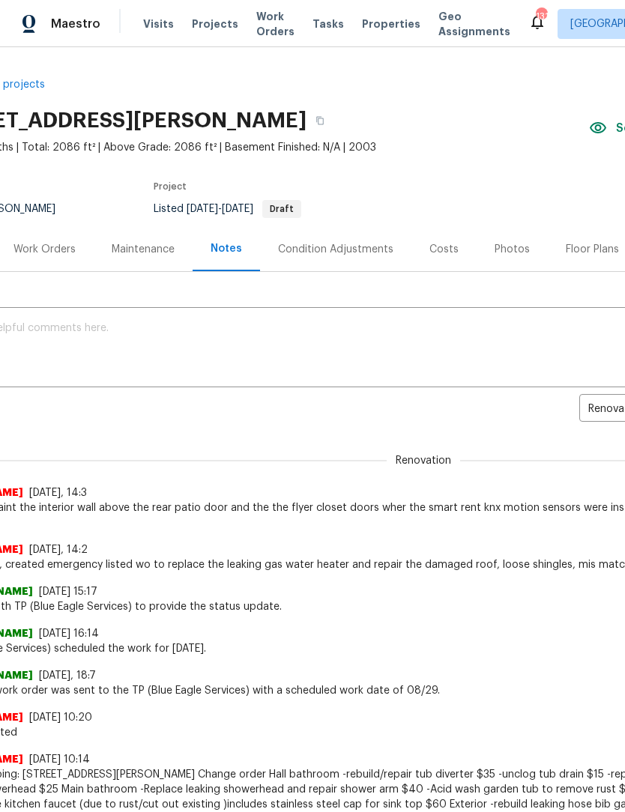
scroll to position [0, 67]
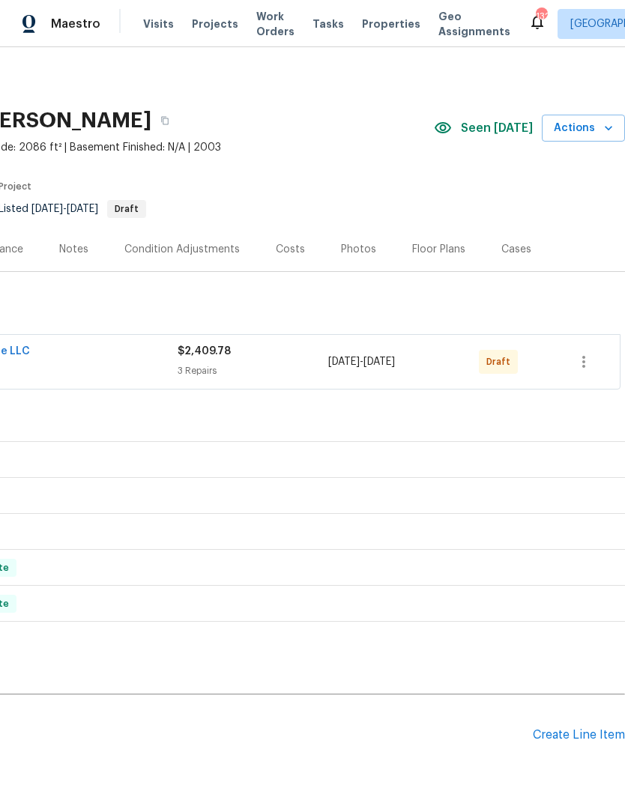
scroll to position [0, 222]
click at [580, 362] on icon "button" at bounding box center [584, 362] width 18 height 18
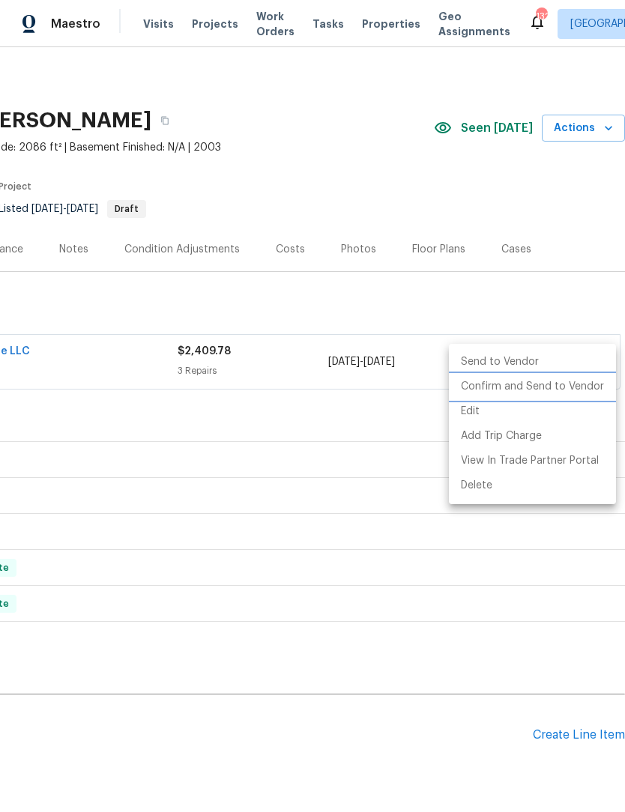
click at [547, 387] on li "Confirm and Send to Vendor" at bounding box center [532, 387] width 167 height 25
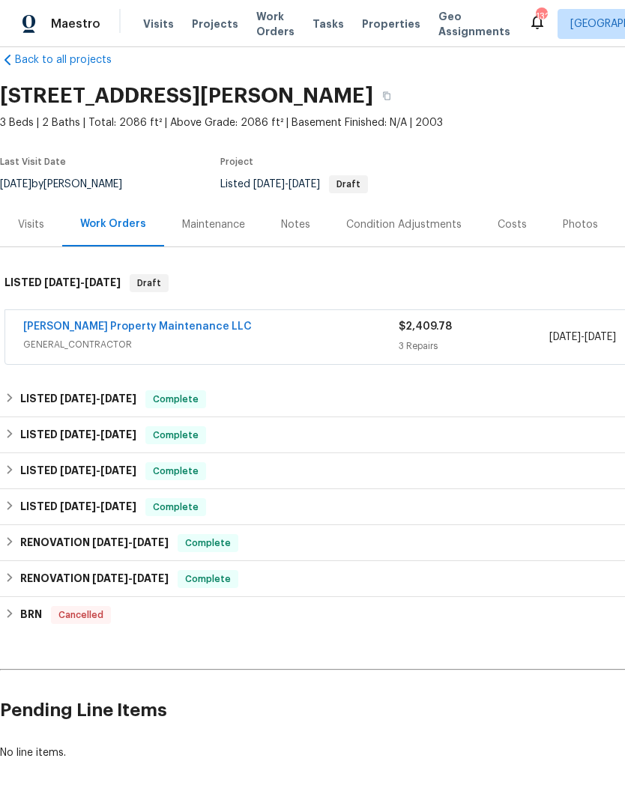
scroll to position [25, 0]
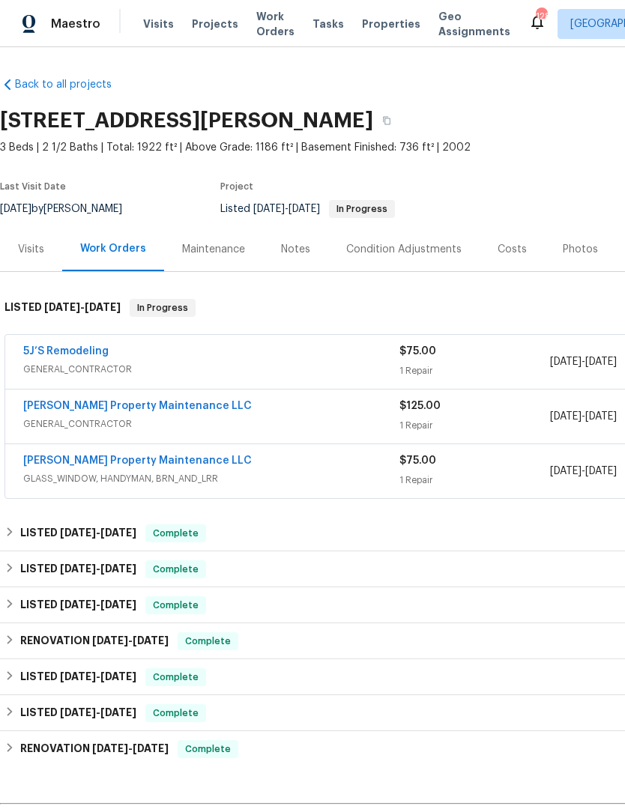
scroll to position [3, 222]
